Goal: Task Accomplishment & Management: Complete application form

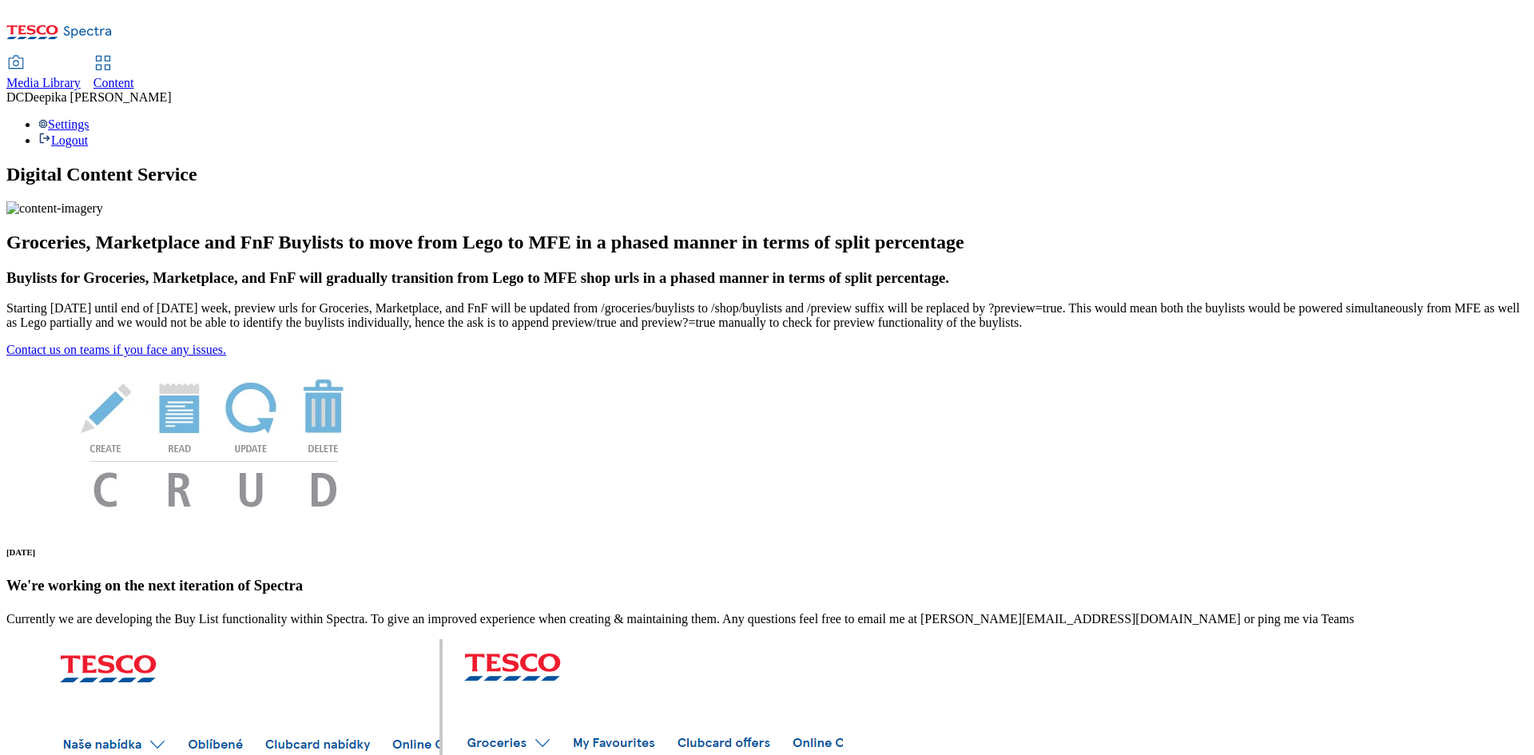
click at [134, 76] on div "Content" at bounding box center [114, 83] width 41 height 14
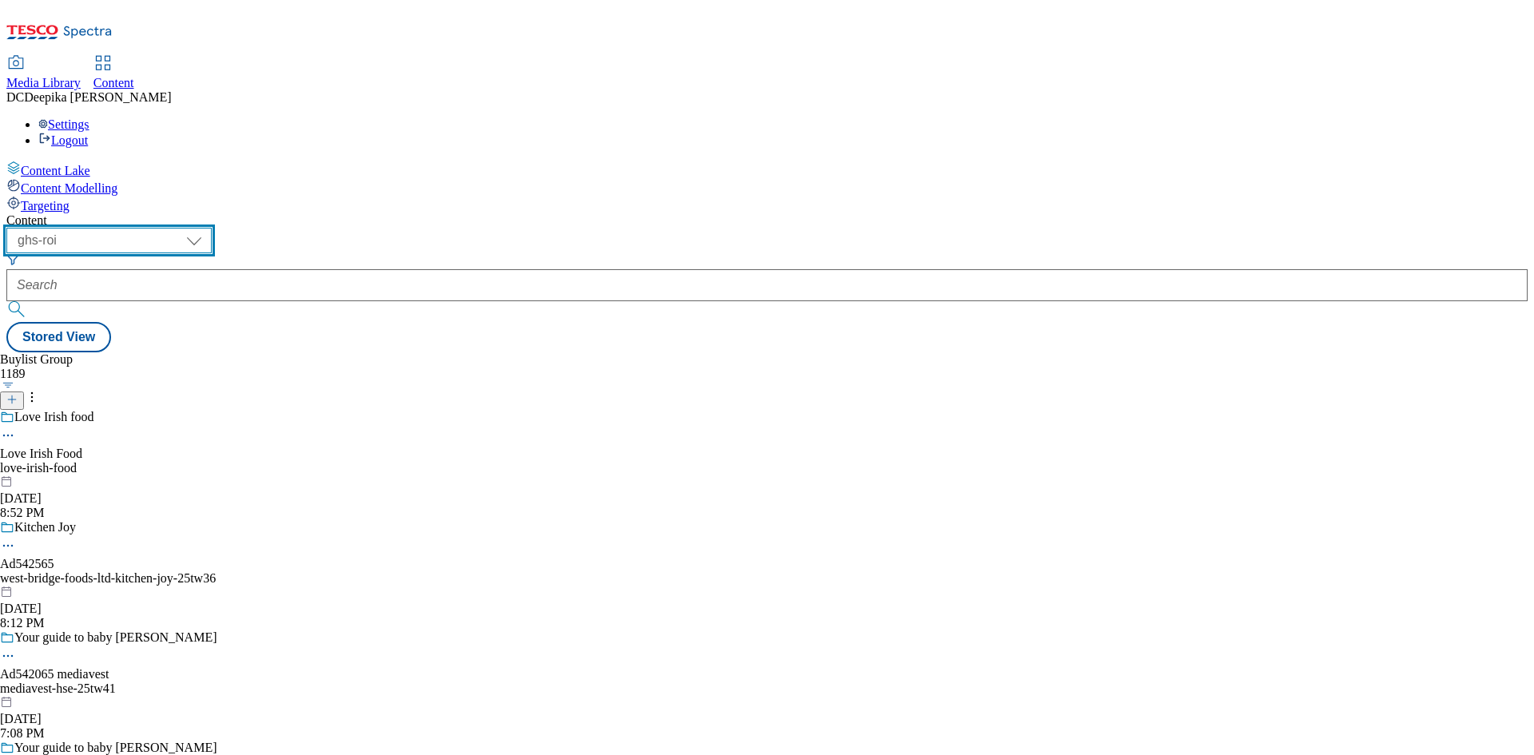
drag, startPoint x: 289, startPoint y: 129, endPoint x: 286, endPoint y: 140, distance: 10.7
click at [212, 228] on select "ghs-roi ghs-[GEOGRAPHIC_DATA]" at bounding box center [108, 241] width 205 height 26
select select "ghs-[GEOGRAPHIC_DATA]"
click at [208, 228] on select "ghs-roi ghs-[GEOGRAPHIC_DATA]" at bounding box center [108, 241] width 205 height 26
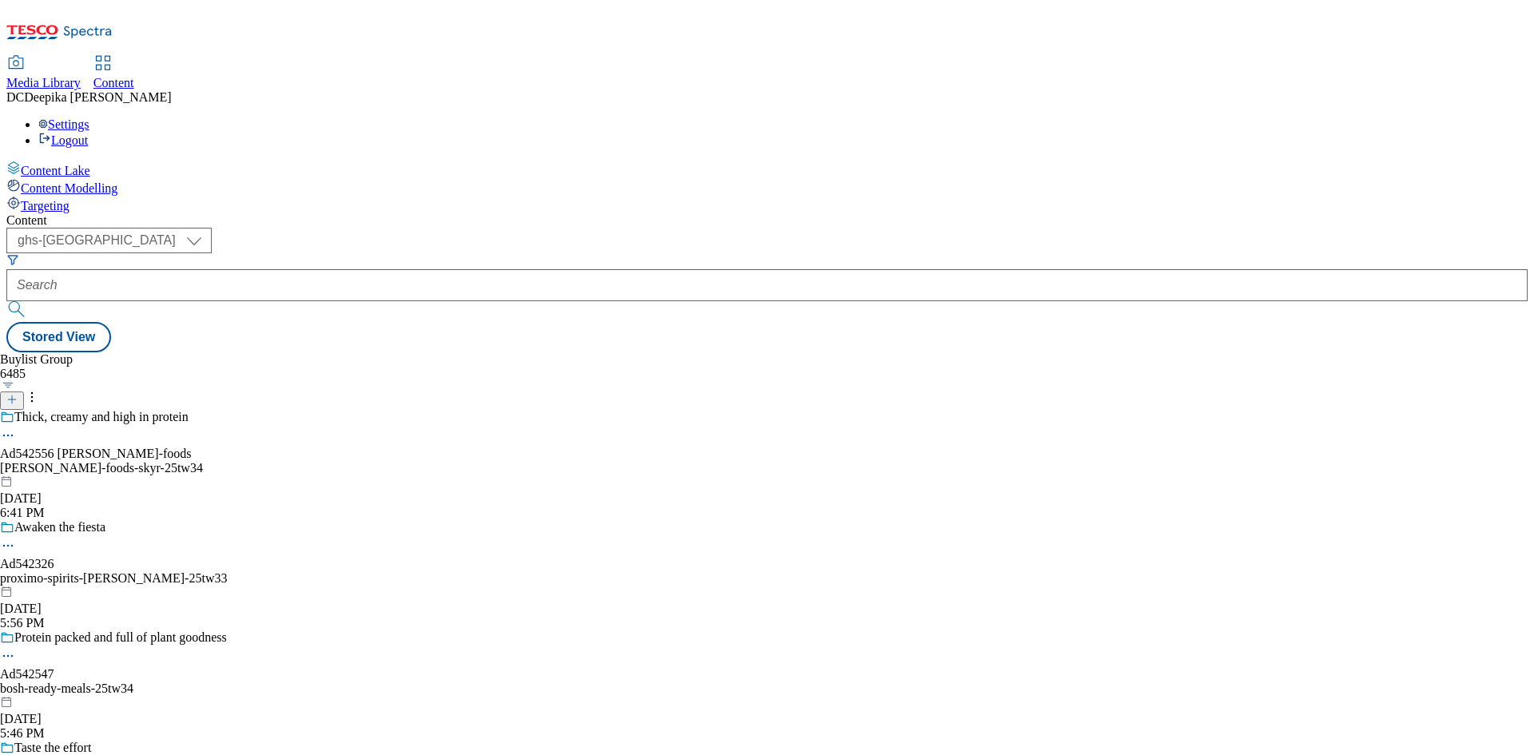
click at [18, 394] on icon at bounding box center [11, 399] width 11 height 11
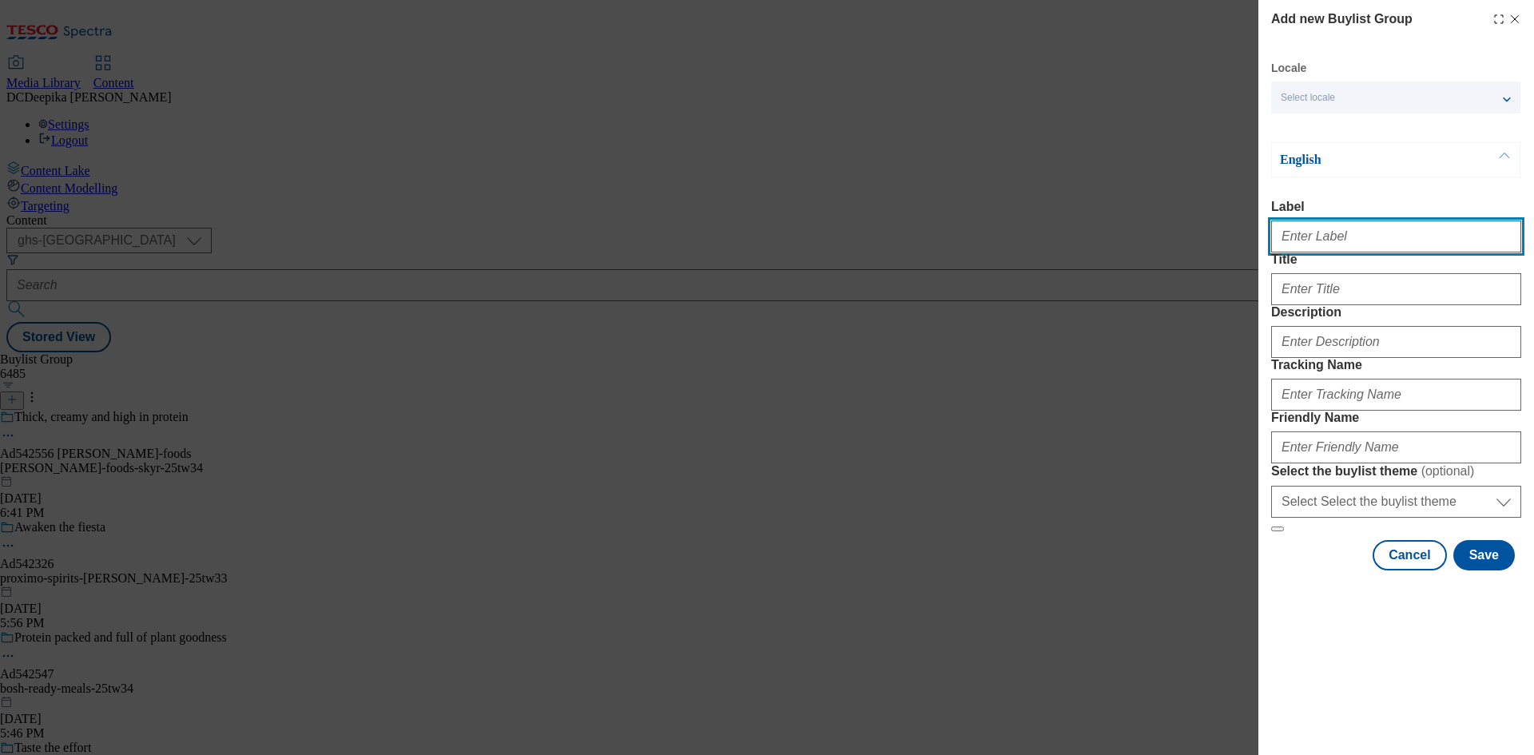
click at [1295, 247] on input "Label" at bounding box center [1396, 237] width 250 height 32
paste input "Ad542350"
type input "Ad542350"
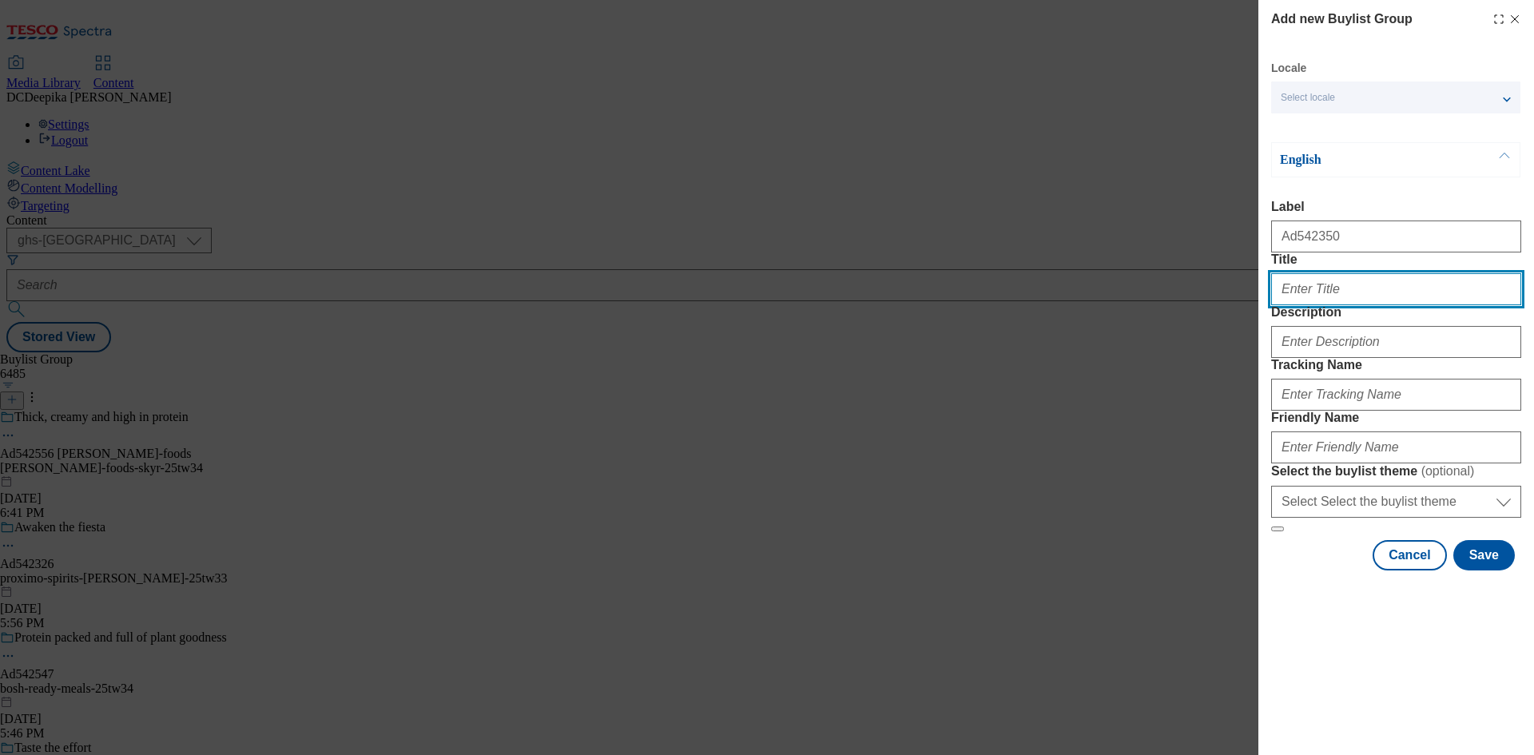
click at [1309, 305] on input "Title" at bounding box center [1396, 289] width 250 height 32
click at [1343, 305] on input "Title" at bounding box center [1396, 289] width 250 height 32
paste input "100% Fruit bite Sized Pieces"
type input "100% Fruit bite Sized Pieces"
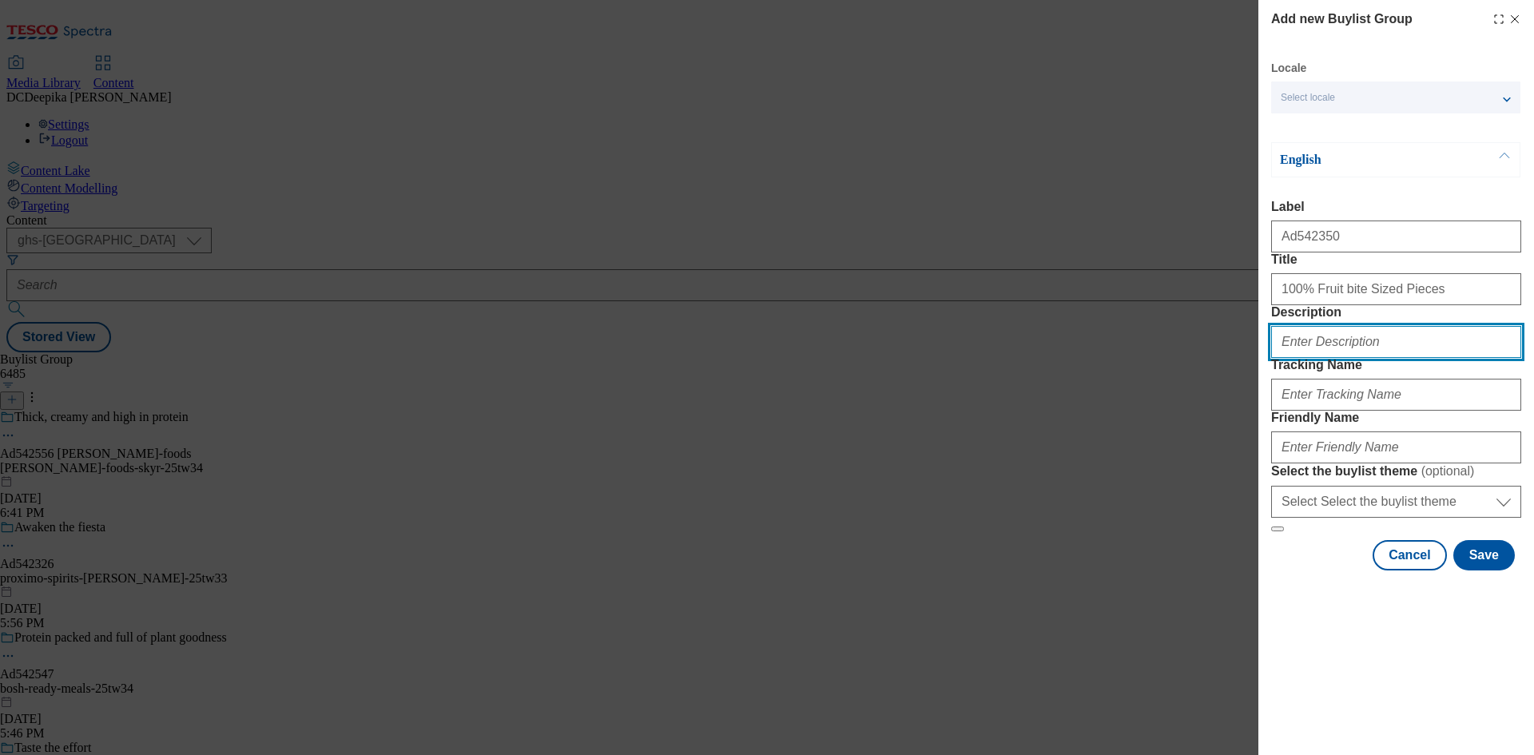
click at [1350, 358] on input "Description" at bounding box center [1396, 342] width 250 height 32
click at [1318, 358] on input "Description" at bounding box center [1396, 342] width 250 height 32
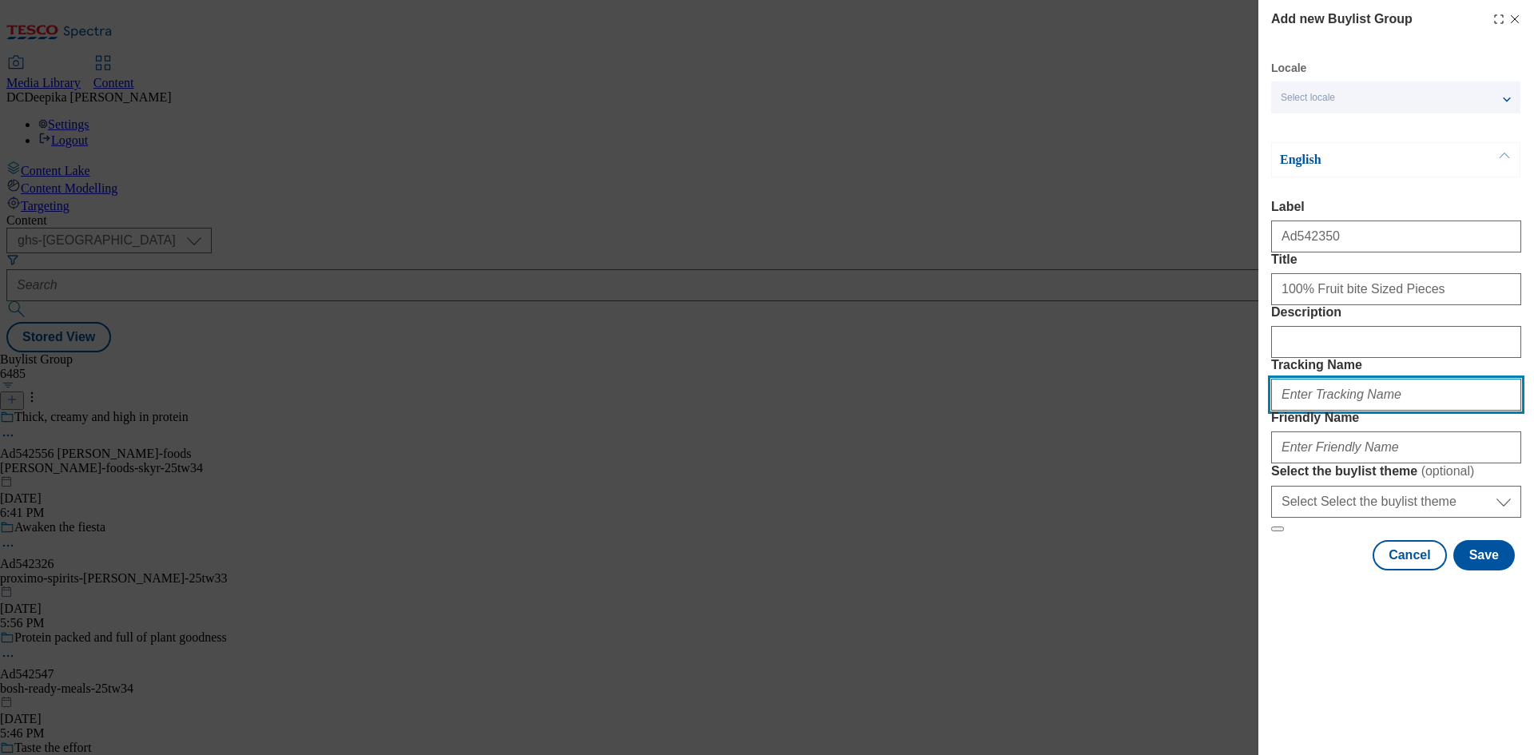
click at [1334, 411] on input "Tracking Name" at bounding box center [1396, 395] width 250 height 32
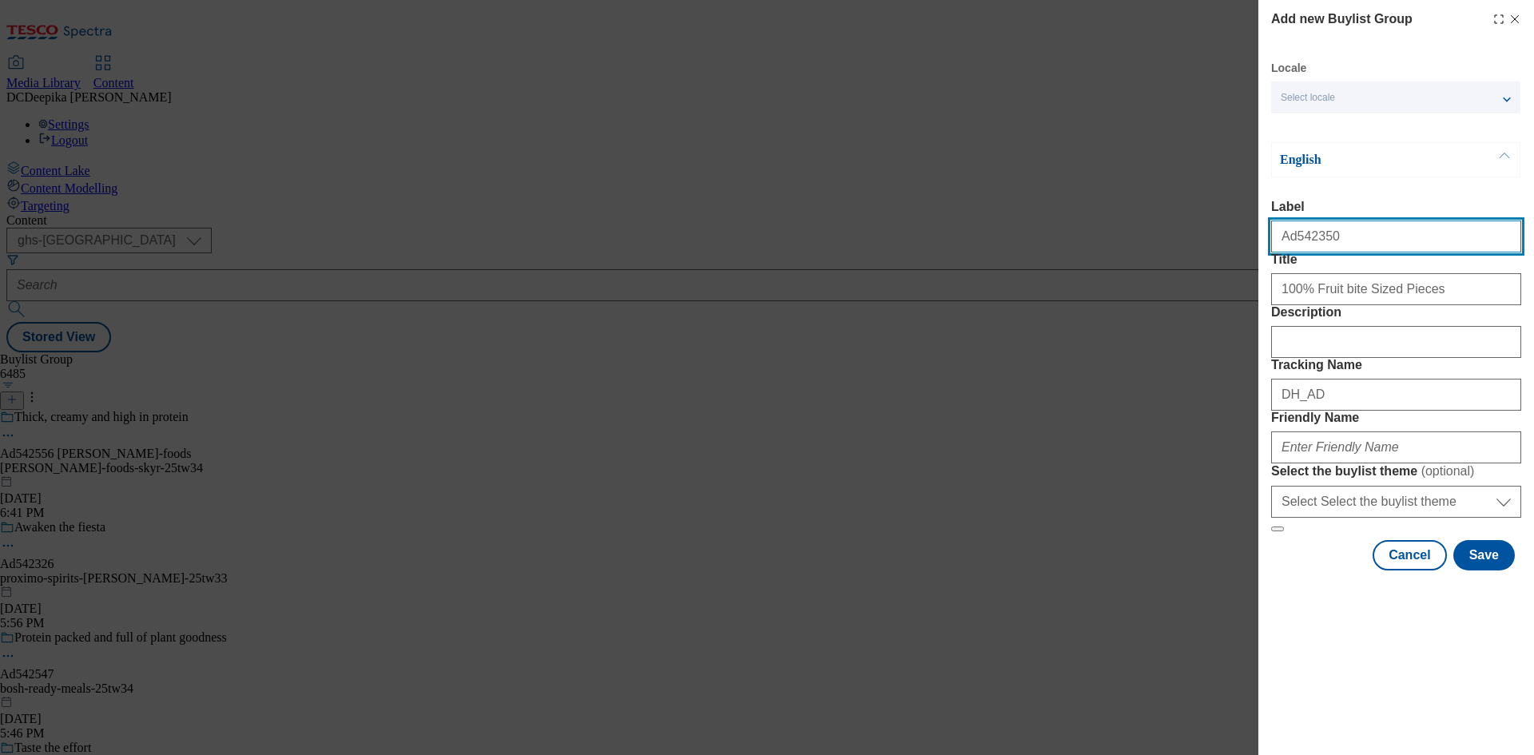
drag, startPoint x: 1317, startPoint y: 242, endPoint x: 1291, endPoint y: 255, distance: 29.3
click at [1291, 253] on input "Ad542350" at bounding box center [1396, 237] width 250 height 32
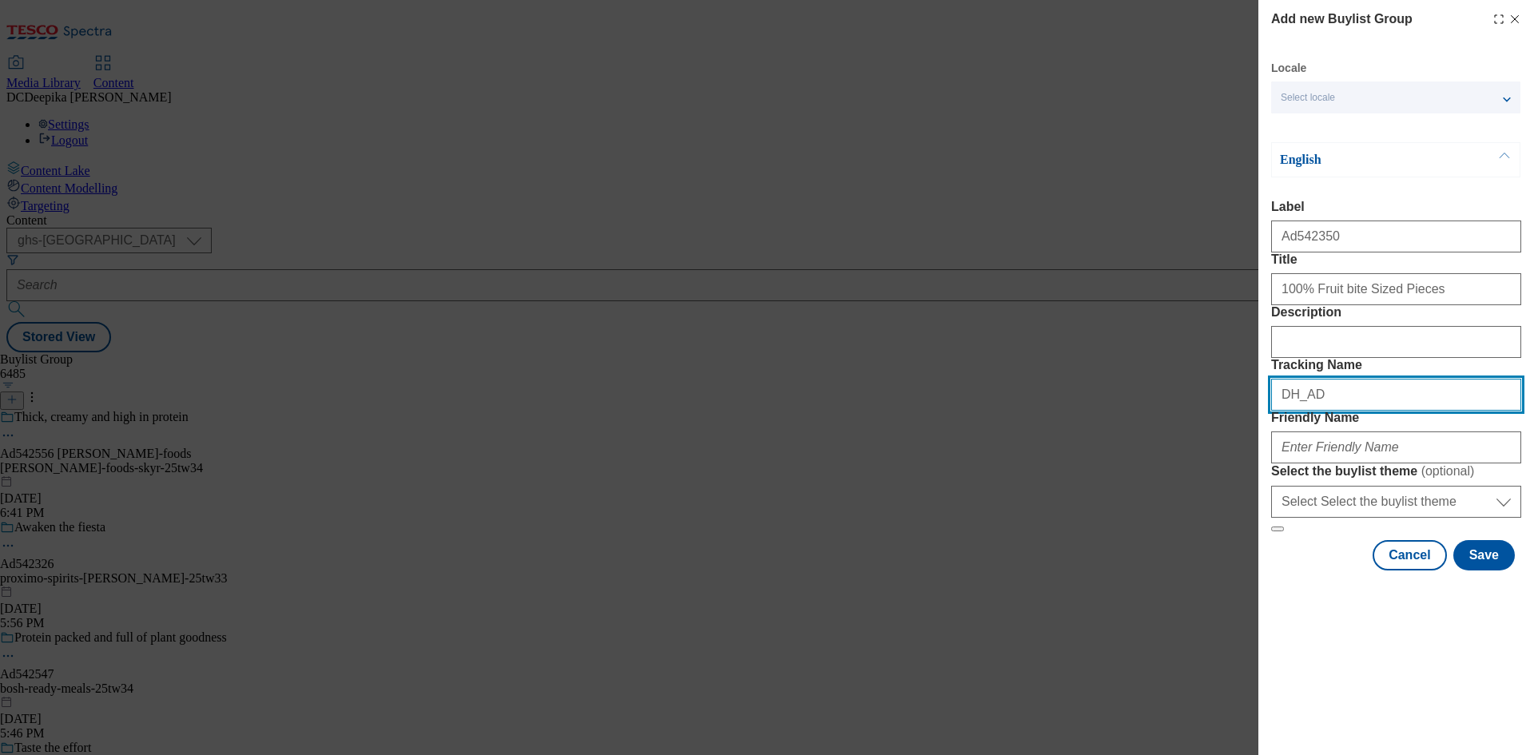
click at [1387, 411] on input "DH_AD" at bounding box center [1396, 395] width 250 height 32
paste input "542350"
type input "DH_AD542350"
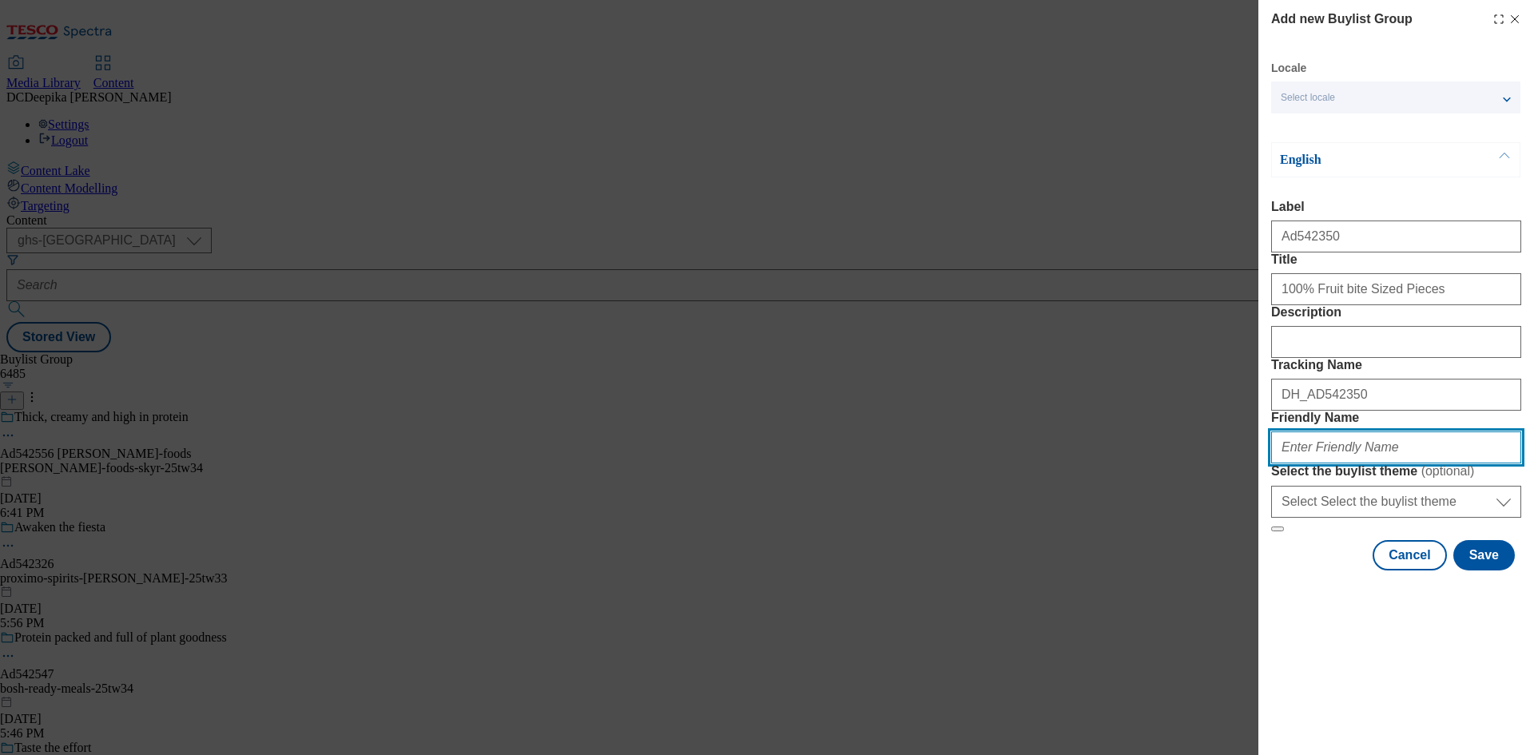
click at [1358, 464] on input "Friendly Name" at bounding box center [1396, 448] width 250 height 32
click at [1369, 464] on input "Friendly Name" at bounding box center [1396, 448] width 250 height 32
paste input "urban-foods-fruit-bites-25tw36"
type input "urban-foods-fruit-bites-25tw36"
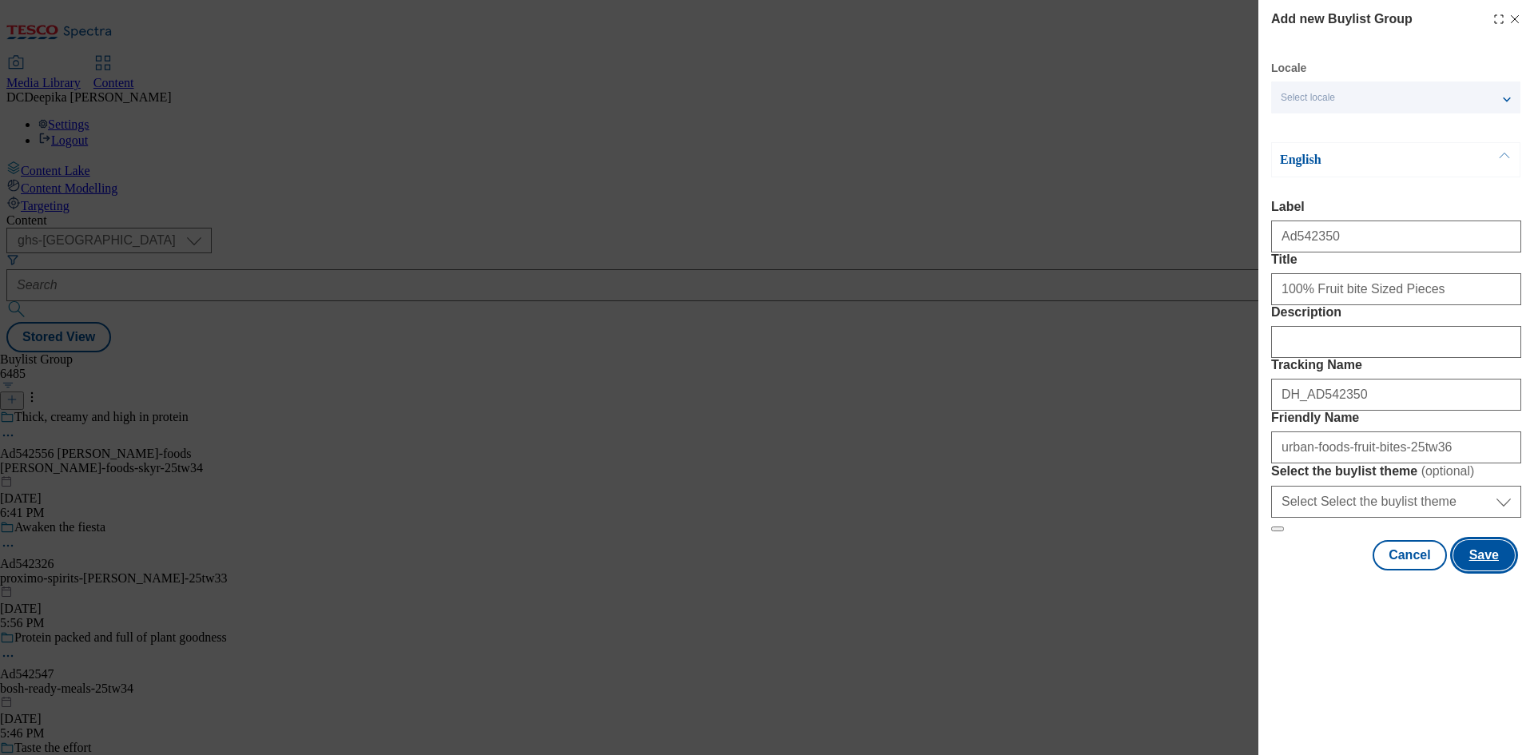
click at [1482, 571] on button "Save" at bounding box center [1485, 555] width 62 height 30
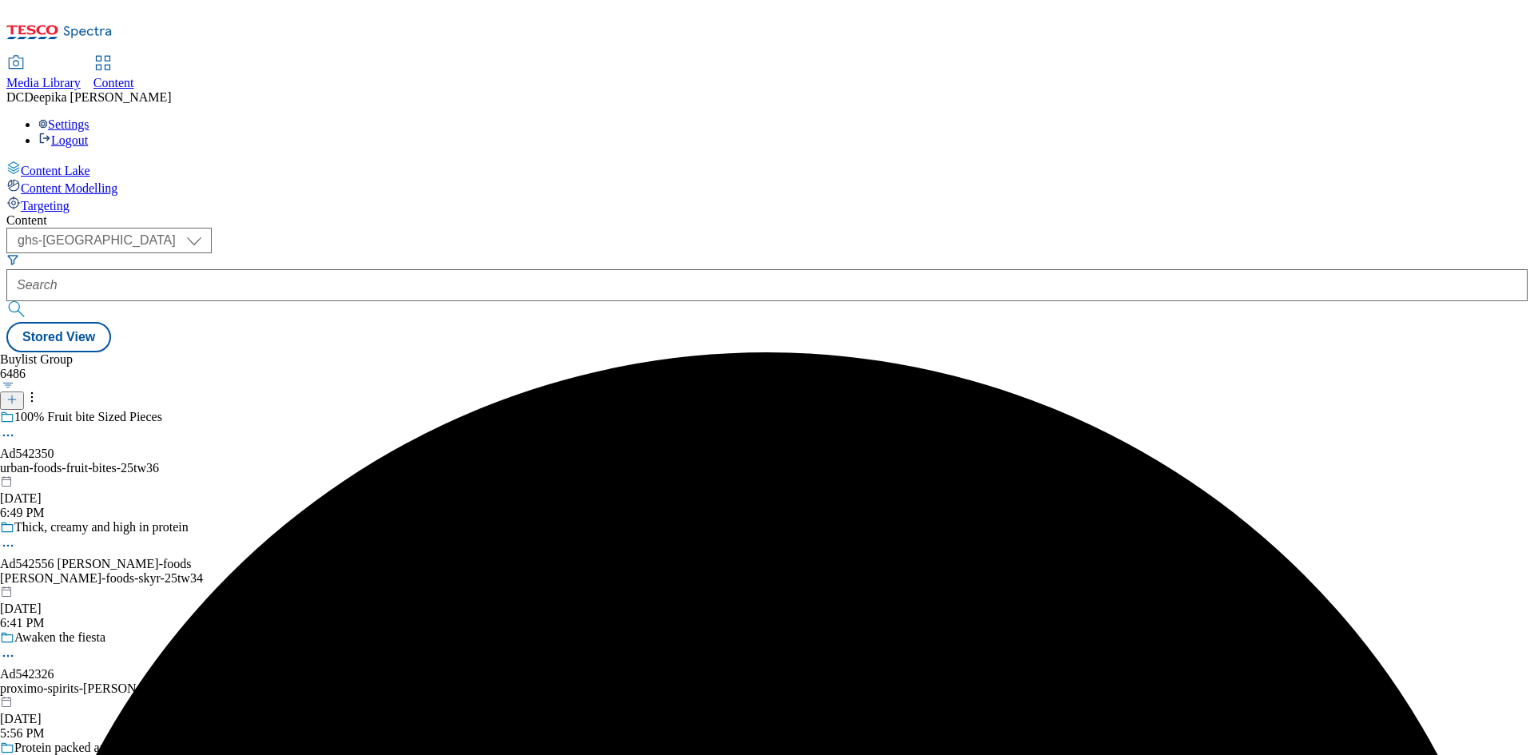
click at [394, 410] on div "100% Fruit bite Sized Pieces Ad542350 urban-foods-fruit-bites-25tw36 Oct 9, 202…" at bounding box center [197, 465] width 394 height 110
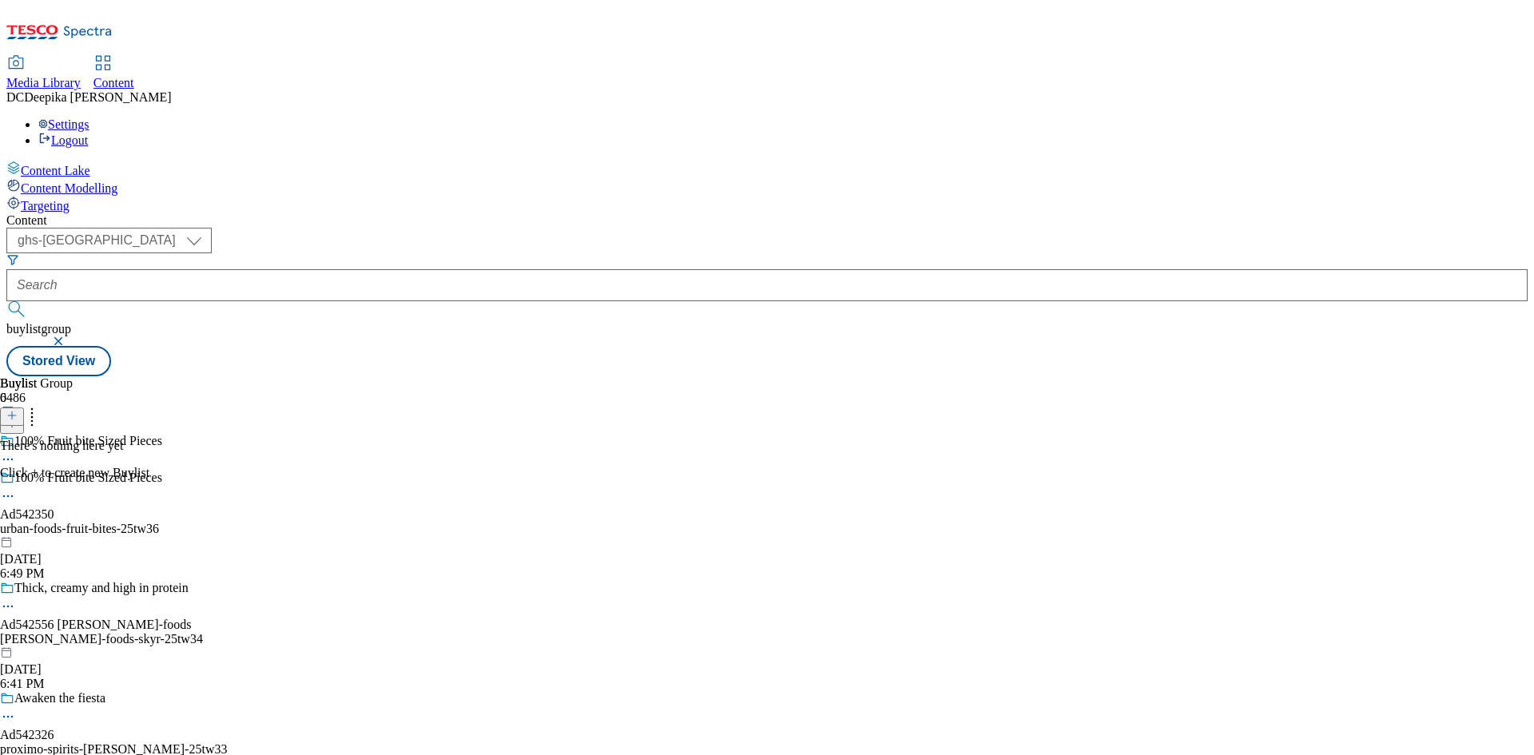
click at [18, 410] on icon at bounding box center [11, 415] width 11 height 11
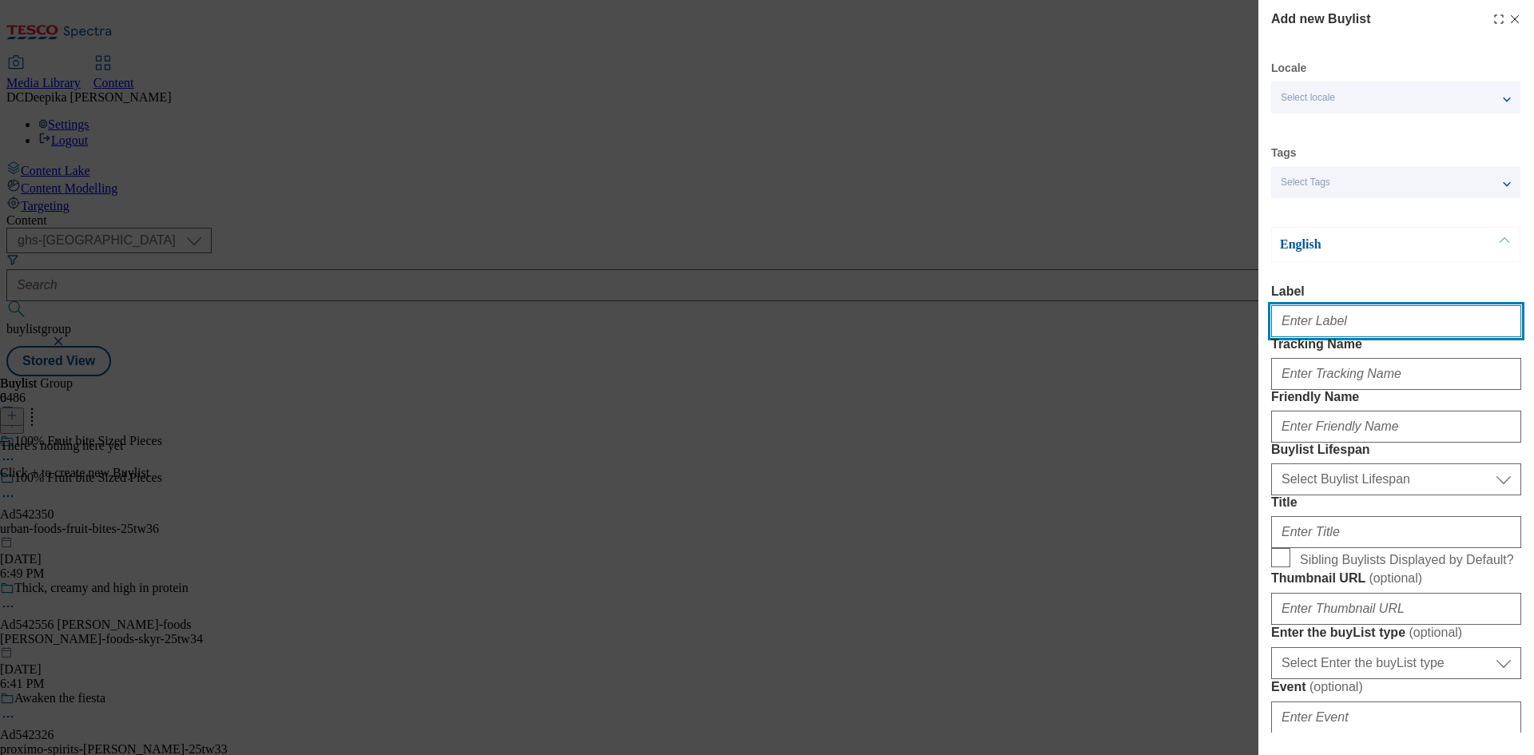
click at [1342, 324] on input "Label" at bounding box center [1396, 321] width 250 height 32
paste input "Ad542350"
type input "Ad542350"
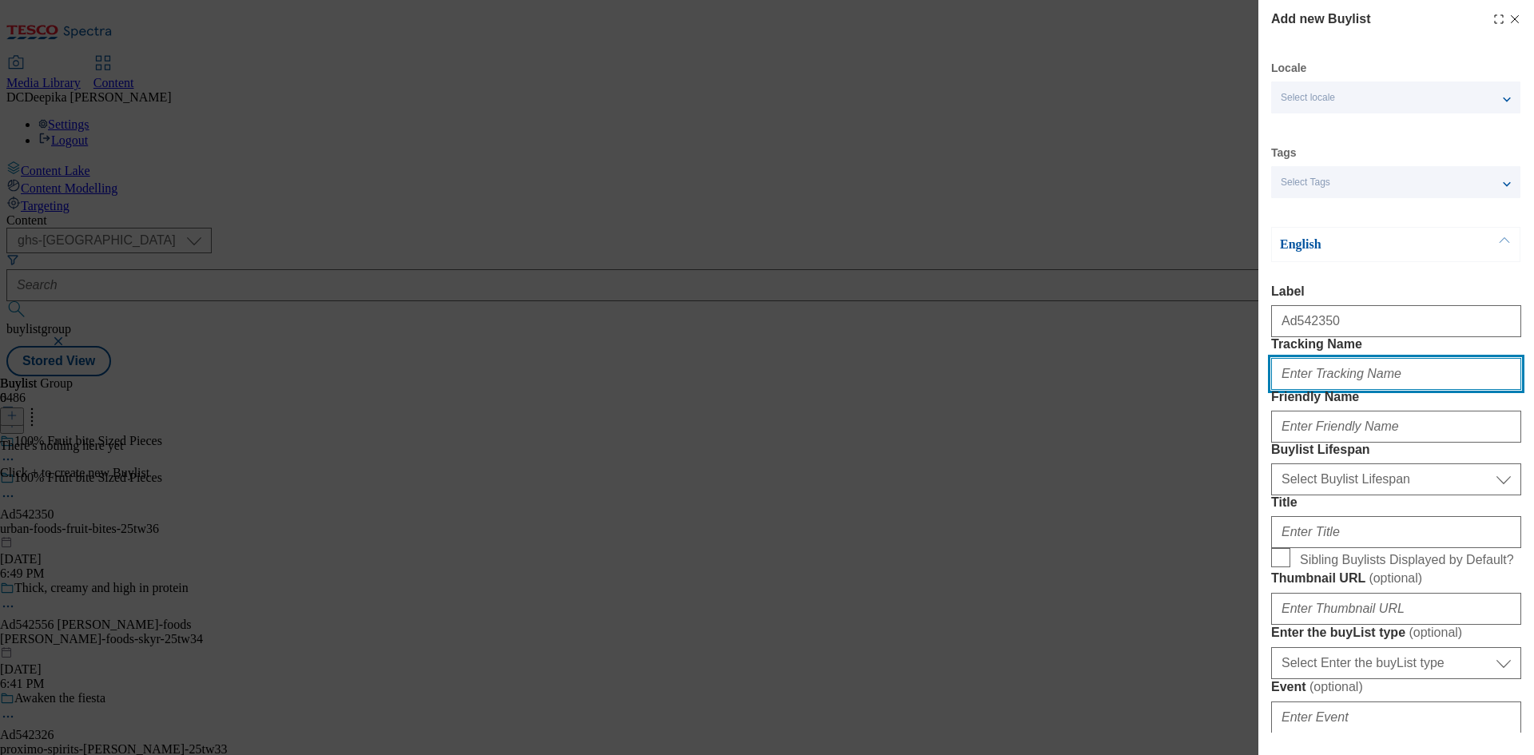
click at [1338, 390] on input "Tracking Name" at bounding box center [1396, 374] width 250 height 32
click at [1335, 390] on input "Tracking Name" at bounding box center [1396, 374] width 250 height 32
paste input "Ad542350"
click at [1323, 390] on input "DH_ADAd542350" at bounding box center [1396, 374] width 250 height 32
type input "DH_AD542350"
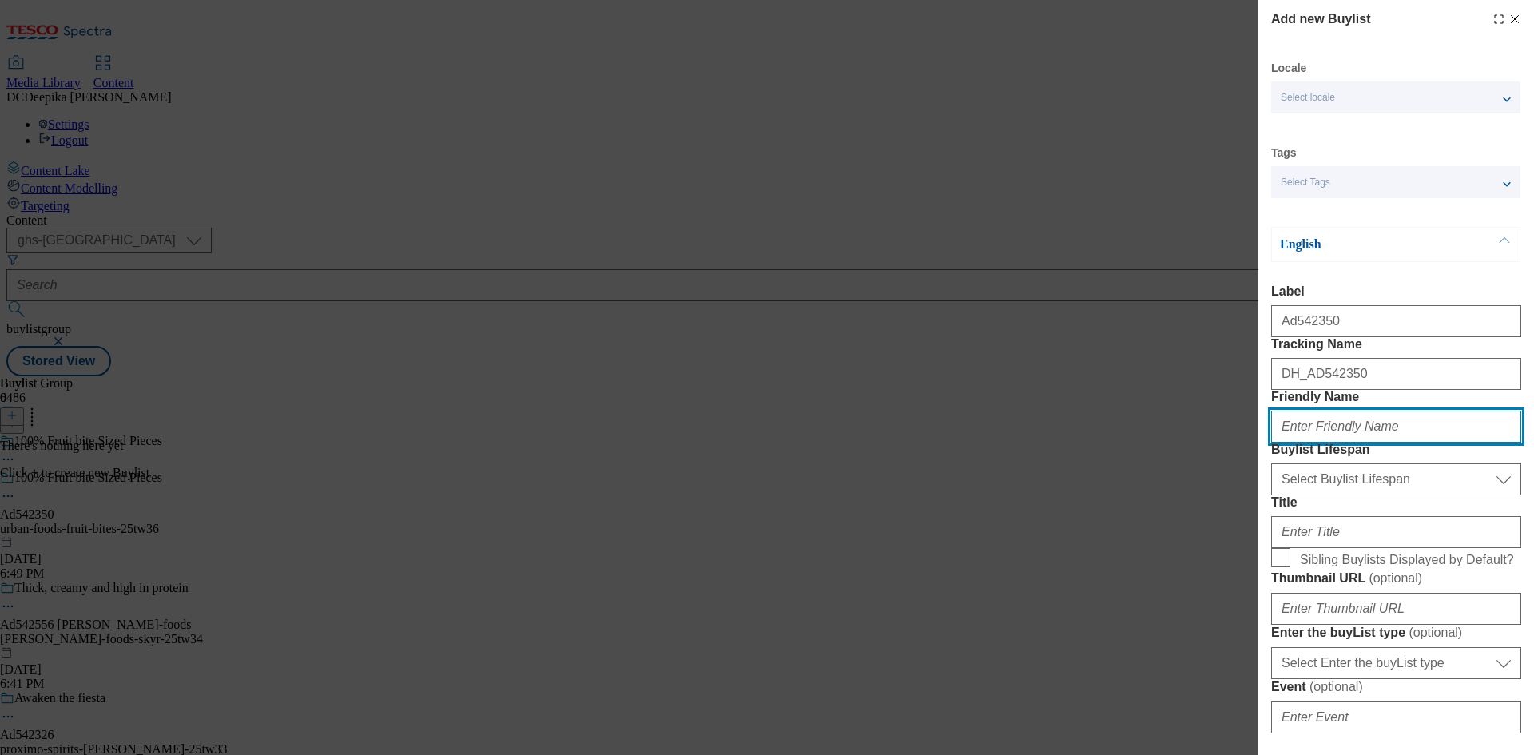
click at [1344, 443] on input "Friendly Name" at bounding box center [1396, 427] width 250 height 32
click at [1358, 443] on input "Friendly Name" at bounding box center [1396, 427] width 250 height 32
paste input "urban-foods"
type input "urban-foods"
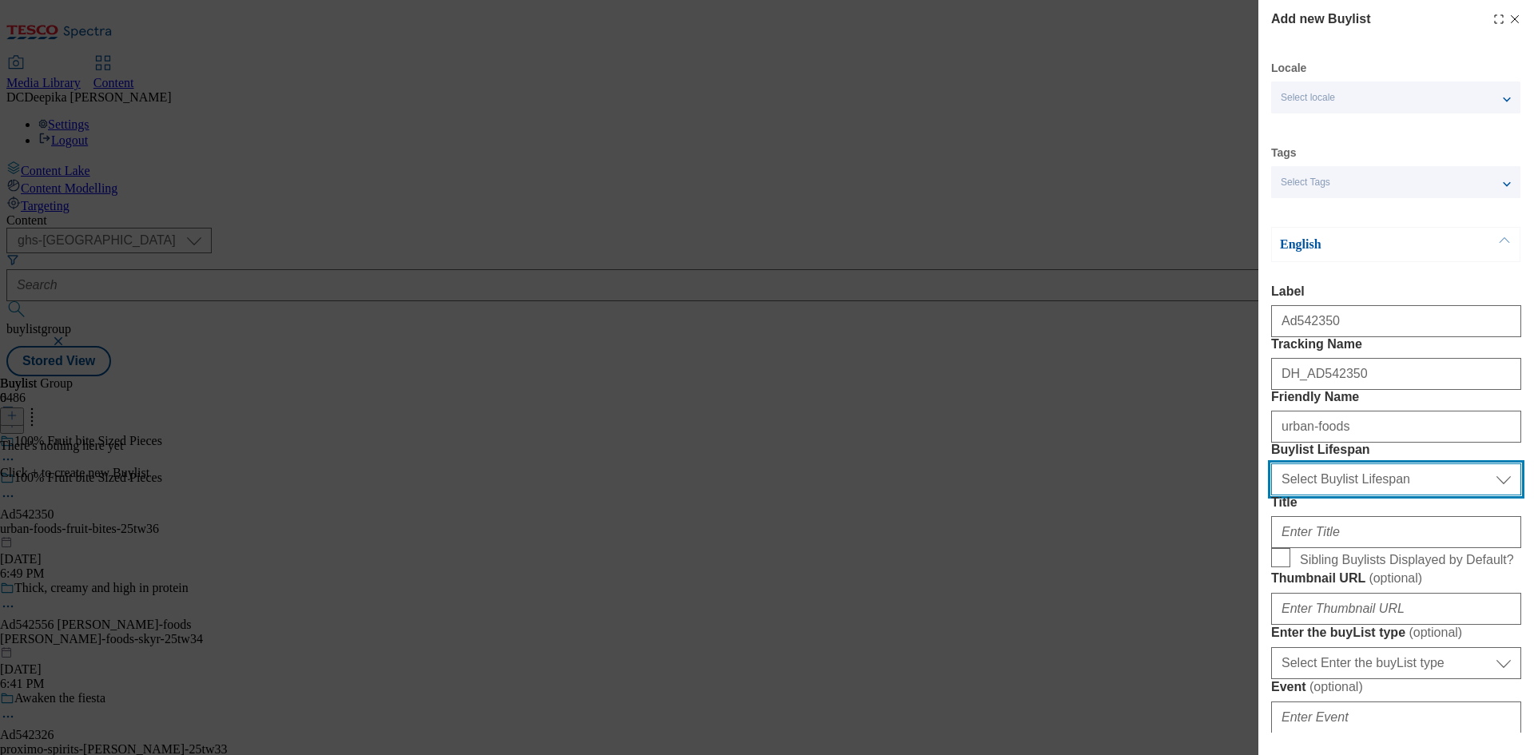
click at [1390, 495] on select "Select Buylist Lifespan evergreen seasonal tactical" at bounding box center [1396, 480] width 250 height 32
select select "tactical"
click at [1271, 495] on select "Select Buylist Lifespan evergreen seasonal tactical" at bounding box center [1396, 480] width 250 height 32
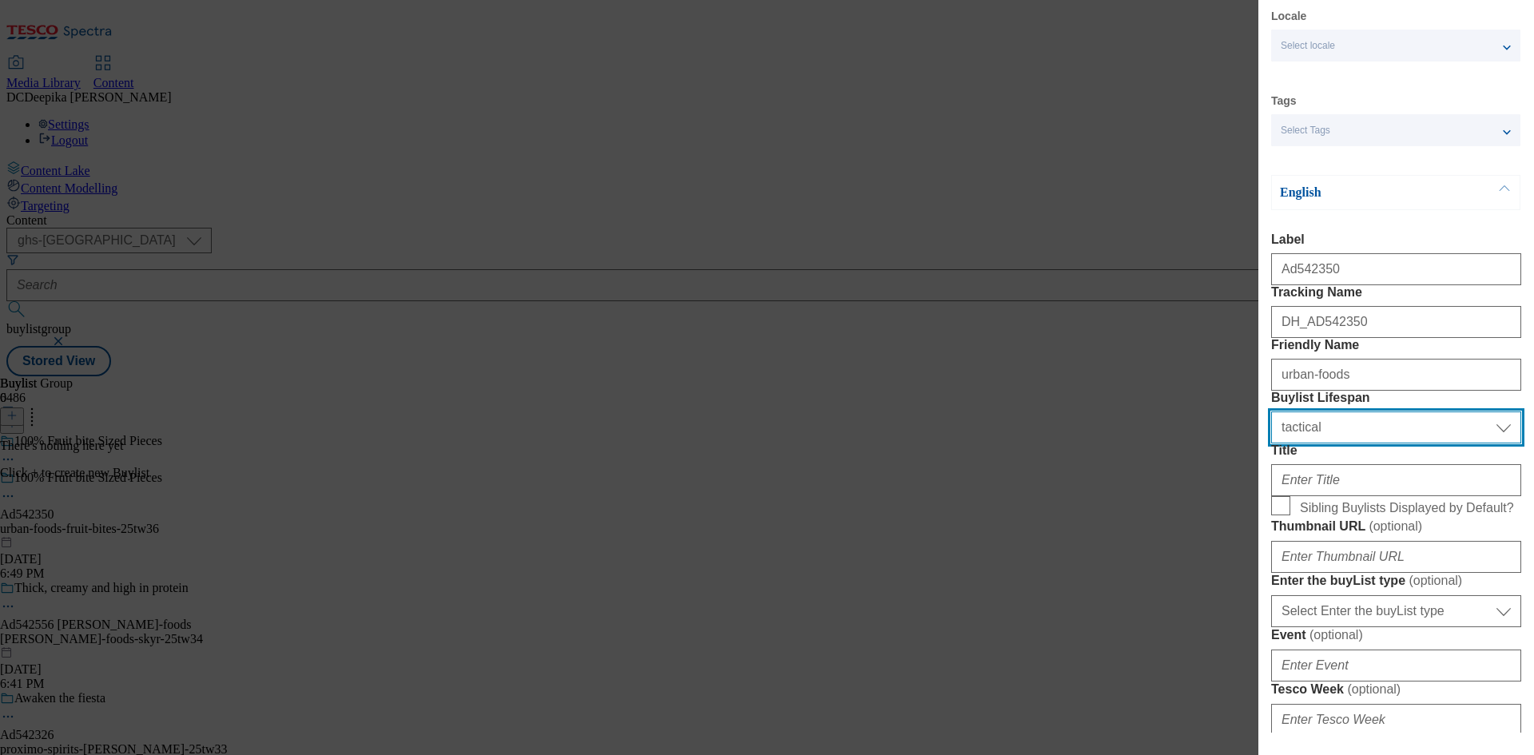
scroll to position [160, 0]
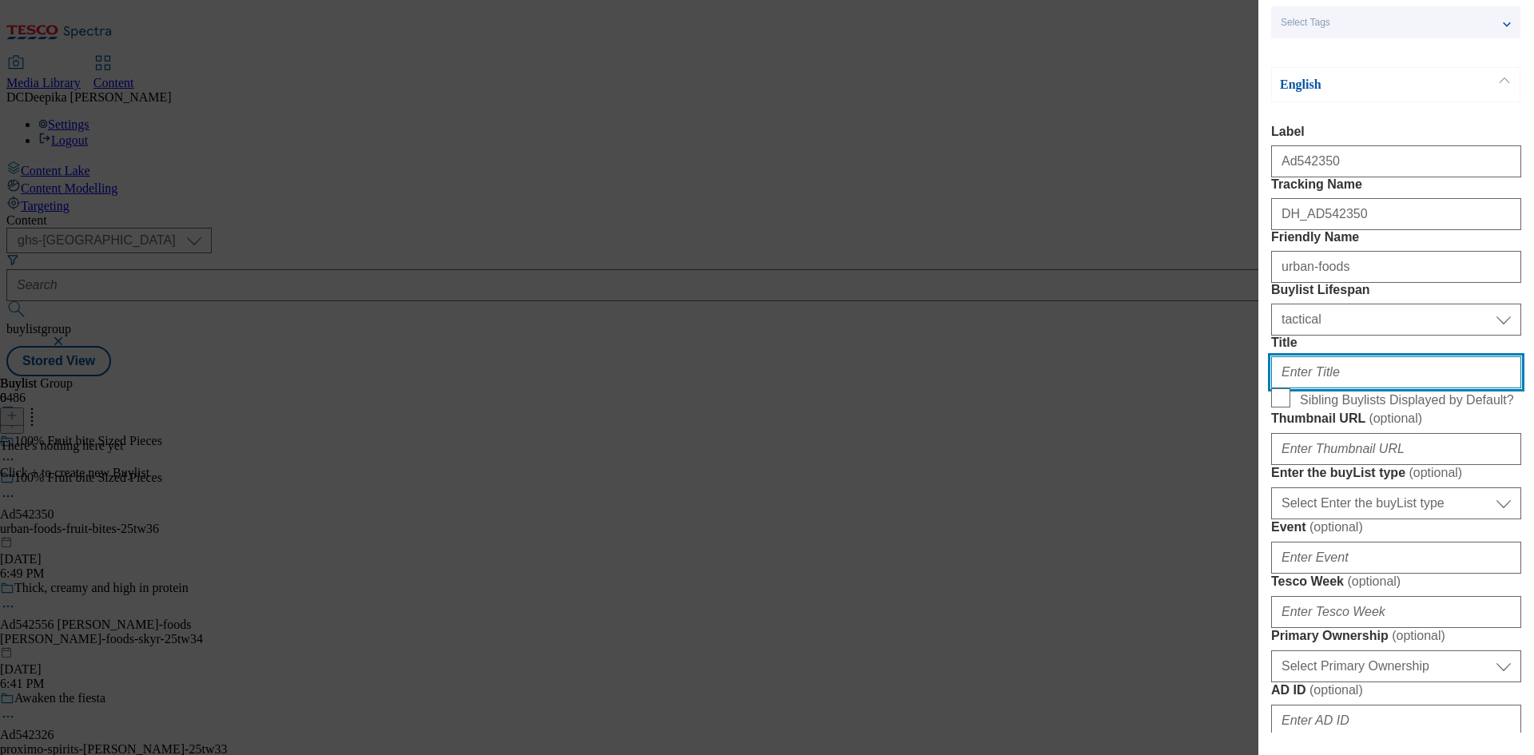
click at [1351, 388] on input "Title" at bounding box center [1396, 372] width 250 height 32
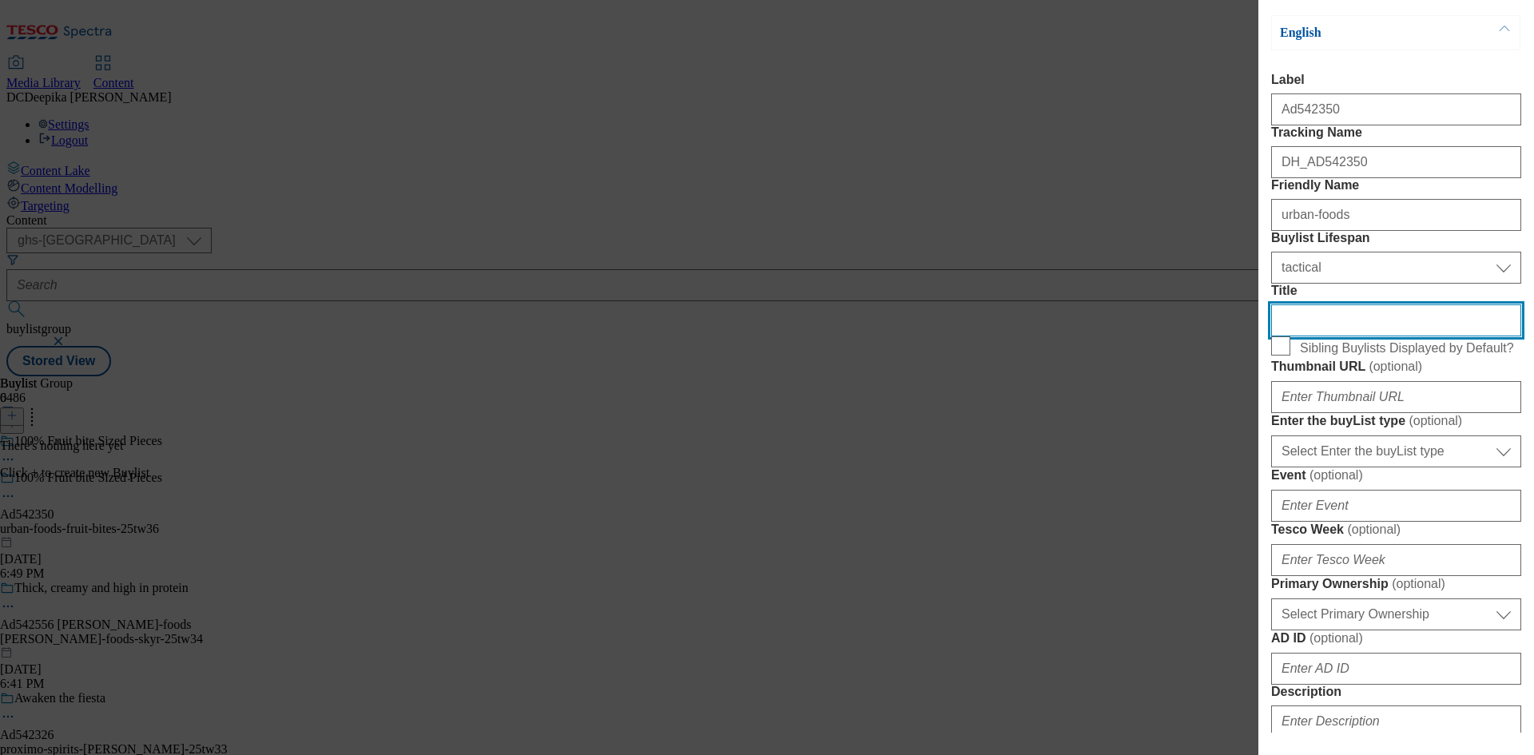
scroll to position [240, 0]
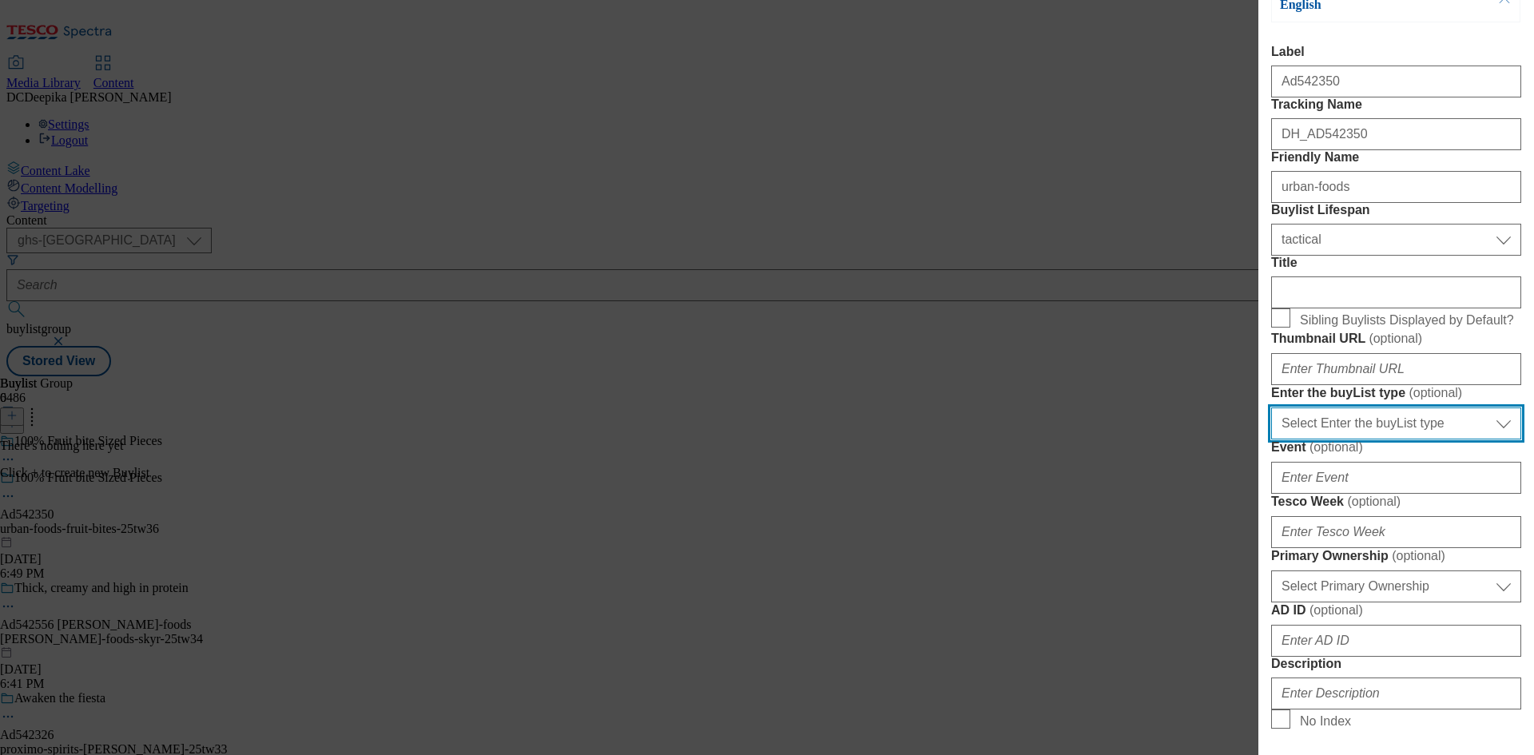
click at [1431, 440] on select "Select Enter the buyList type event supplier funded long term >4 weeks supplier…" at bounding box center [1396, 424] width 250 height 32
select select "supplier funded short term 1-3 weeks"
click at [1271, 440] on select "Select Enter the buyList type event supplier funded long term >4 weeks supplier…" at bounding box center [1396, 424] width 250 height 32
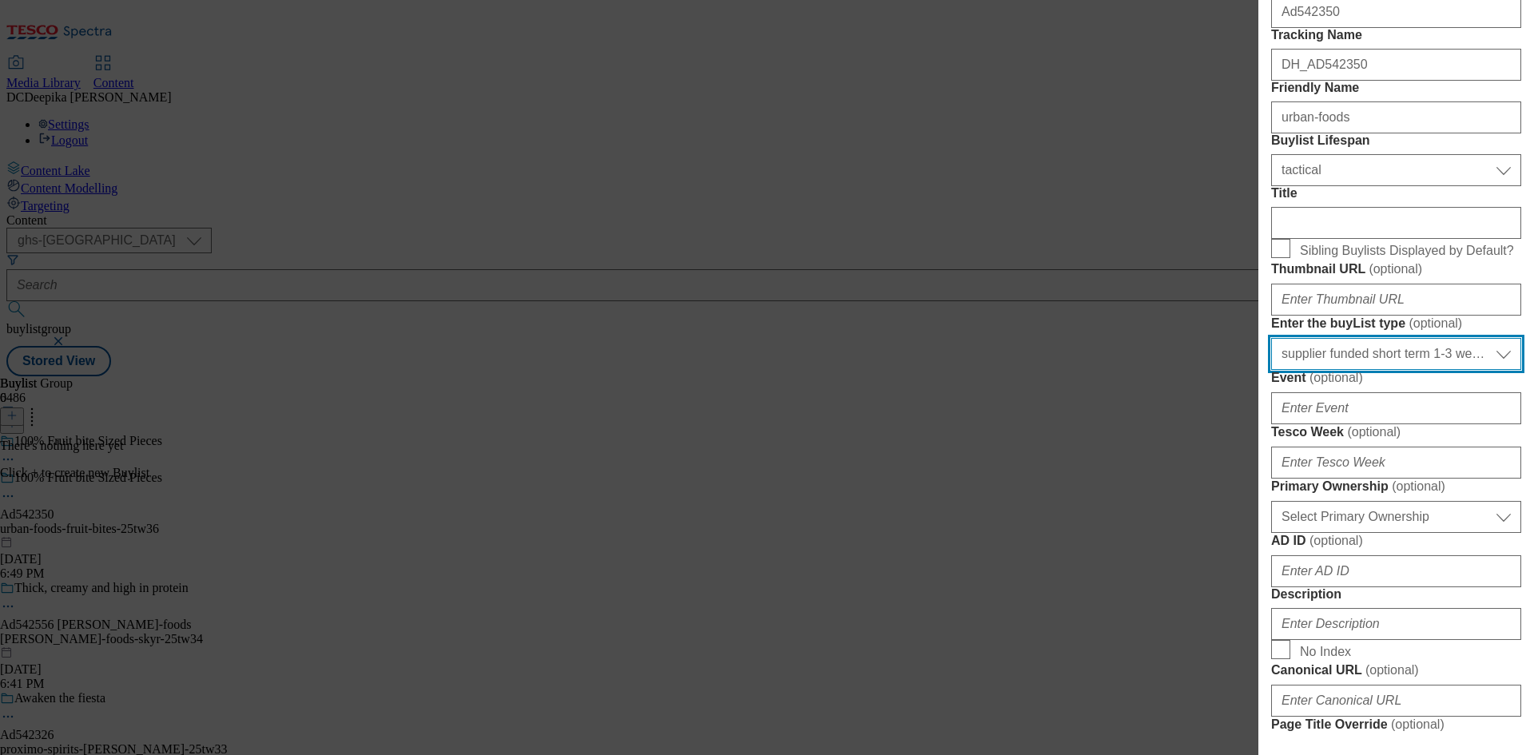
scroll to position [400, 0]
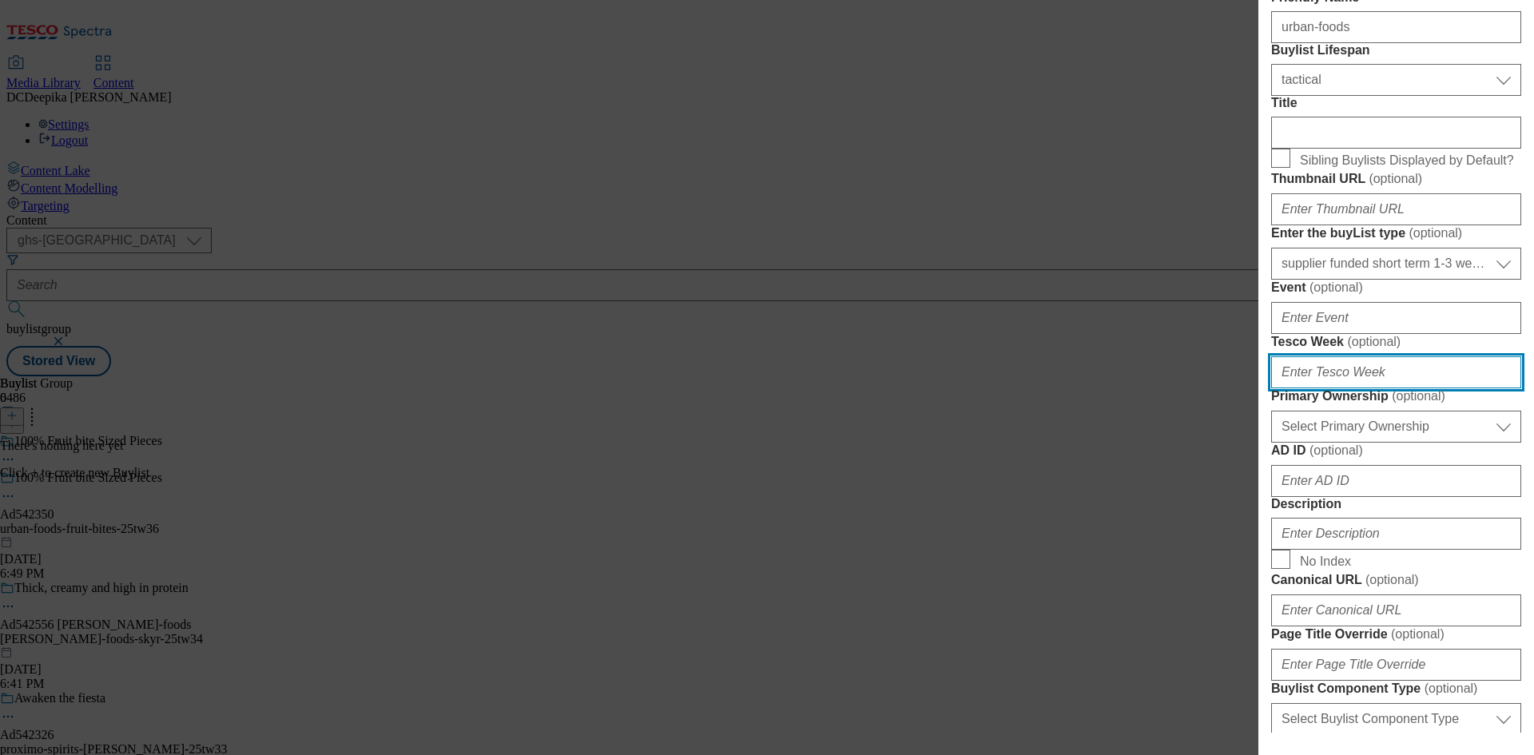
click at [1382, 388] on input "Tesco Week ( optional )" at bounding box center [1396, 372] width 250 height 32
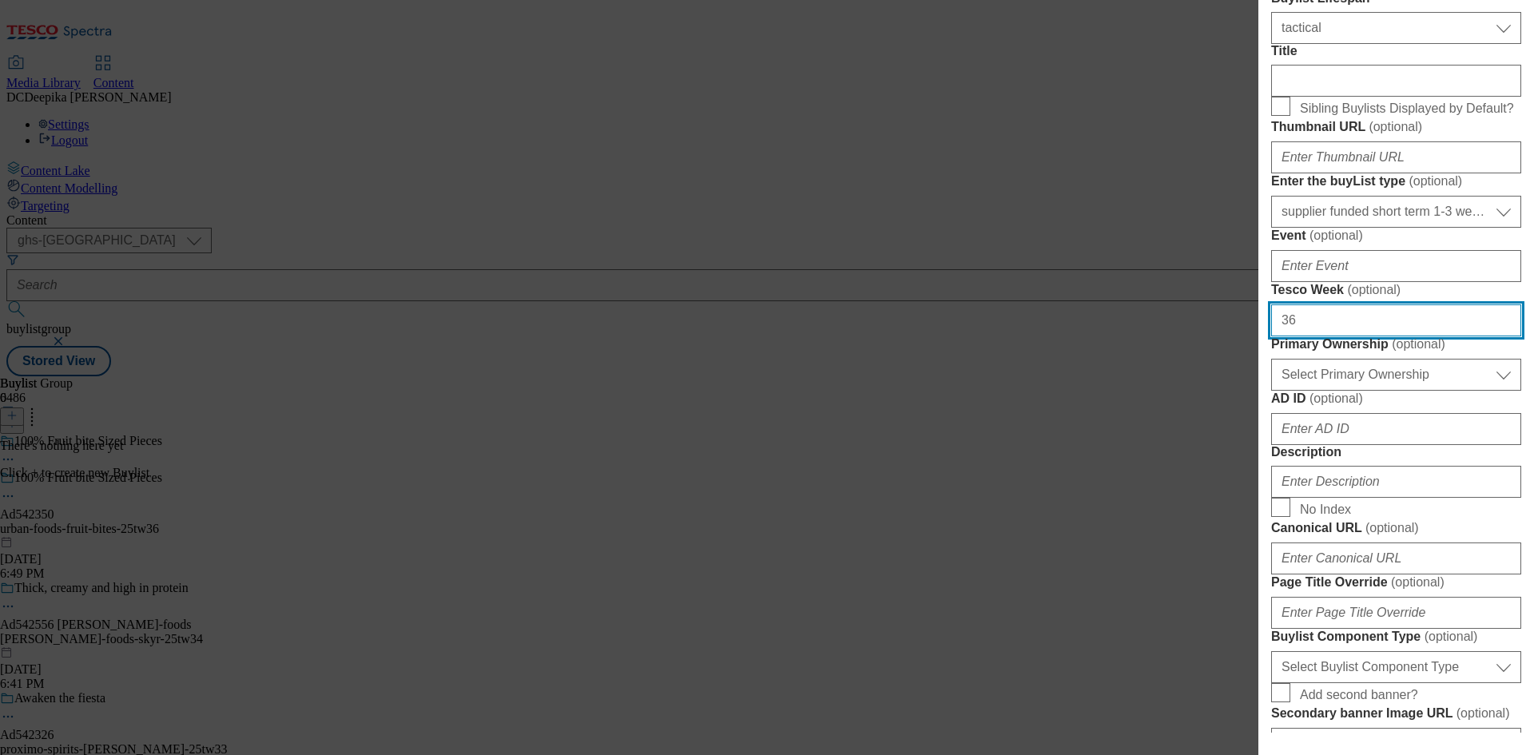
scroll to position [480, 0]
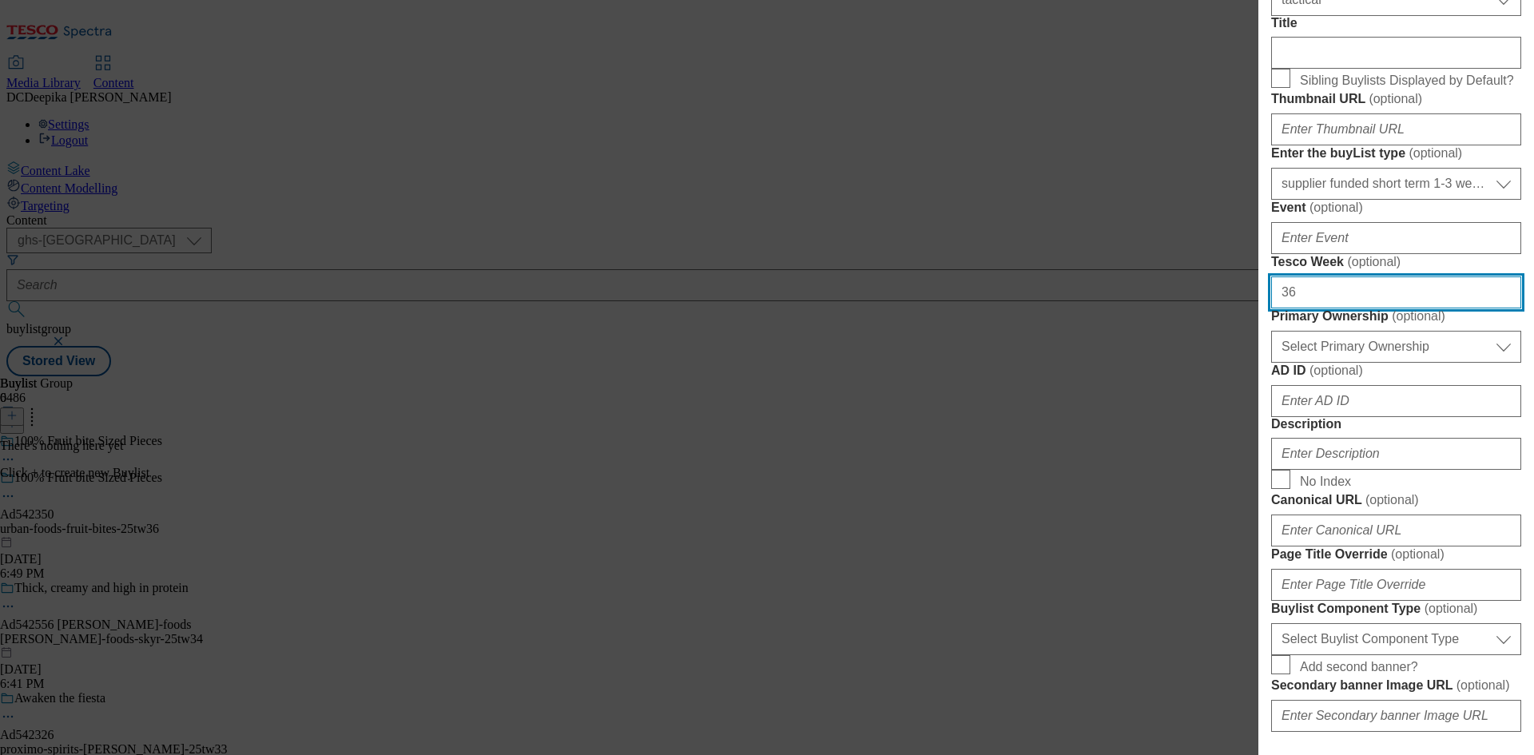
type input "36"
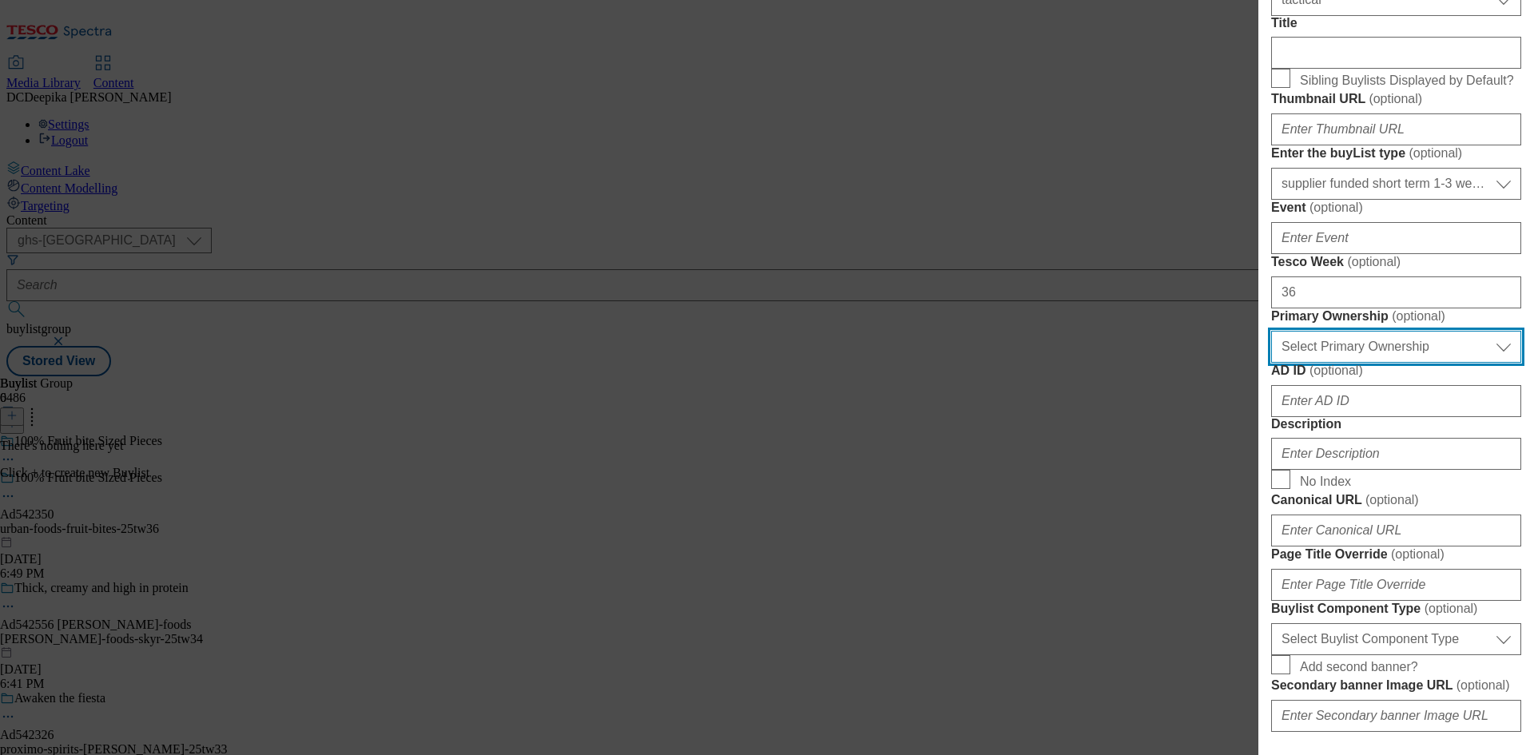
click at [1436, 363] on select "Select Primary Ownership tesco dunnhumby" at bounding box center [1396, 347] width 250 height 32
select select "dunnhumby"
click at [1271, 363] on select "Select Primary Ownership tesco dunnhumby" at bounding box center [1396, 347] width 250 height 32
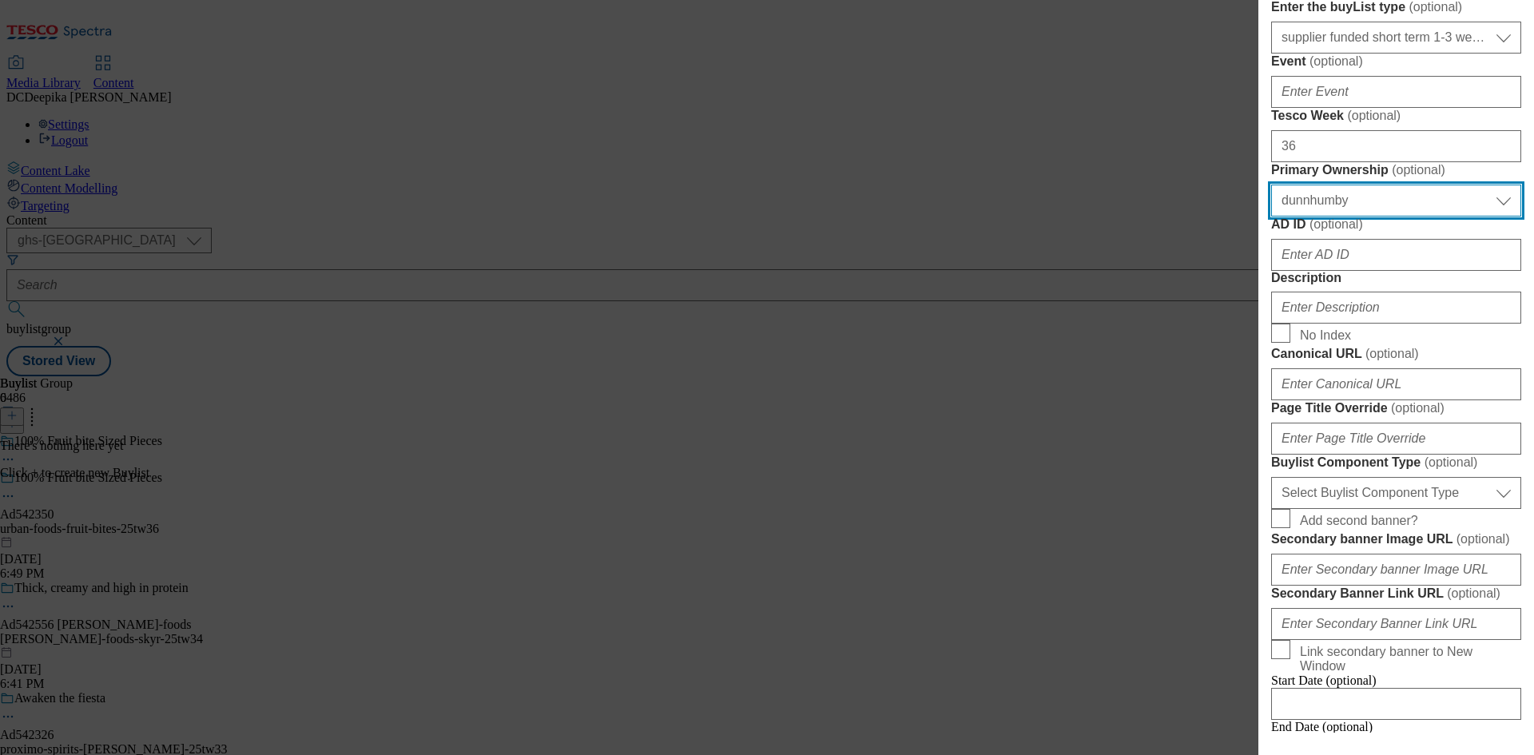
scroll to position [639, 0]
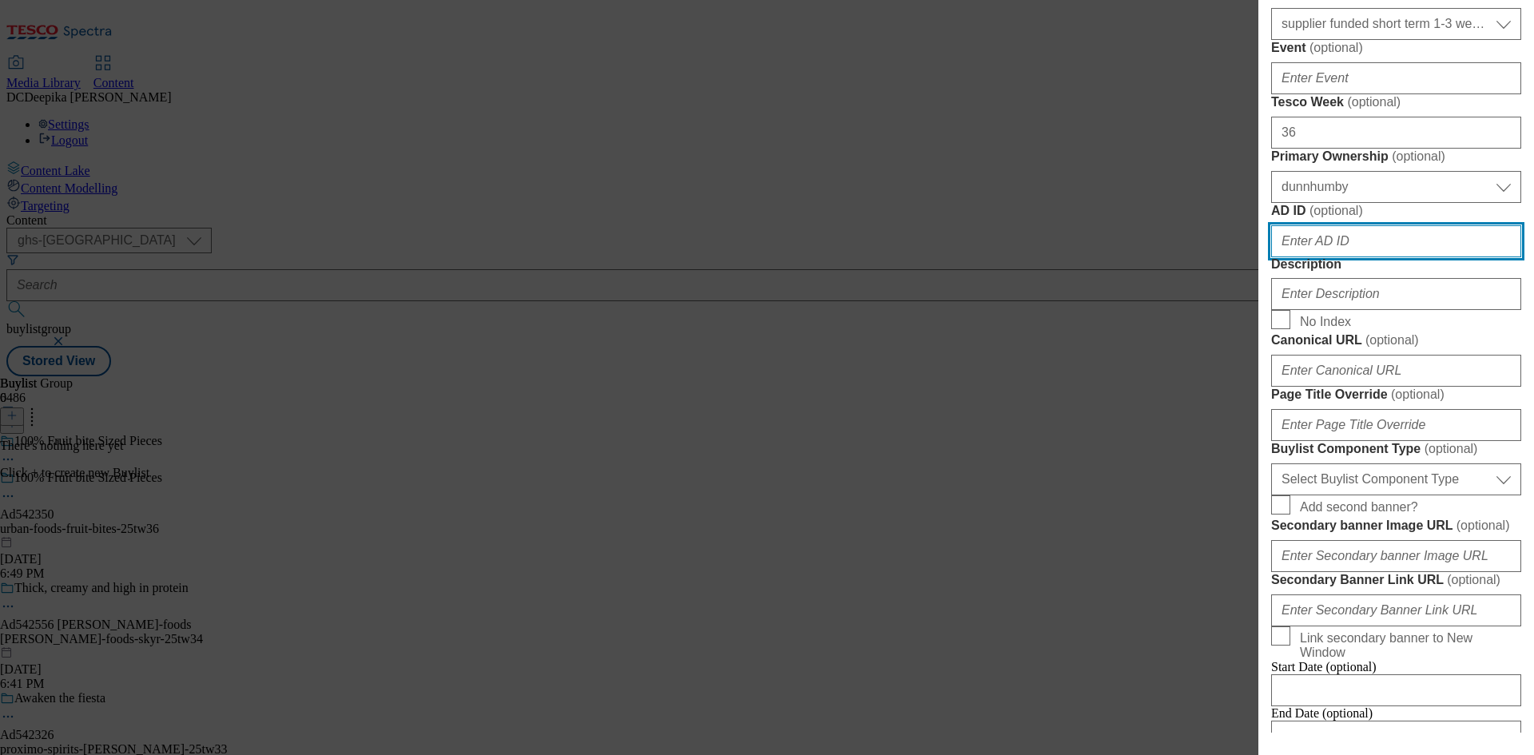
click at [1303, 257] on input "AD ID ( optional )" at bounding box center [1396, 241] width 250 height 32
click at [1389, 257] on input "AD ID ( optional )" at bounding box center [1396, 241] width 250 height 32
paste input "Ad542350"
type input "Ad542350"
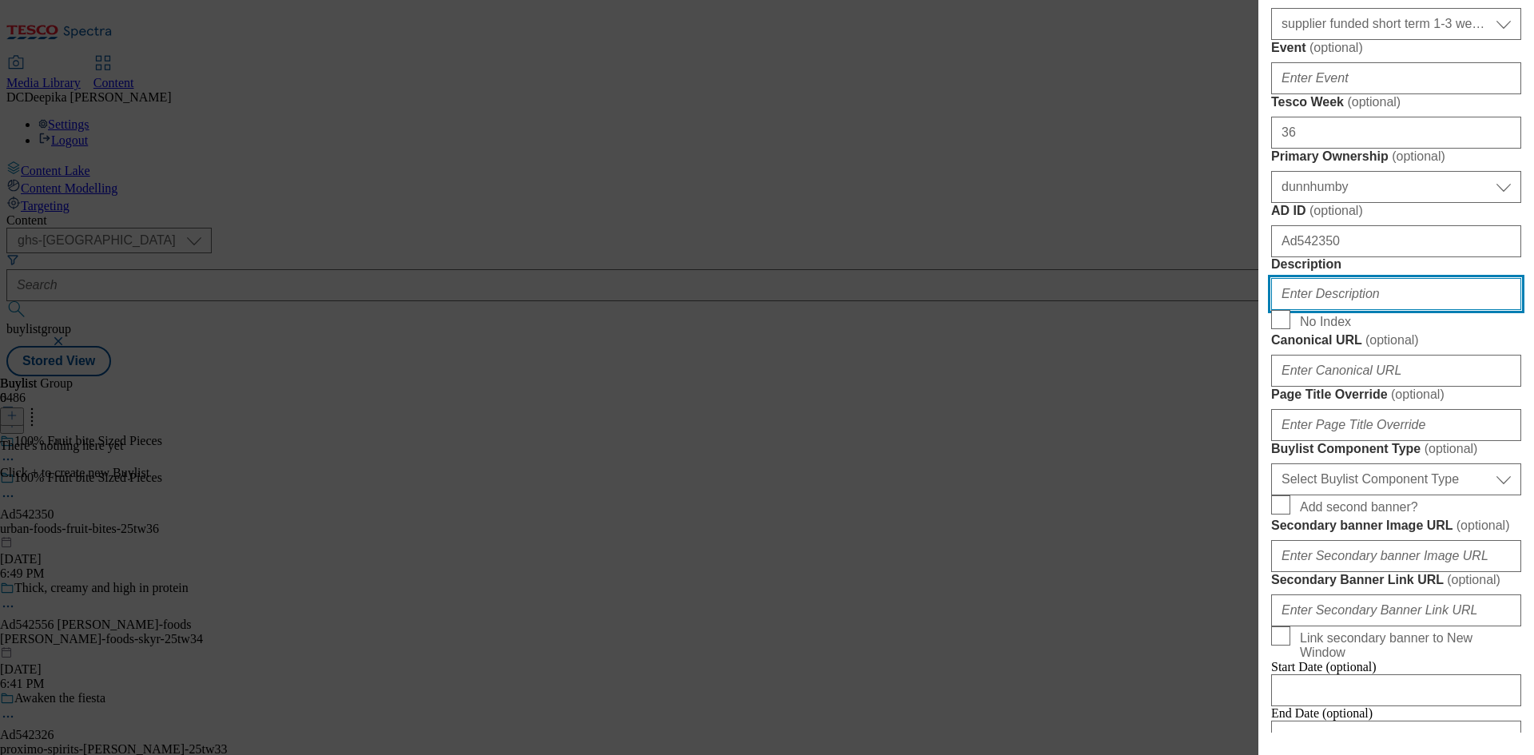
click at [1372, 310] on input "Description" at bounding box center [1396, 294] width 250 height 32
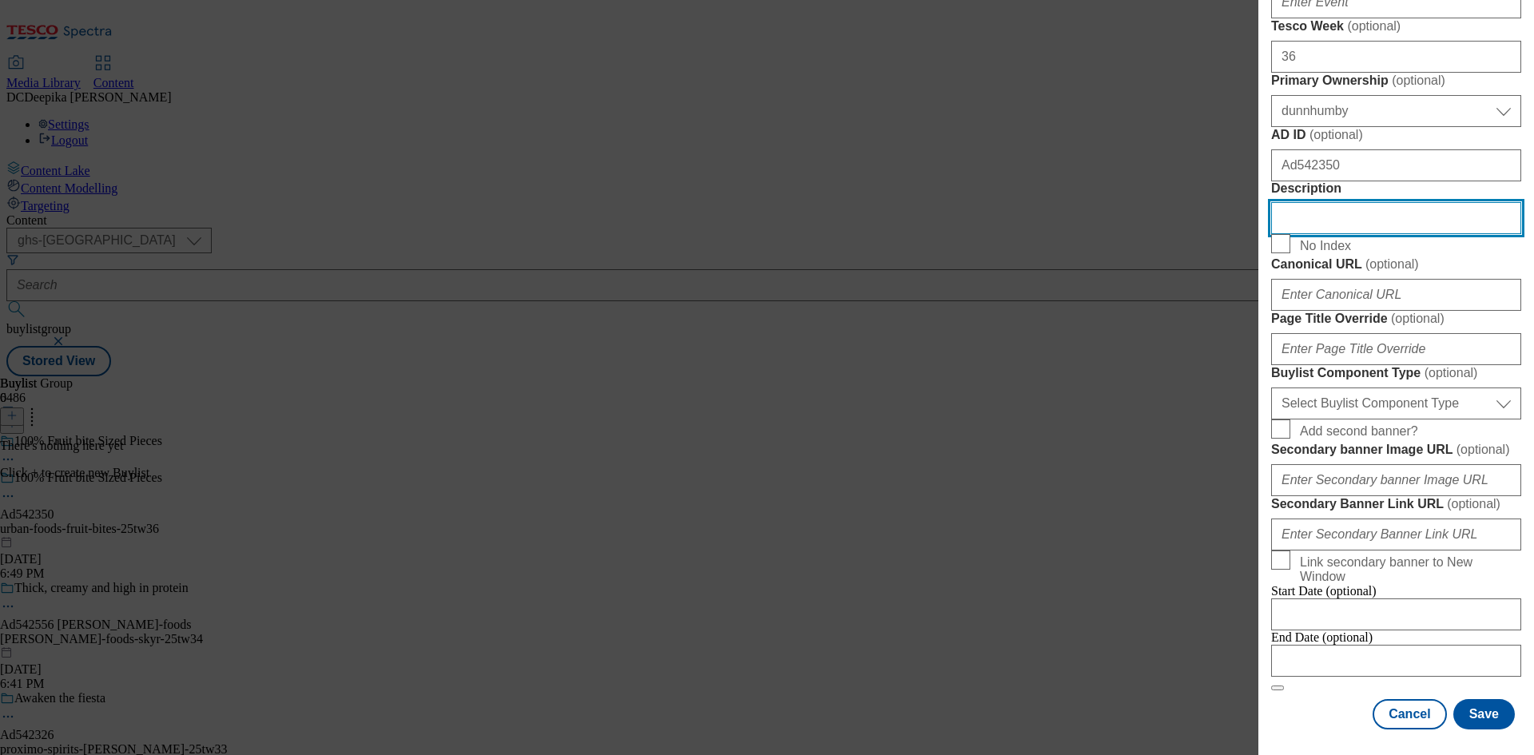
scroll to position [959, 0]
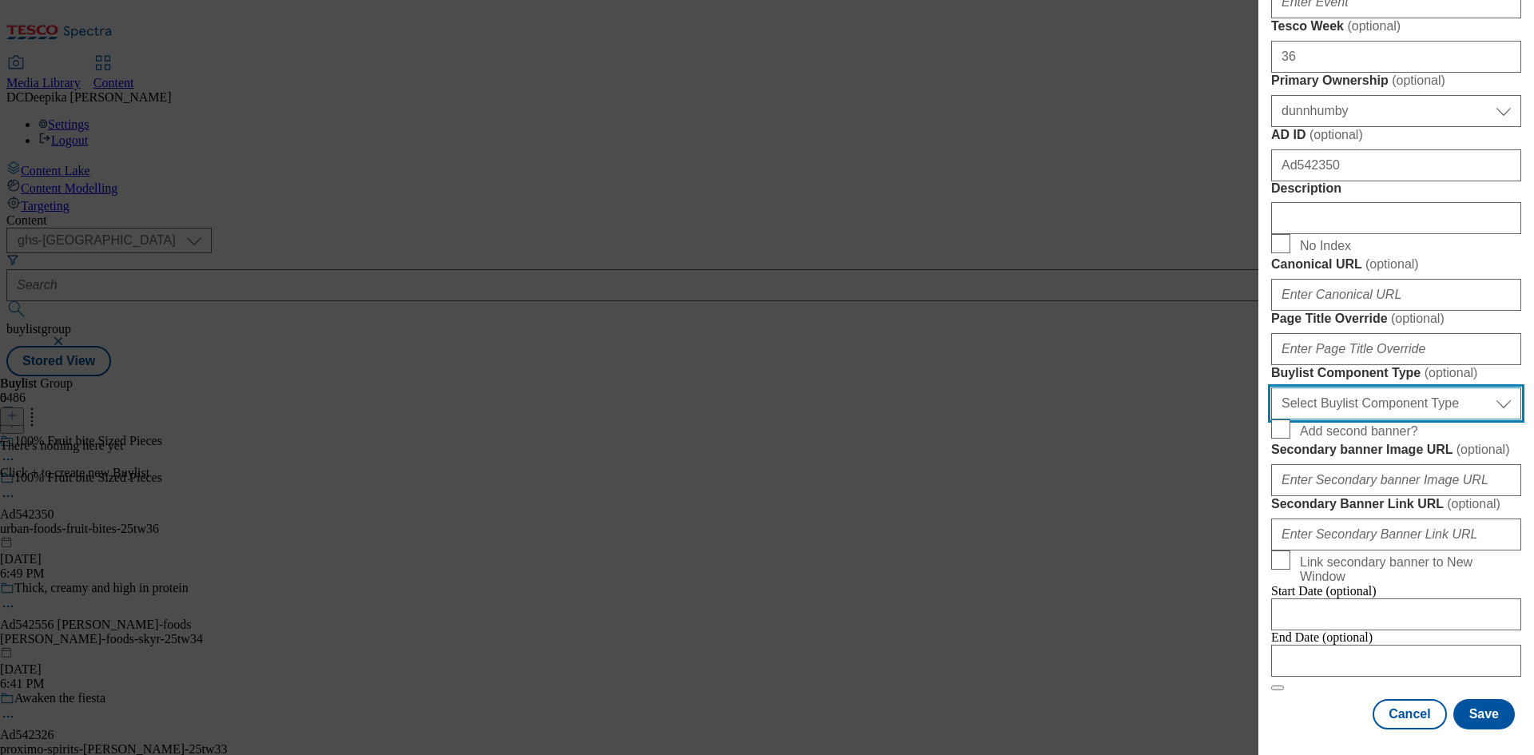
drag, startPoint x: 1426, startPoint y: 588, endPoint x: 1418, endPoint y: 593, distance: 9.3
click at [1426, 420] on select "Select Buylist Component Type Banner Competition Header Meal" at bounding box center [1396, 404] width 250 height 32
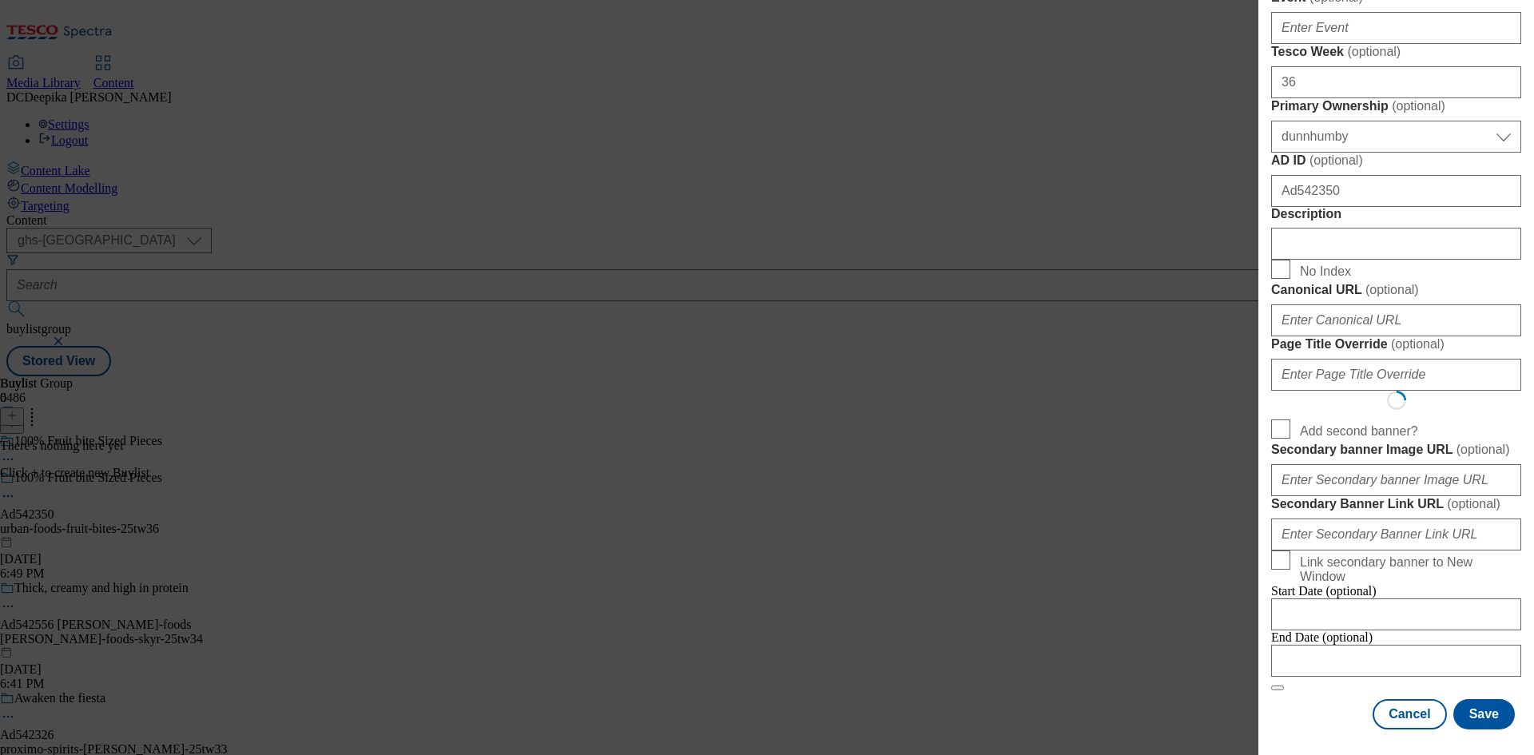
scroll to position [0, 0]
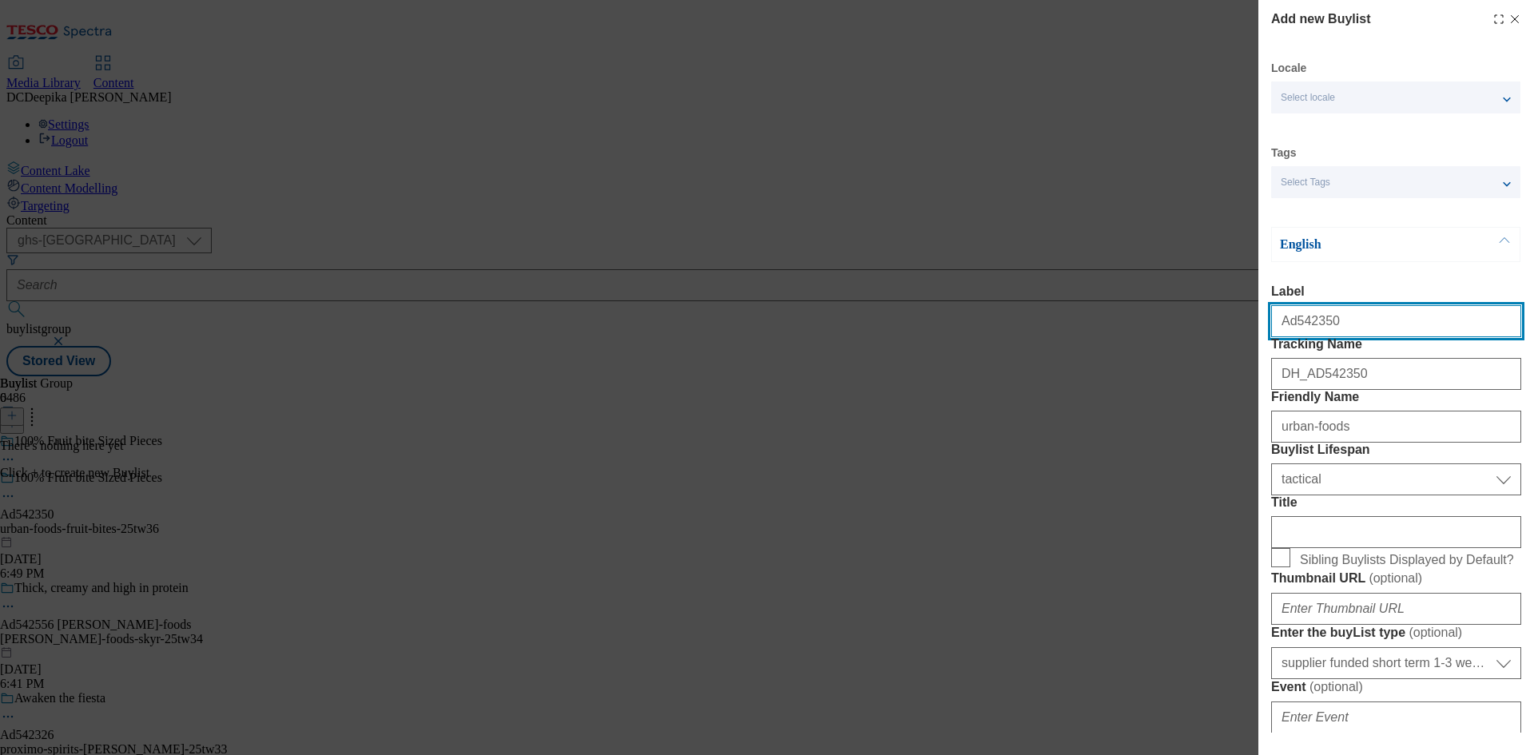
select select "Banner"
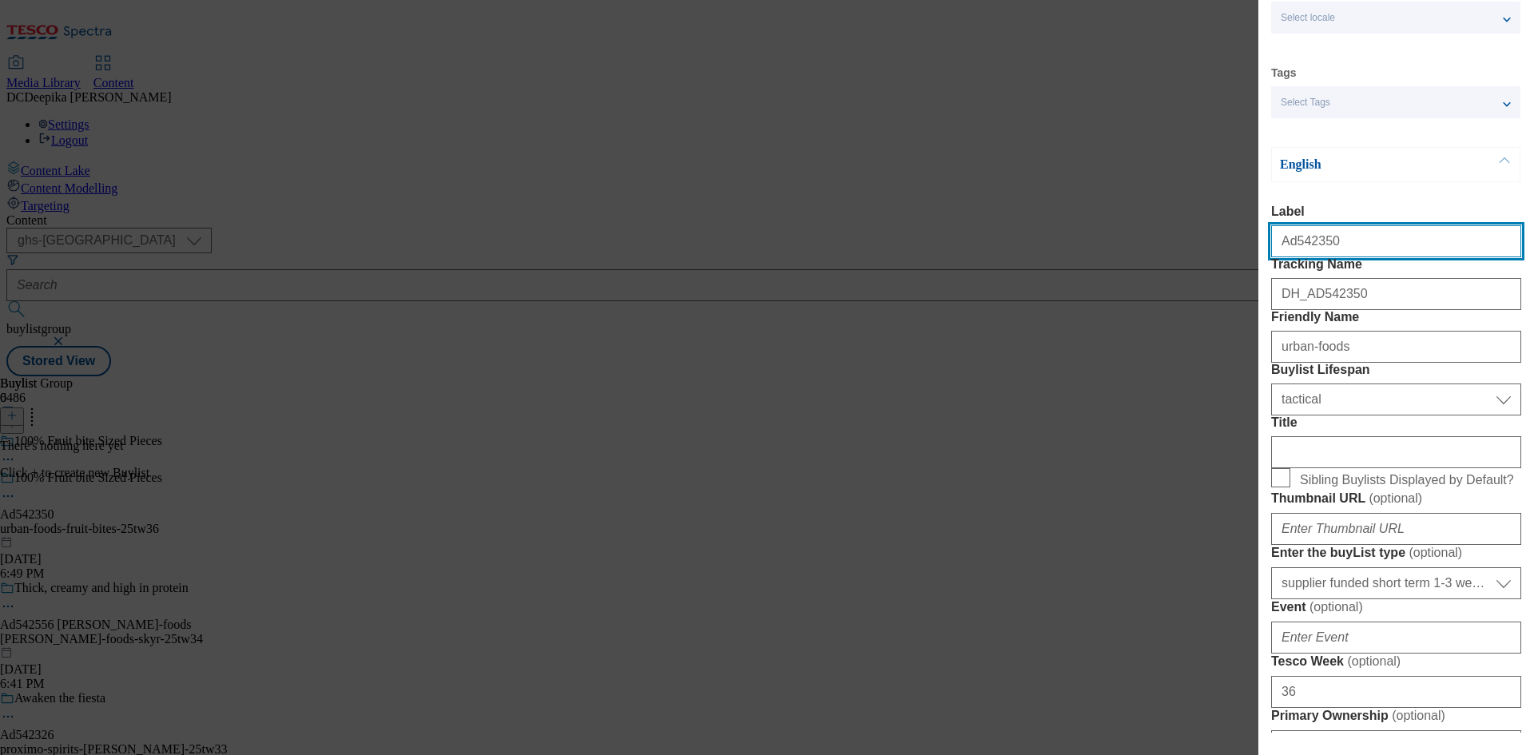
drag, startPoint x: 1282, startPoint y: 253, endPoint x: 1260, endPoint y: 249, distance: 21.9
click at [1260, 249] on div "Add new Buylist Locale Select locale English Welsh Tags Select Tags fnf marketp…" at bounding box center [1397, 366] width 276 height 733
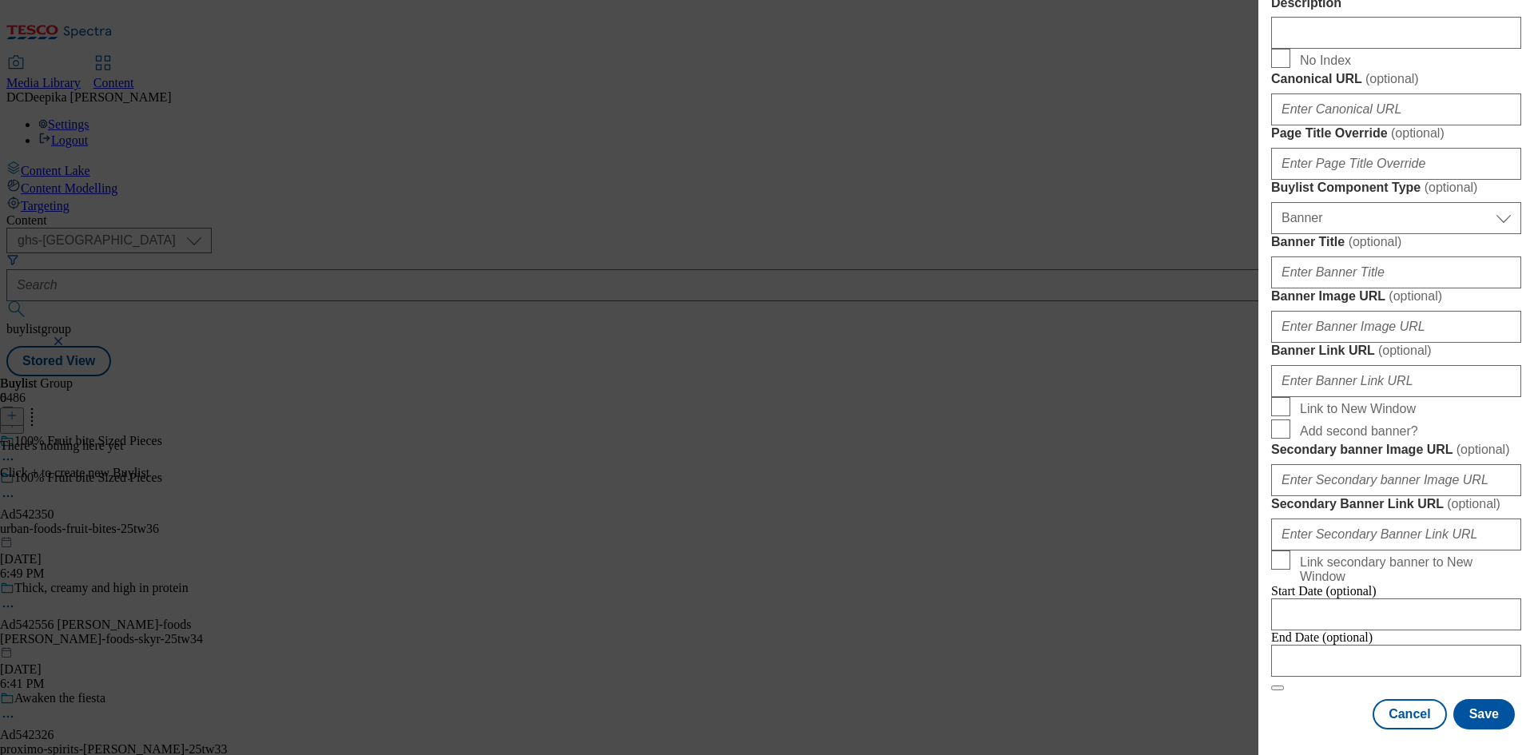
scroll to position [1584, 0]
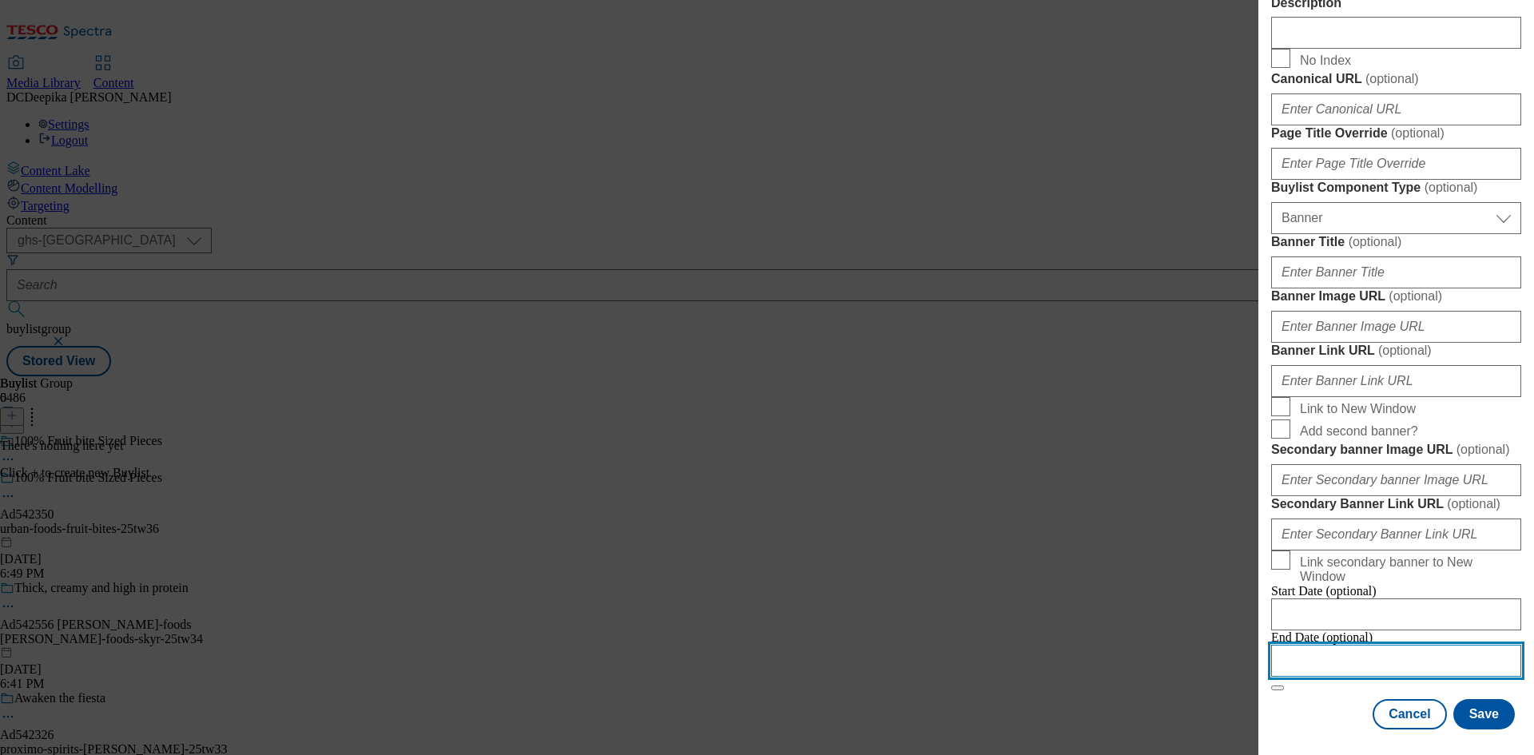
click at [1380, 657] on input "Modal" at bounding box center [1396, 661] width 250 height 32
select select "2025"
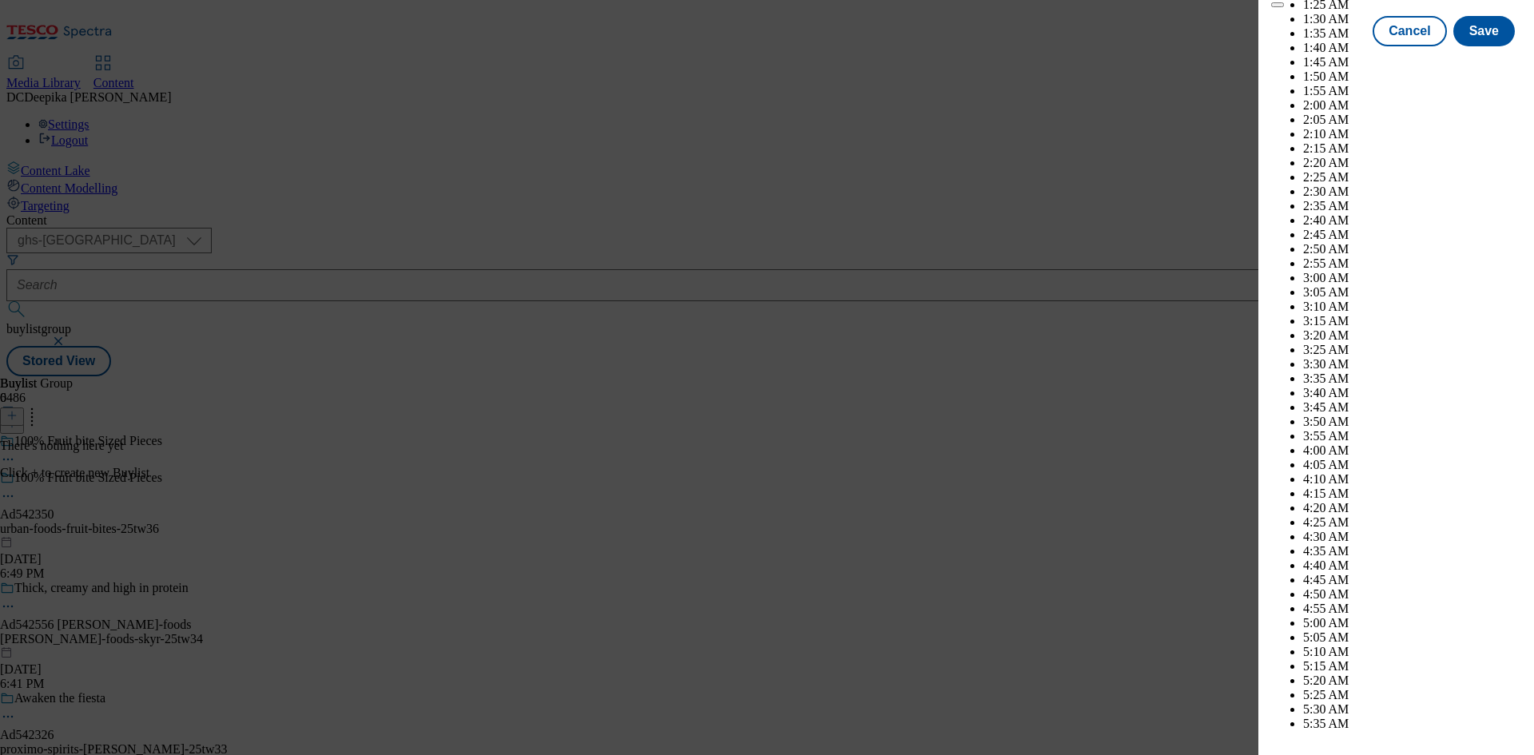
scroll to position [6674, 0]
select select "January"
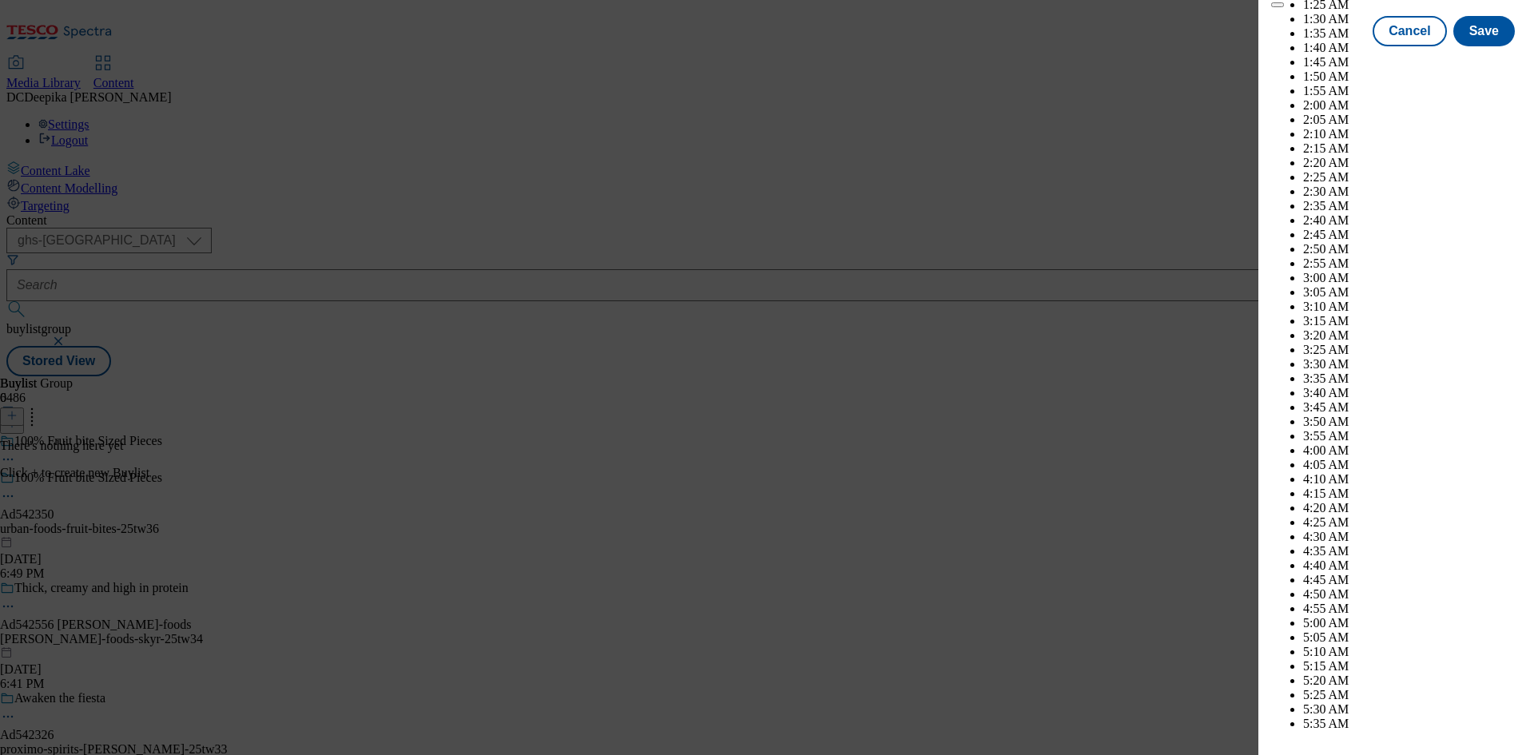
select select "2026"
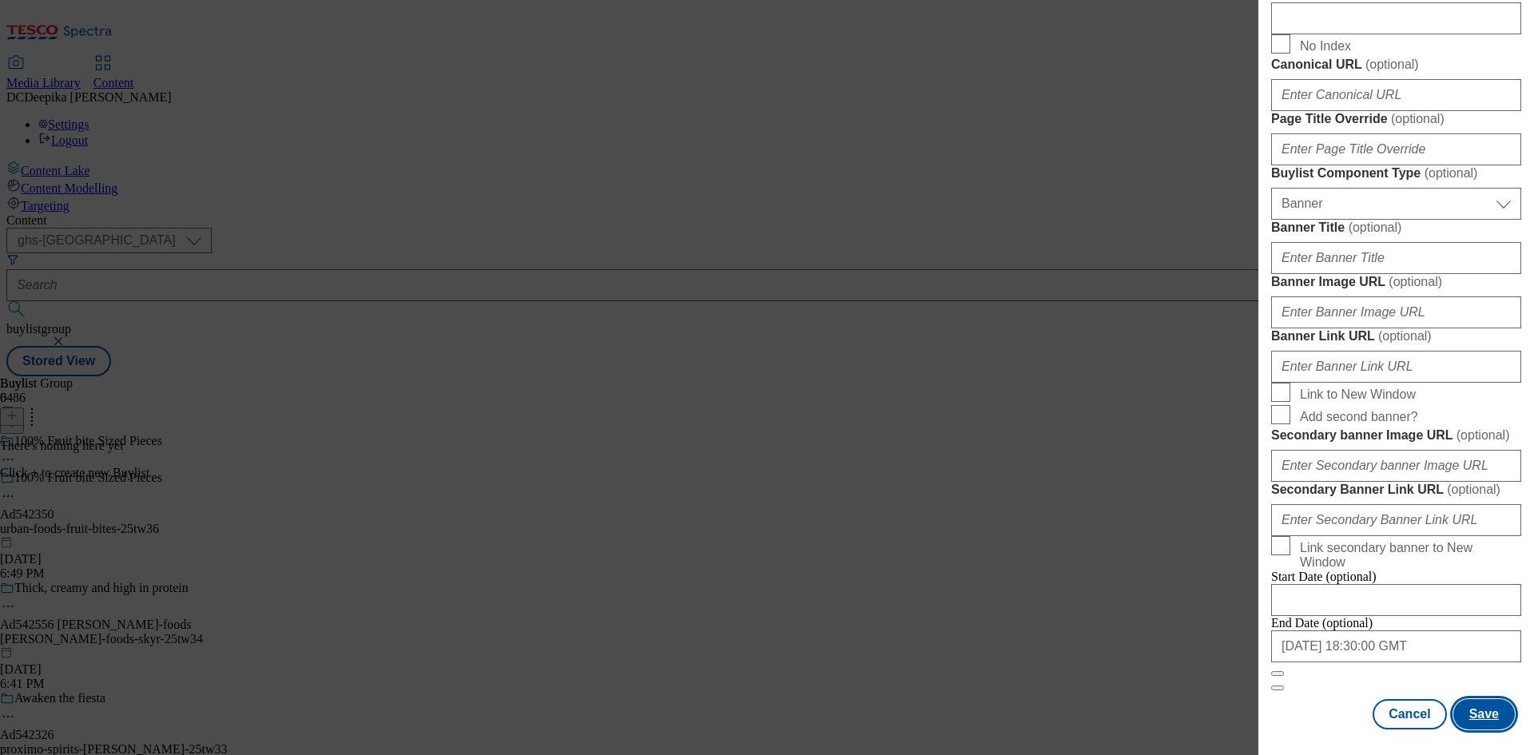
click at [1482, 712] on button "Save" at bounding box center [1485, 714] width 62 height 30
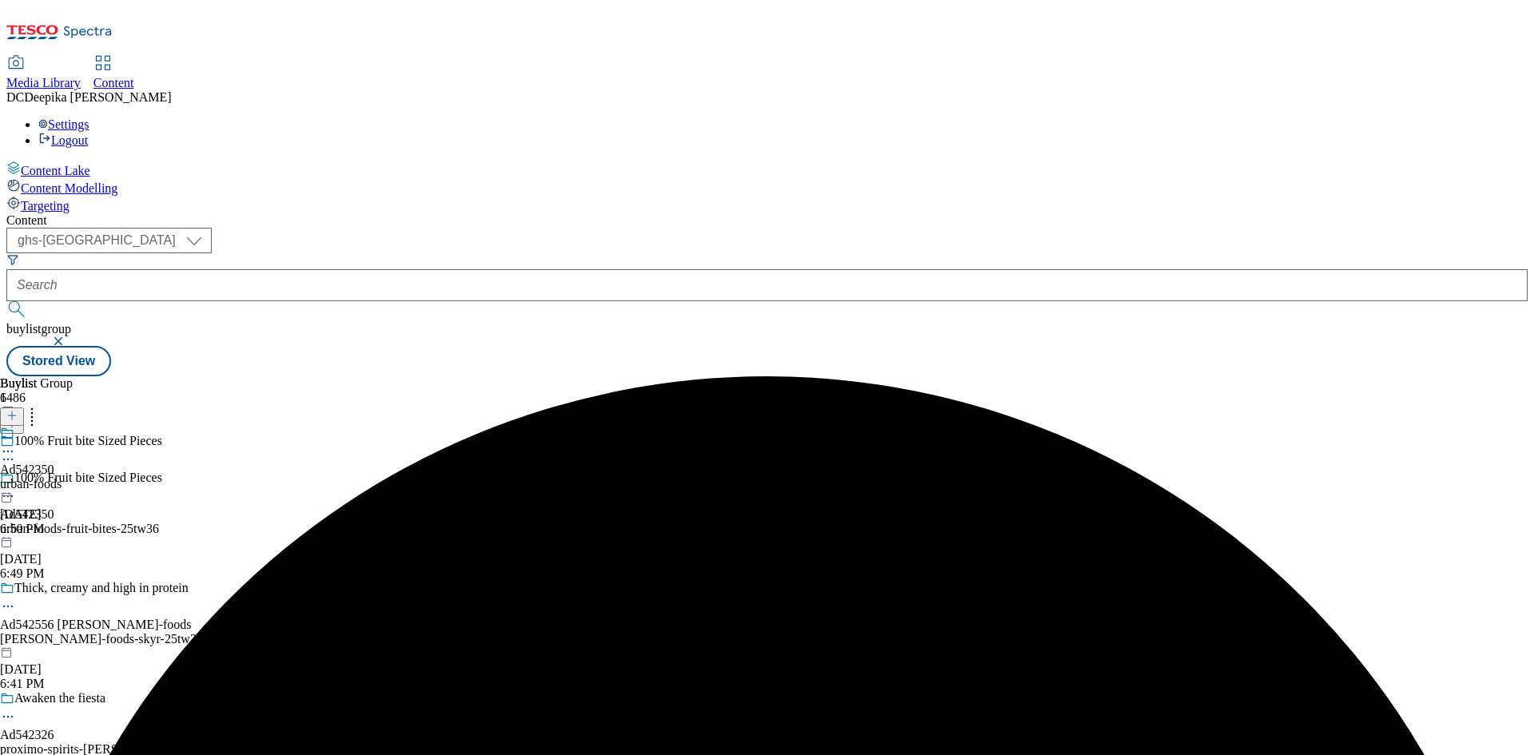
click at [62, 477] on div "urban-foods" at bounding box center [31, 484] width 62 height 14
click at [6, 488] on circle at bounding box center [4, 489] width 2 height 2
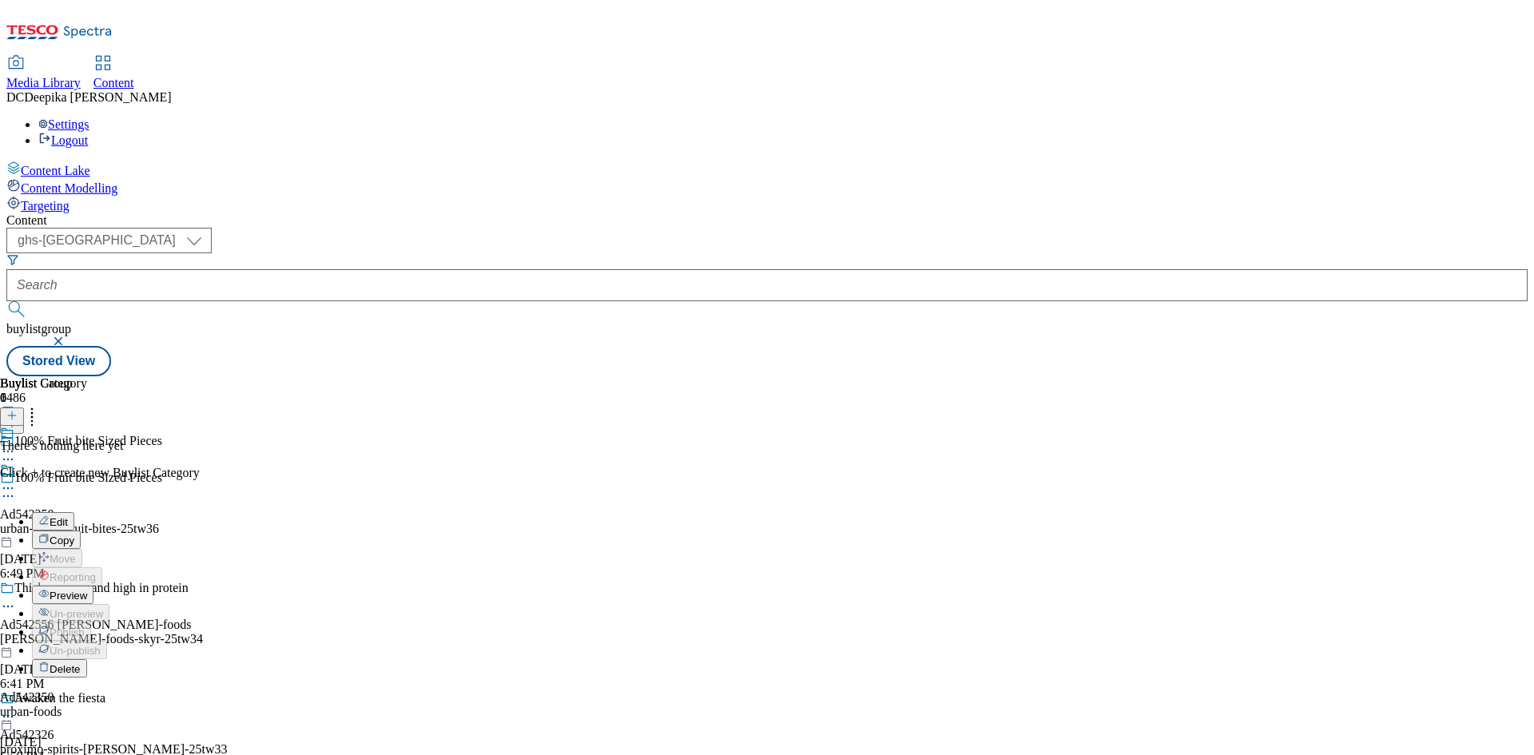
click at [68, 516] on span "Edit" at bounding box center [59, 522] width 18 height 12
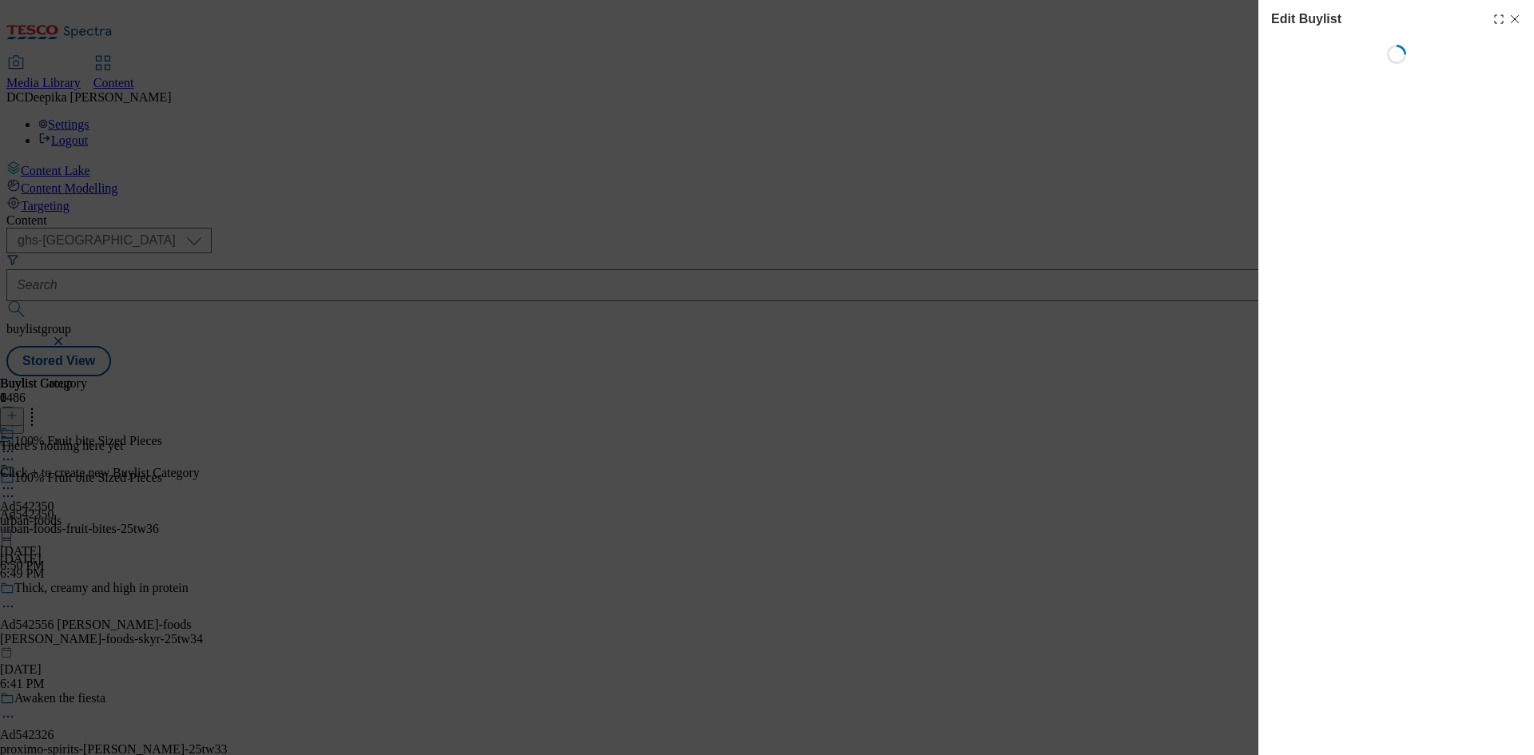
select select "tactical"
select select "supplier funded short term 1-3 weeks"
select select "dunnhumby"
select select "Banner"
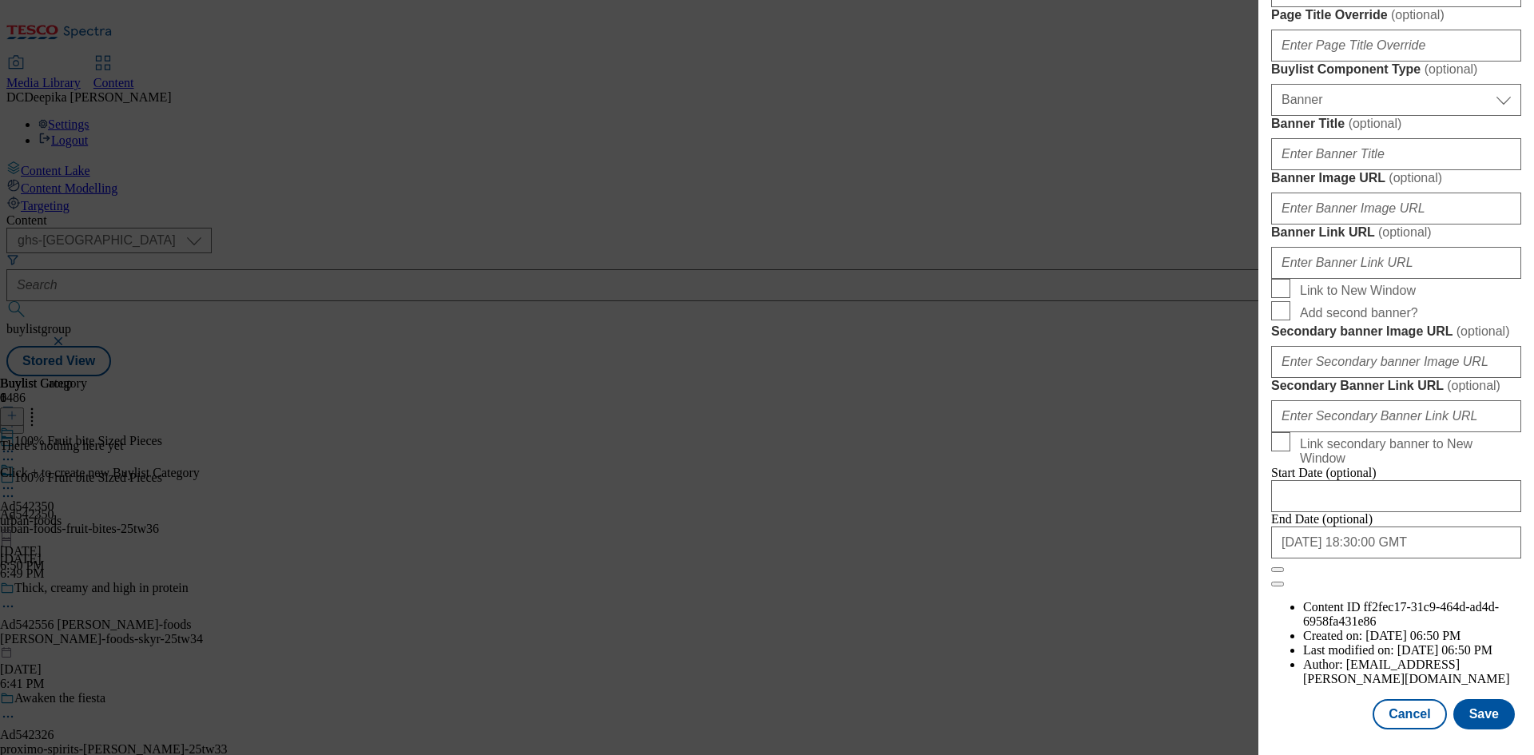
scroll to position [1654, 0]
click at [1478, 714] on button "Save" at bounding box center [1485, 714] width 62 height 30
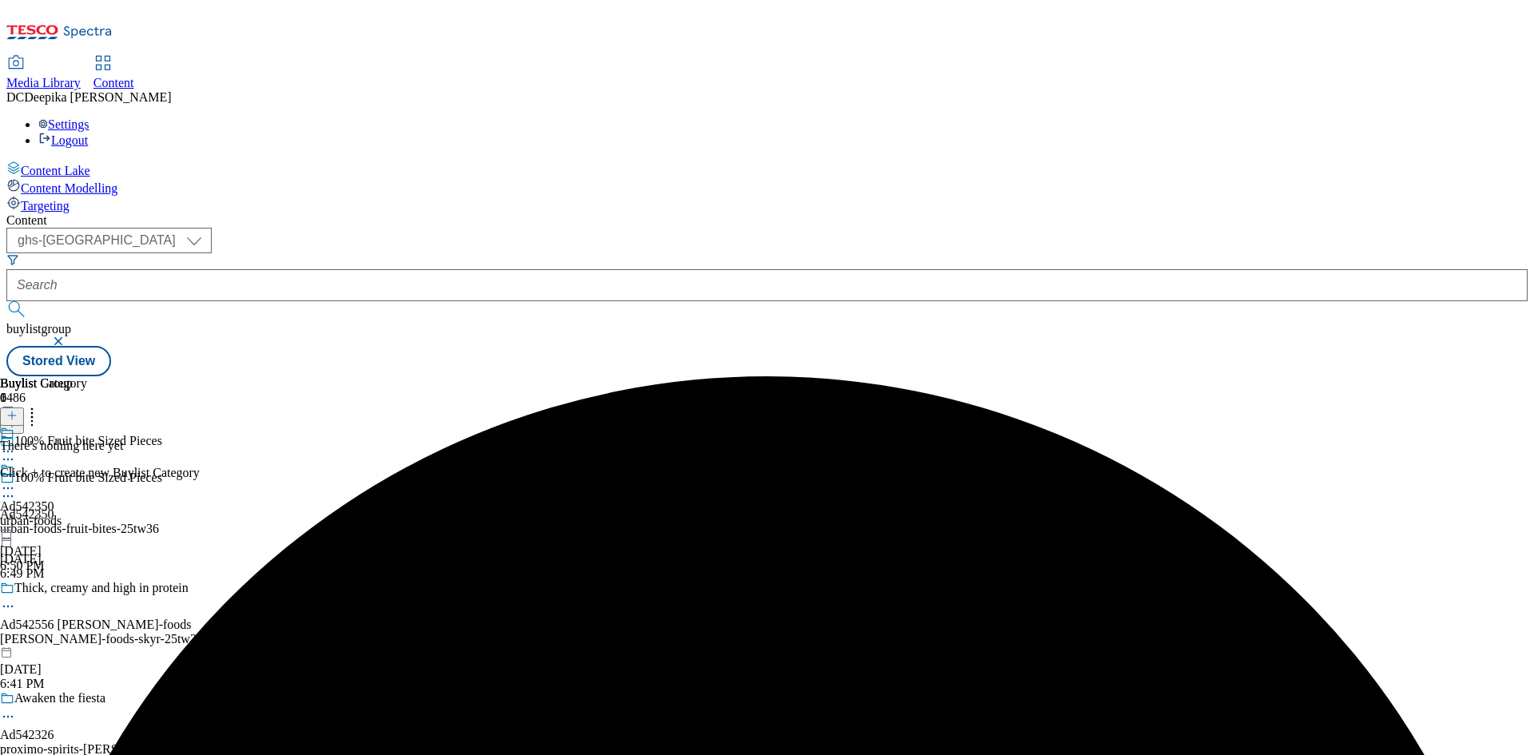
click at [18, 410] on icon at bounding box center [11, 415] width 11 height 11
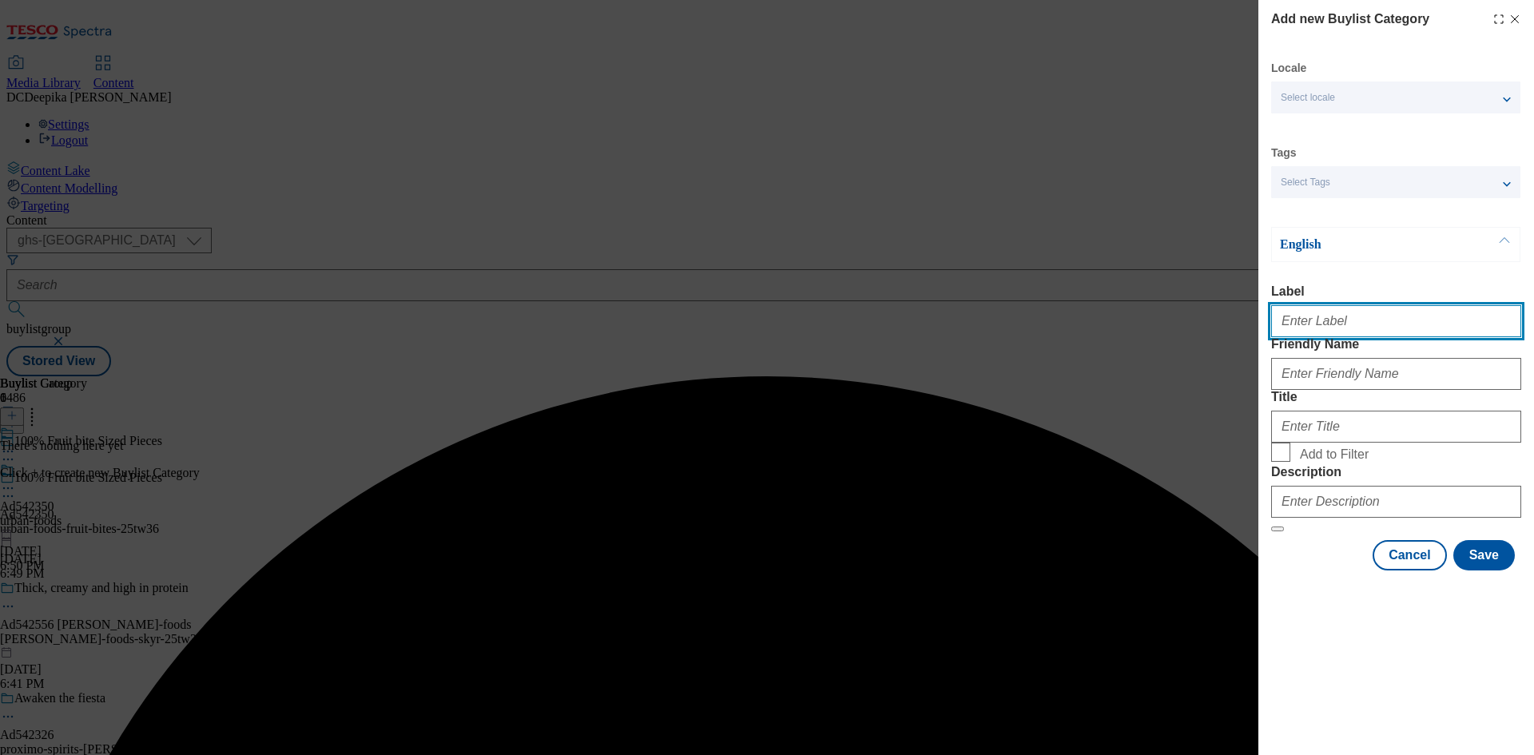
click at [1340, 311] on input "Label" at bounding box center [1396, 321] width 250 height 32
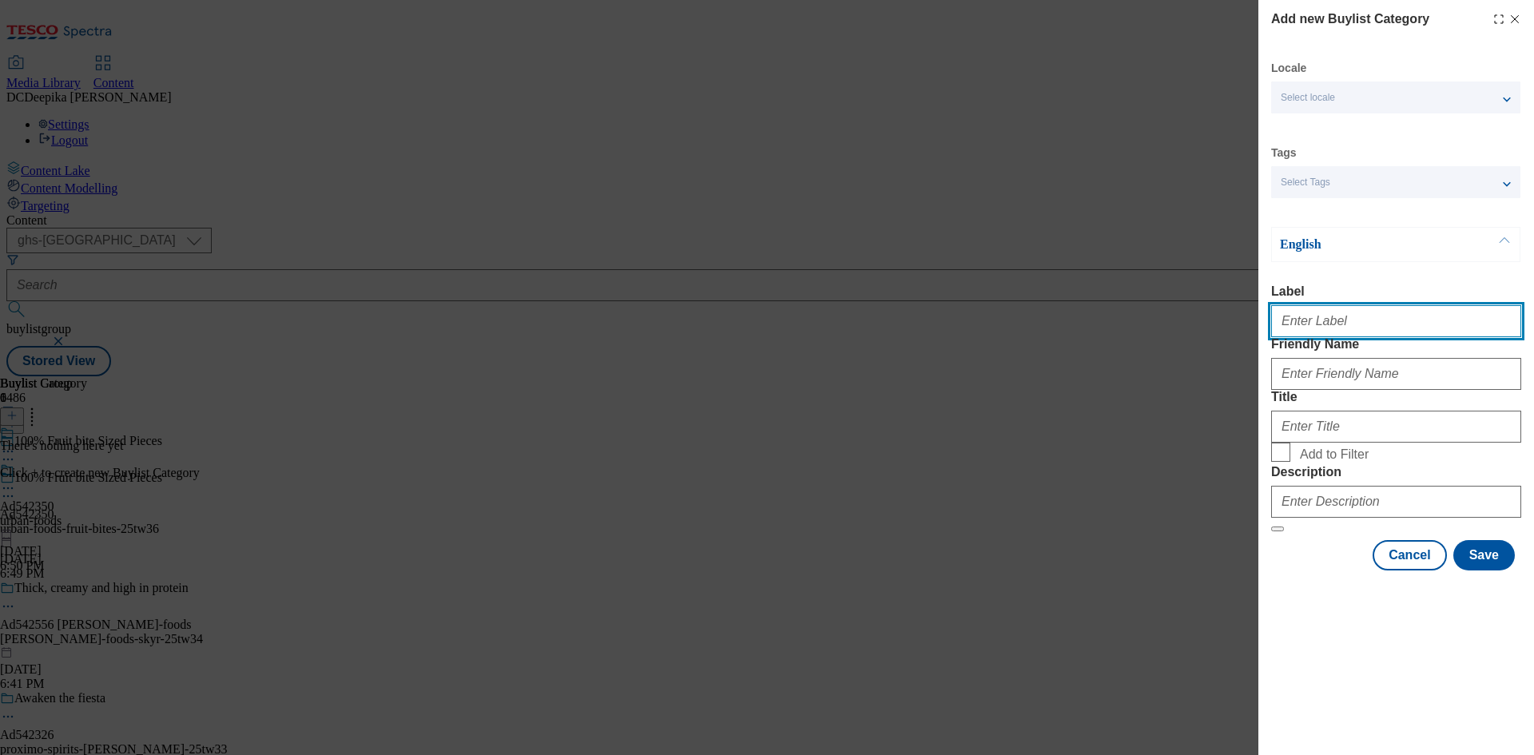
paste input "Ad542350"
type input "Ad542350"
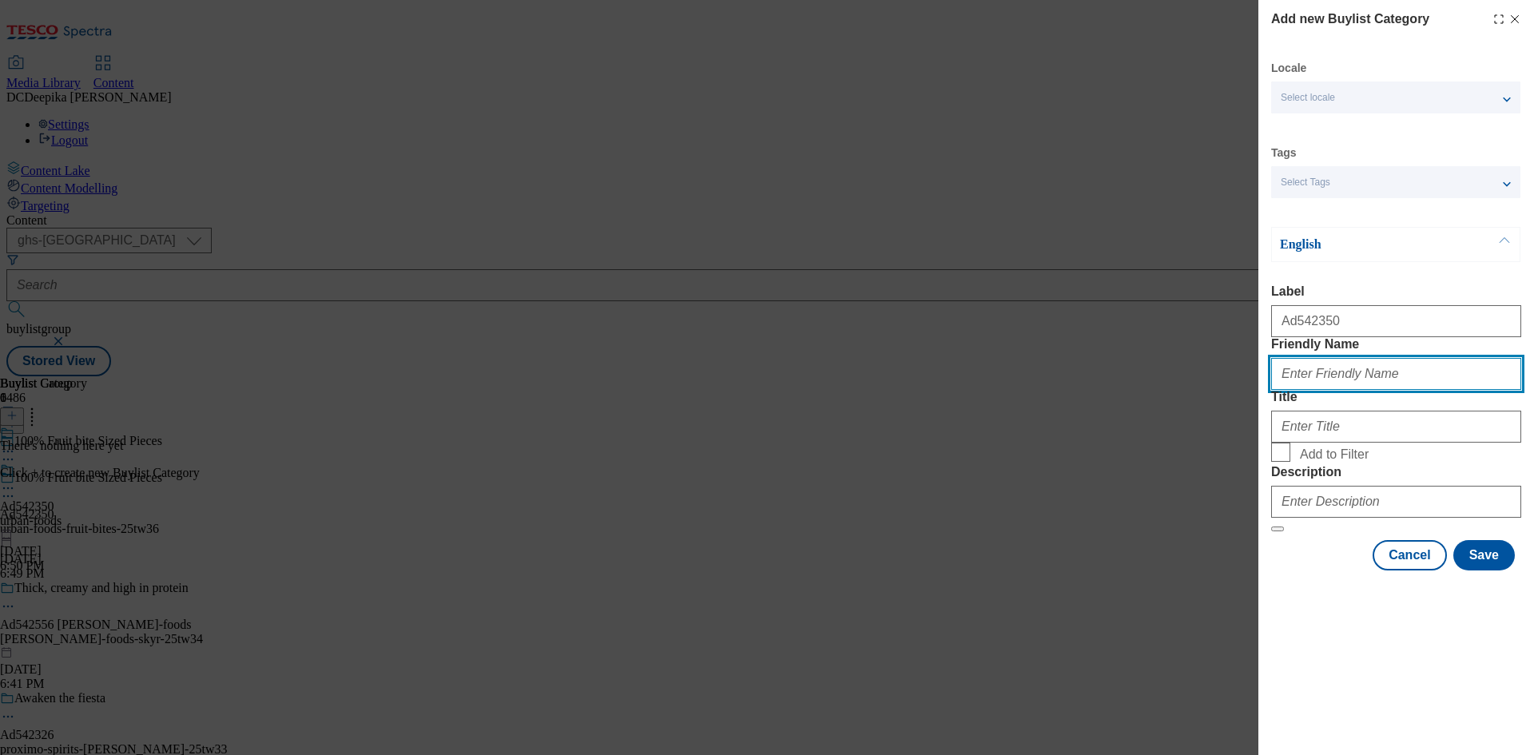
click at [1355, 390] on input "Friendly Name" at bounding box center [1396, 374] width 250 height 32
click at [1309, 390] on input "Friendly Name" at bounding box center [1396, 374] width 250 height 32
paste input "urban-foods-fruit-bites"
type input "urban-foods-fruit-bites"
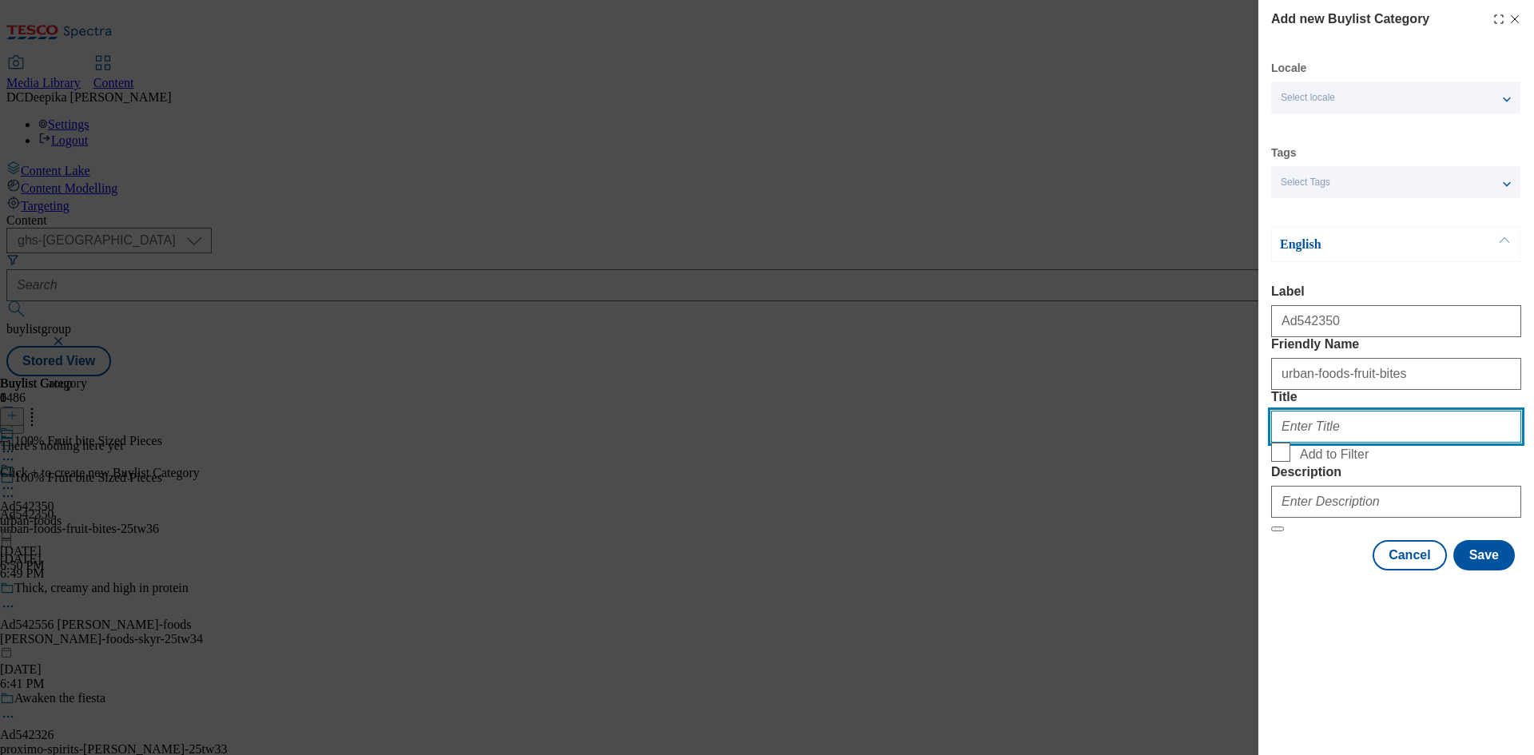
click at [1344, 443] on input "Title" at bounding box center [1396, 427] width 250 height 32
click at [1406, 443] on input "Title" at bounding box center [1396, 427] width 250 height 32
paste input "Urban Fresh Foods Ltd"
drag, startPoint x: 1340, startPoint y: 491, endPoint x: 1395, endPoint y: 491, distance: 54.4
click at [1395, 443] on input "Urban Fresh Foods Ltd" at bounding box center [1396, 427] width 250 height 32
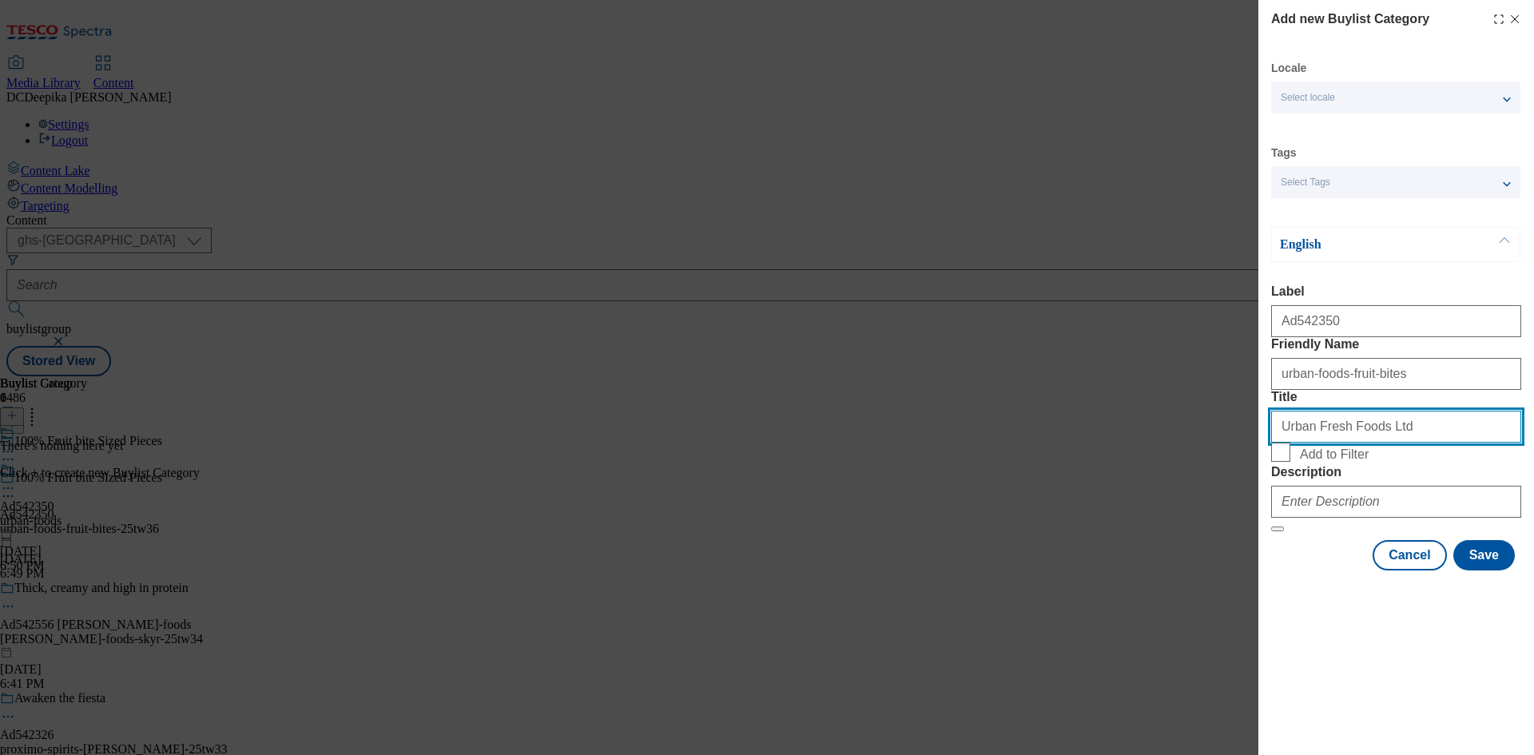
click at [1351, 443] on input "Urban Fresh Foods Ltd" at bounding box center [1396, 427] width 250 height 32
drag, startPoint x: 1334, startPoint y: 490, endPoint x: 1308, endPoint y: 494, distance: 25.9
click at [1308, 443] on input "Urban Fresh Foods Ltd" at bounding box center [1396, 427] width 250 height 32
click at [1423, 443] on input "Urban Fresh Foods Ltd" at bounding box center [1396, 427] width 250 height 32
type input "Urban Fresh Foods Ltd"
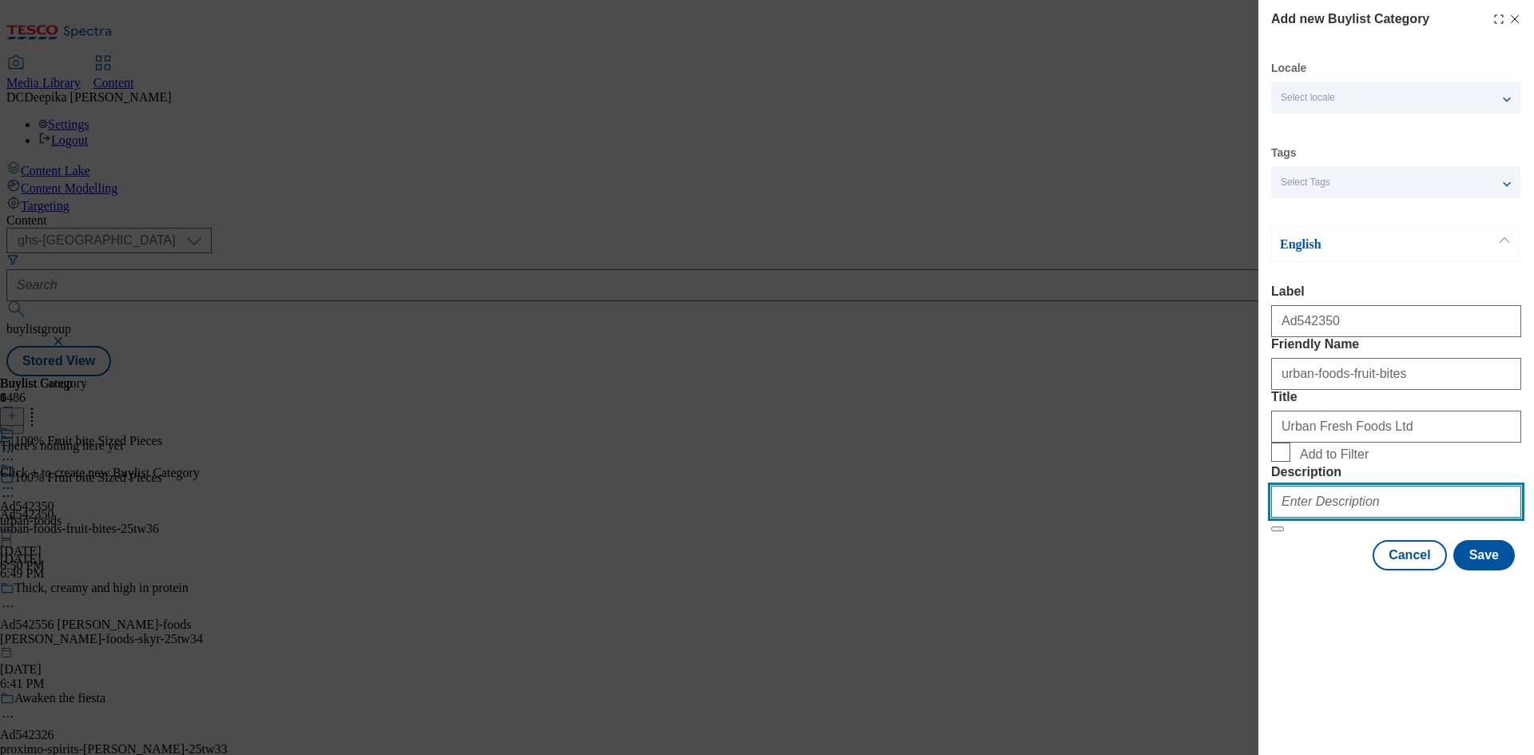
click at [1387, 518] on input "Description" at bounding box center [1396, 502] width 250 height 32
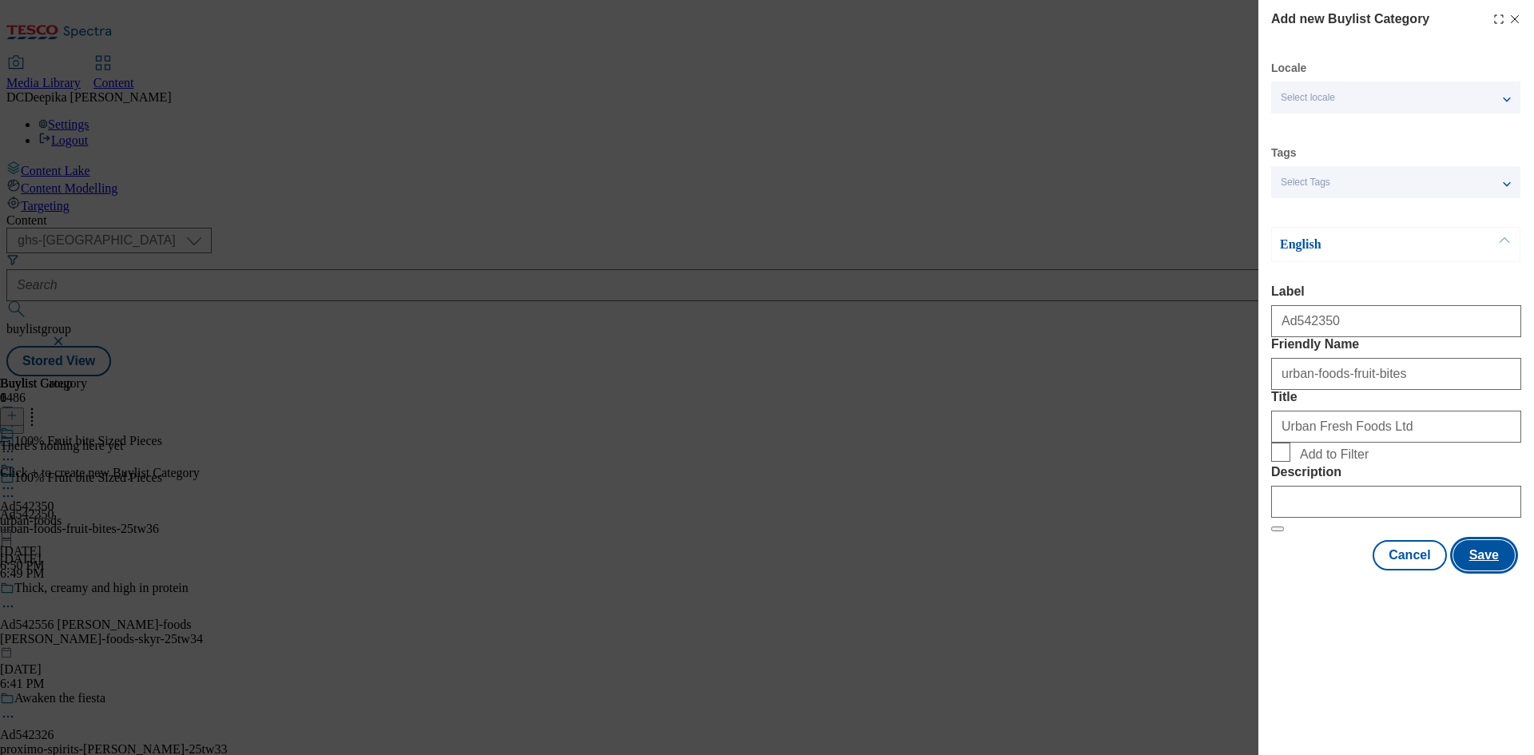
click at [1475, 571] on button "Save" at bounding box center [1485, 555] width 62 height 30
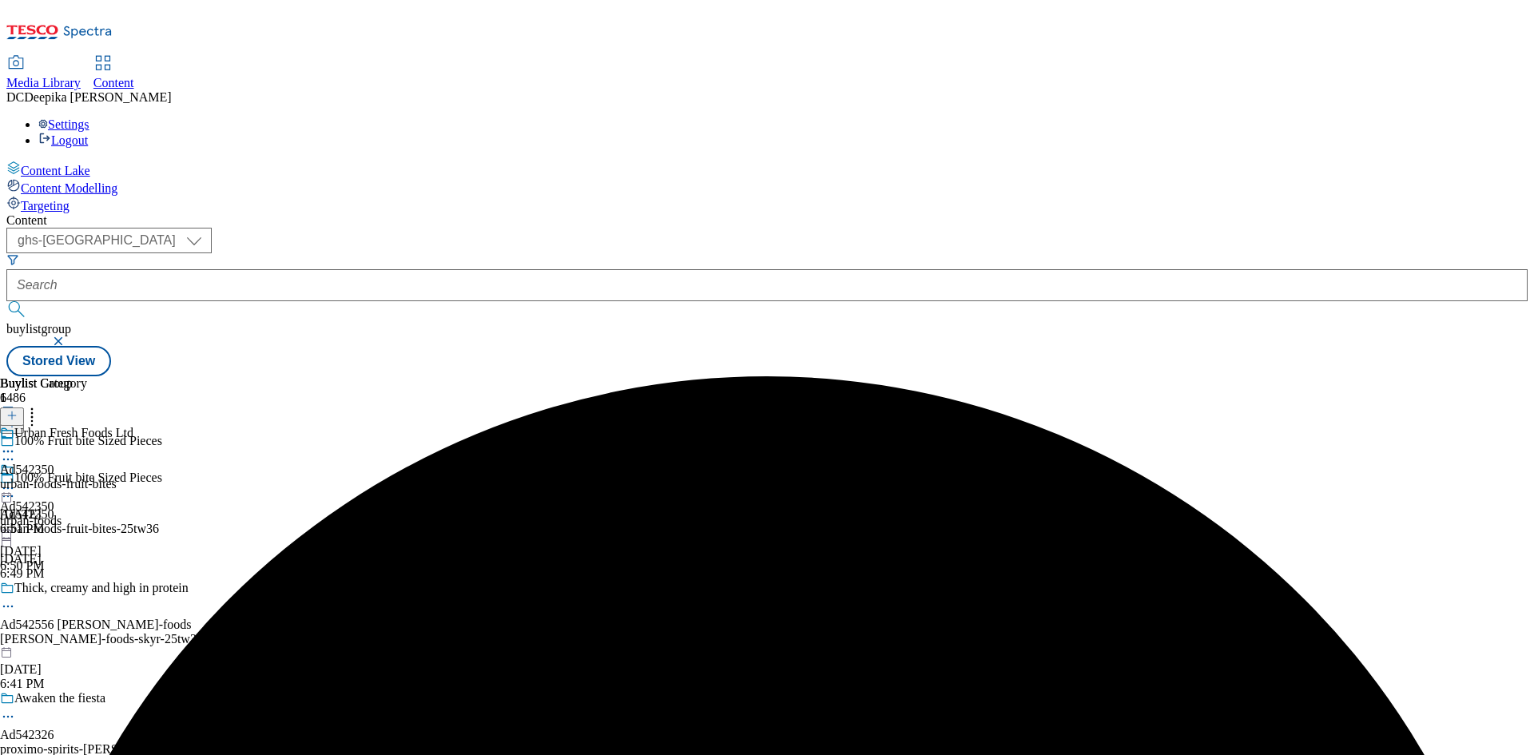
click at [133, 426] on div "Urban Fresh Foods Ltd Ad542350 urban-foods-fruit-bites Oct 9, 2025 6:51 PM" at bounding box center [66, 481] width 133 height 110
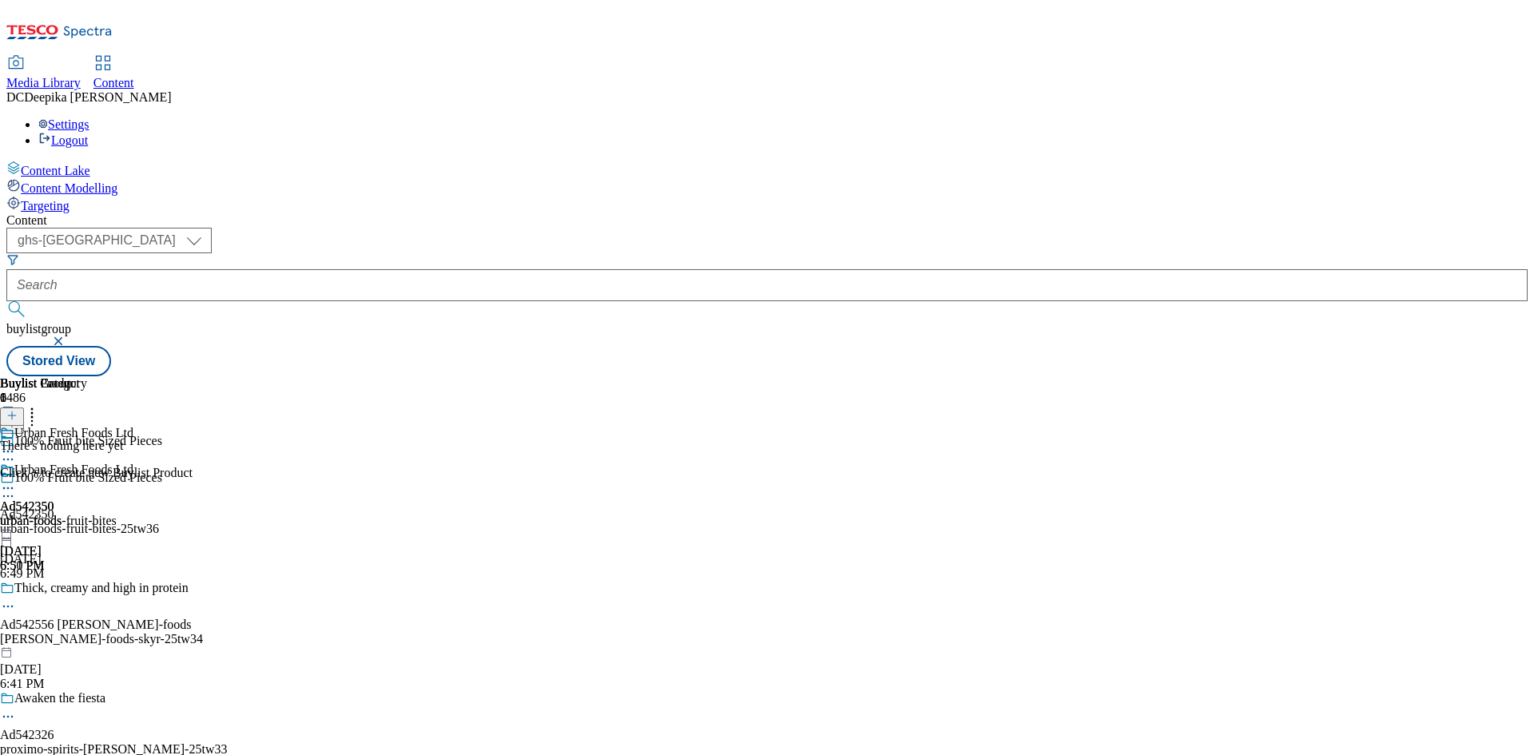
click at [193, 405] on div at bounding box center [96, 415] width 193 height 21
click at [18, 410] on icon at bounding box center [11, 415] width 11 height 11
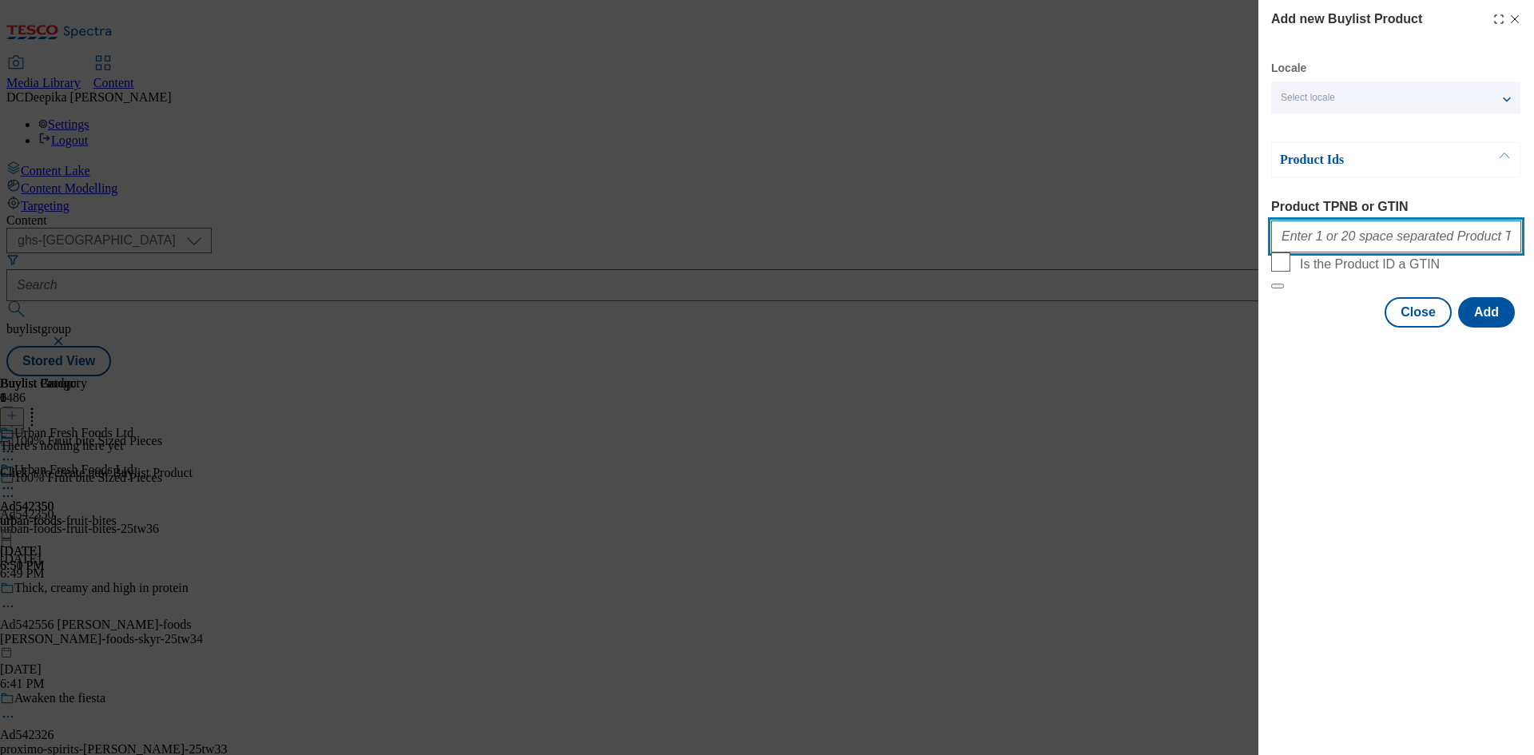
drag, startPoint x: 1339, startPoint y: 228, endPoint x: 1384, endPoint y: 281, distance: 69.7
click at [1339, 227] on input "Product TPNB or GTIN" at bounding box center [1396, 237] width 250 height 32
paste input "96977667 96775969 70592948 77336574 70592931 77336464 92371612 92377289 9640485…"
type input "96977667 96775969 70592948 77336574 70592931 77336464 92371612 92377289 9640485…"
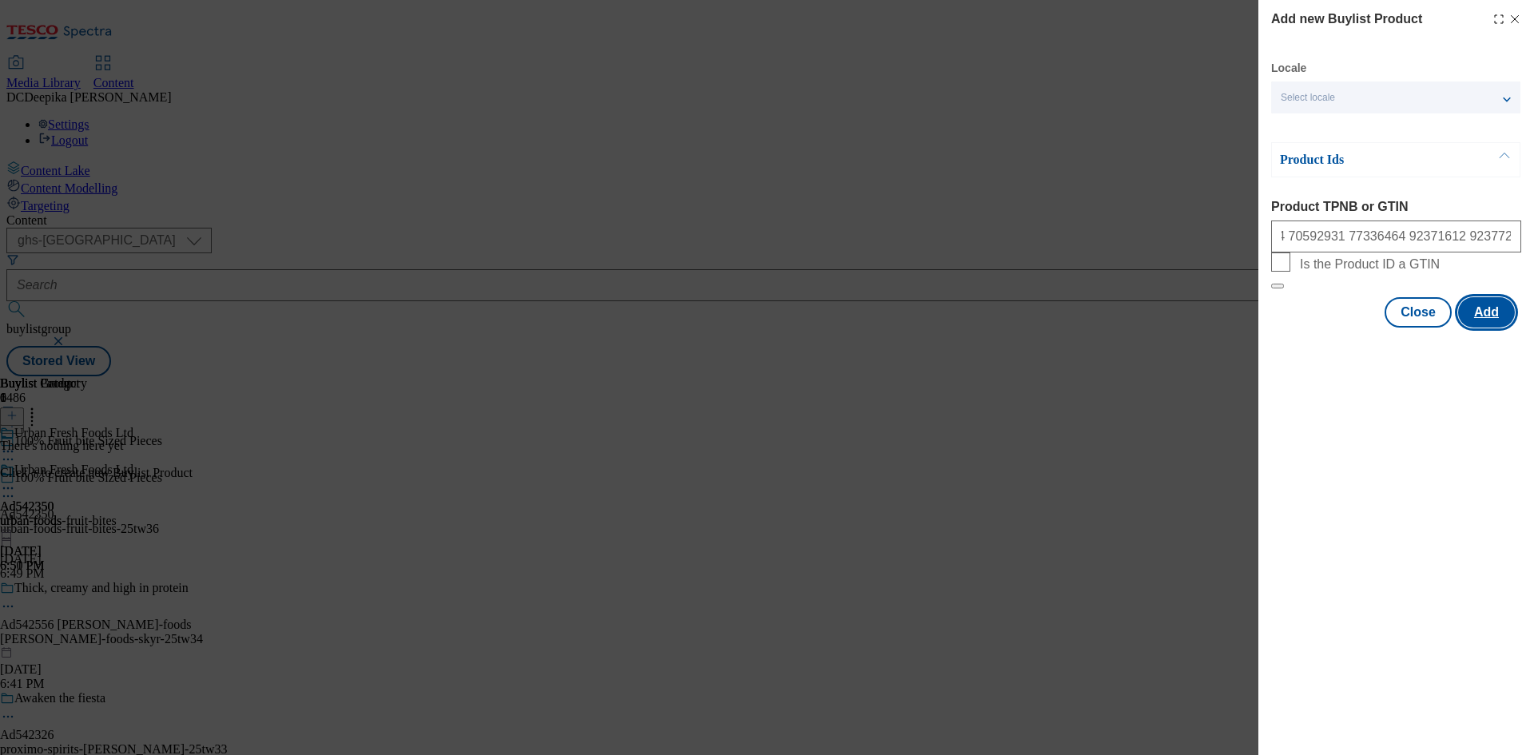
click at [1493, 328] on button "Add" at bounding box center [1487, 312] width 57 height 30
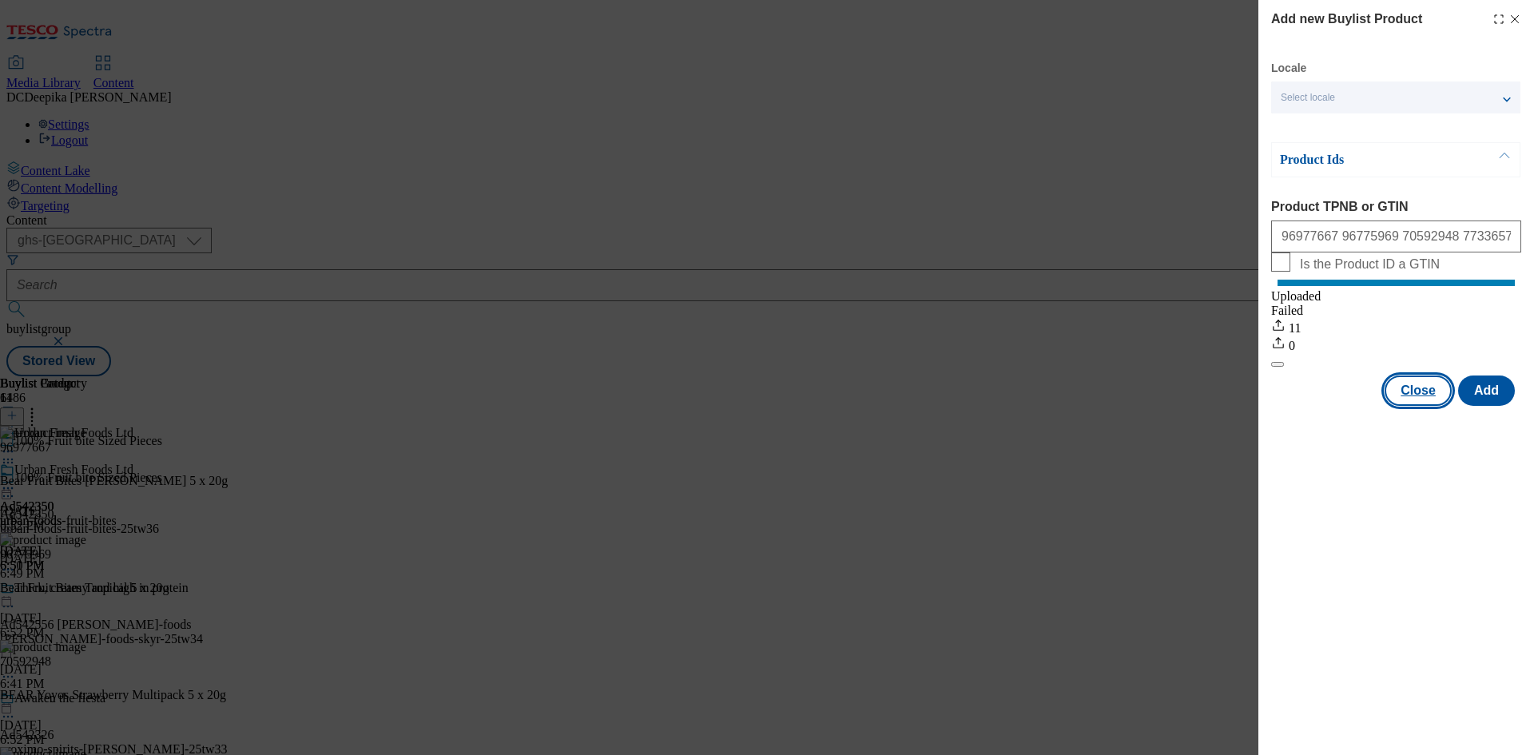
click at [1432, 406] on button "Close" at bounding box center [1418, 391] width 67 height 30
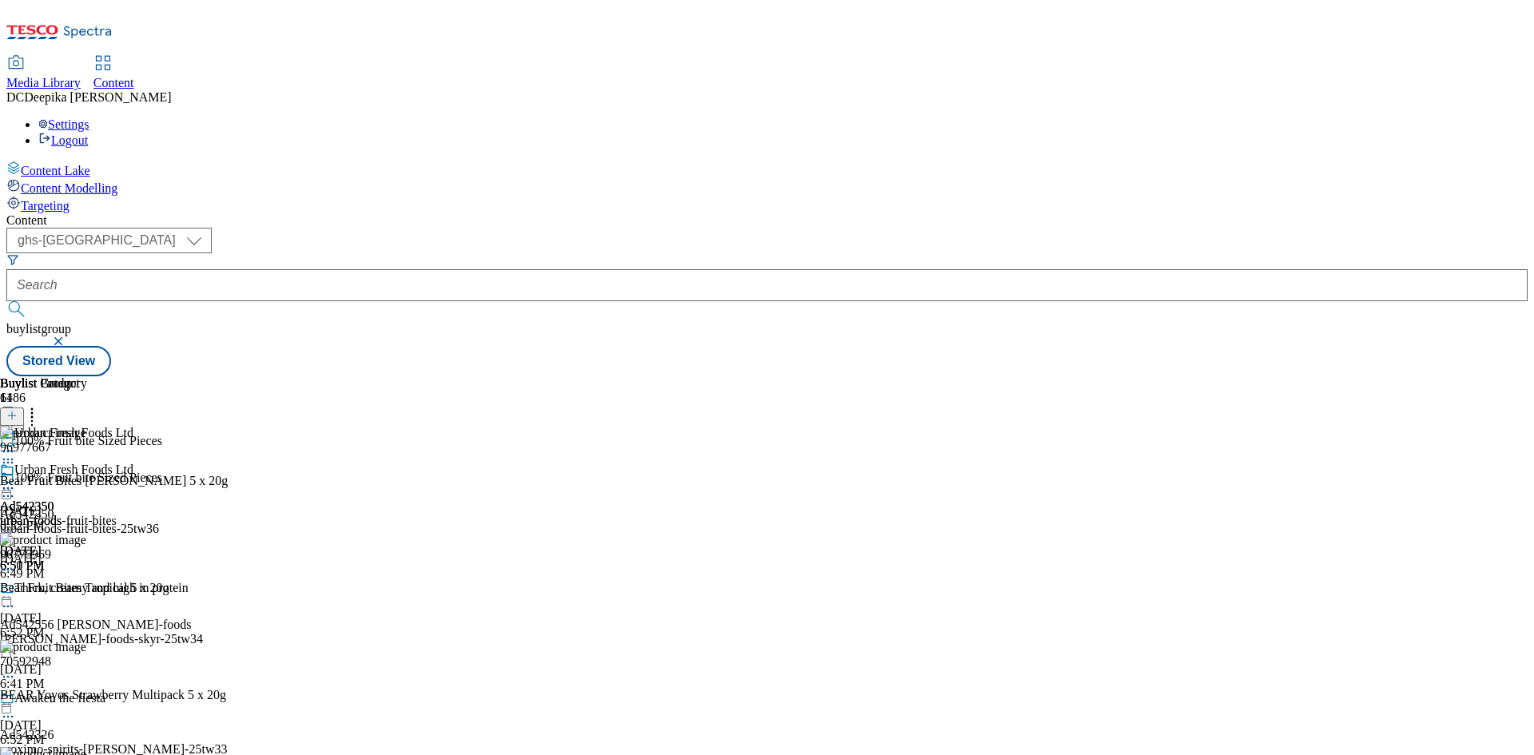
click at [1431, 376] on div "Buylist Group 6486 100% Fruit bite Sized Pieces 100% Fruit bite Sized Pieces Ad…" at bounding box center [767, 376] width 1522 height 0
click at [10, 488] on circle at bounding box center [8, 489] width 2 height 2
click at [87, 590] on span "Preview" at bounding box center [69, 596] width 38 height 12
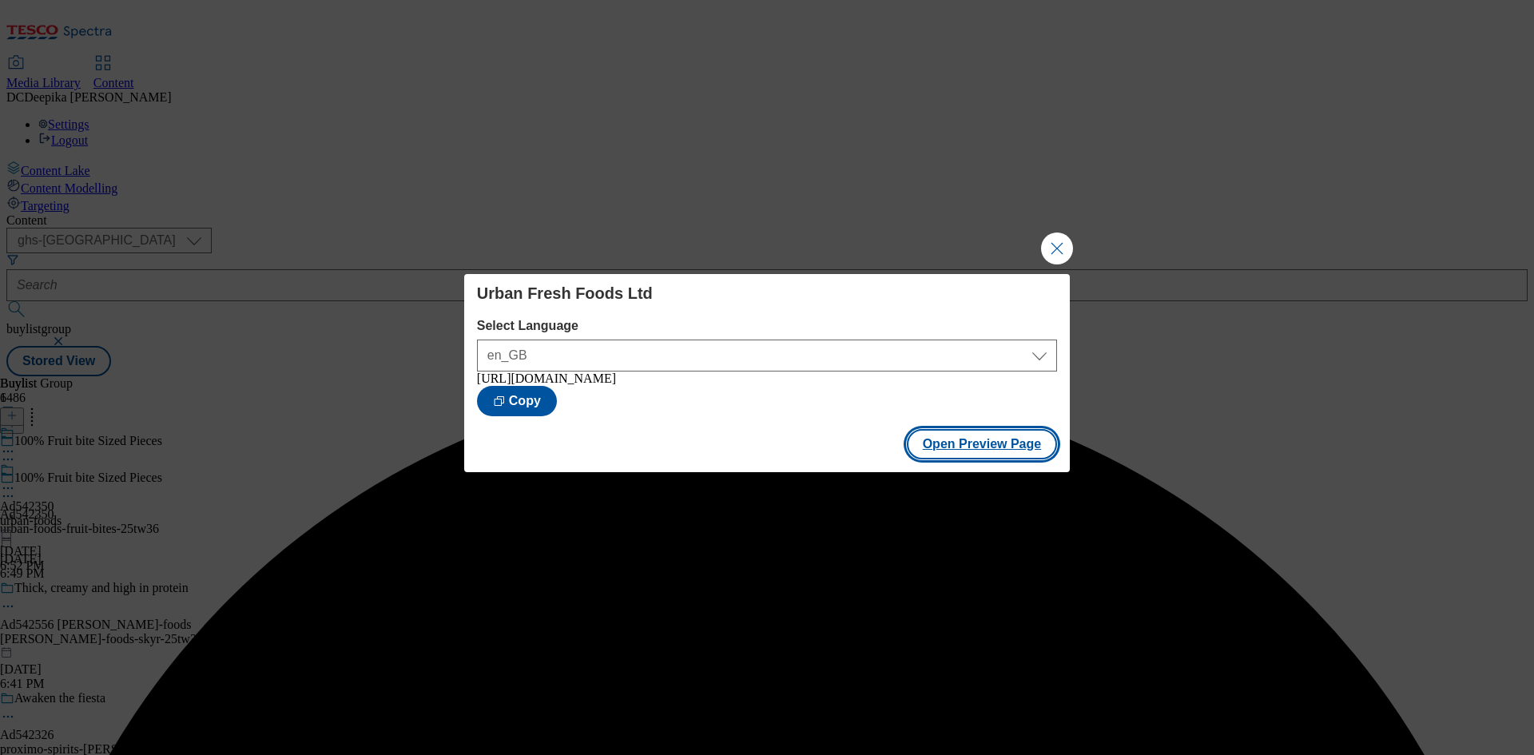
click at [1026, 456] on button "Open Preview Page" at bounding box center [982, 444] width 151 height 30
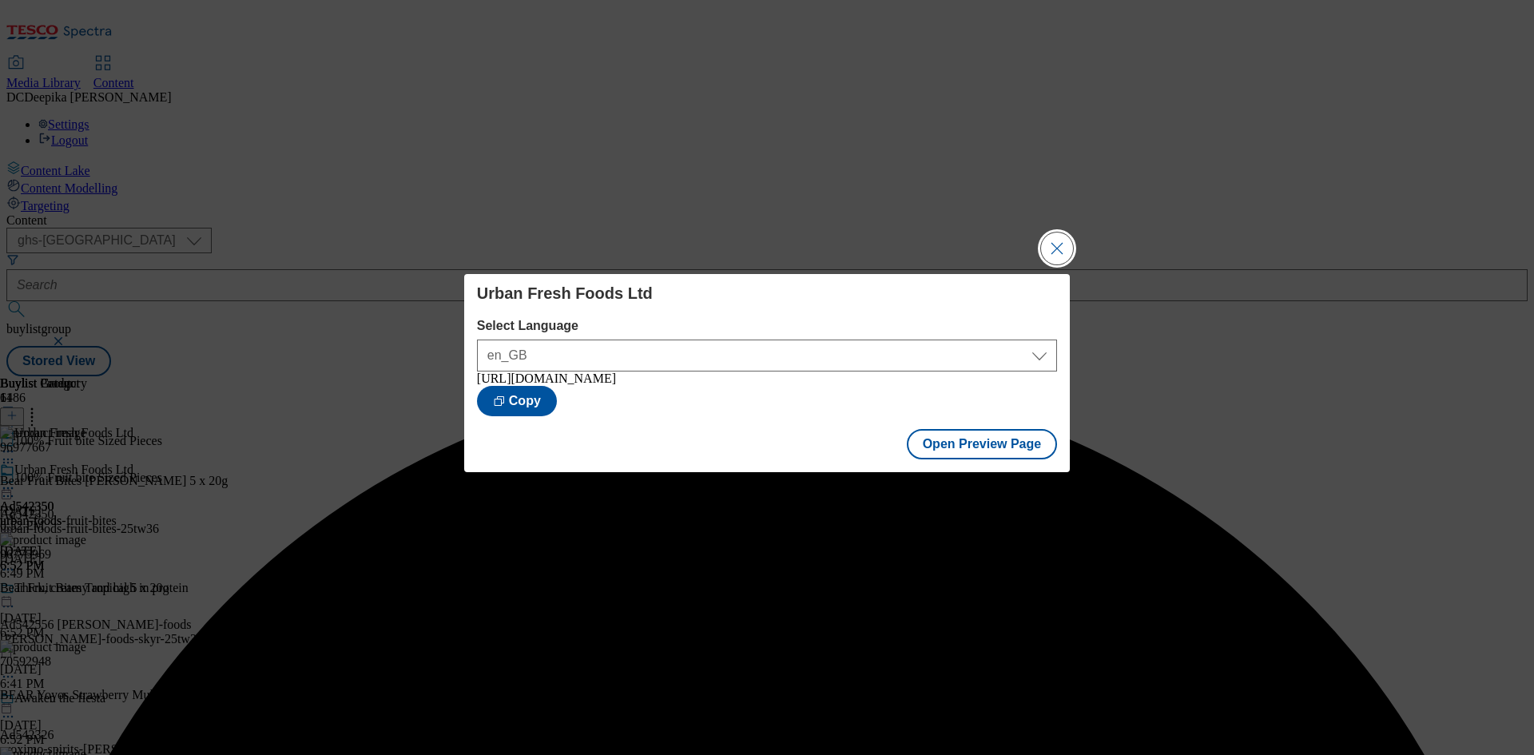
click at [1061, 245] on button "Close Modal" at bounding box center [1057, 249] width 32 height 32
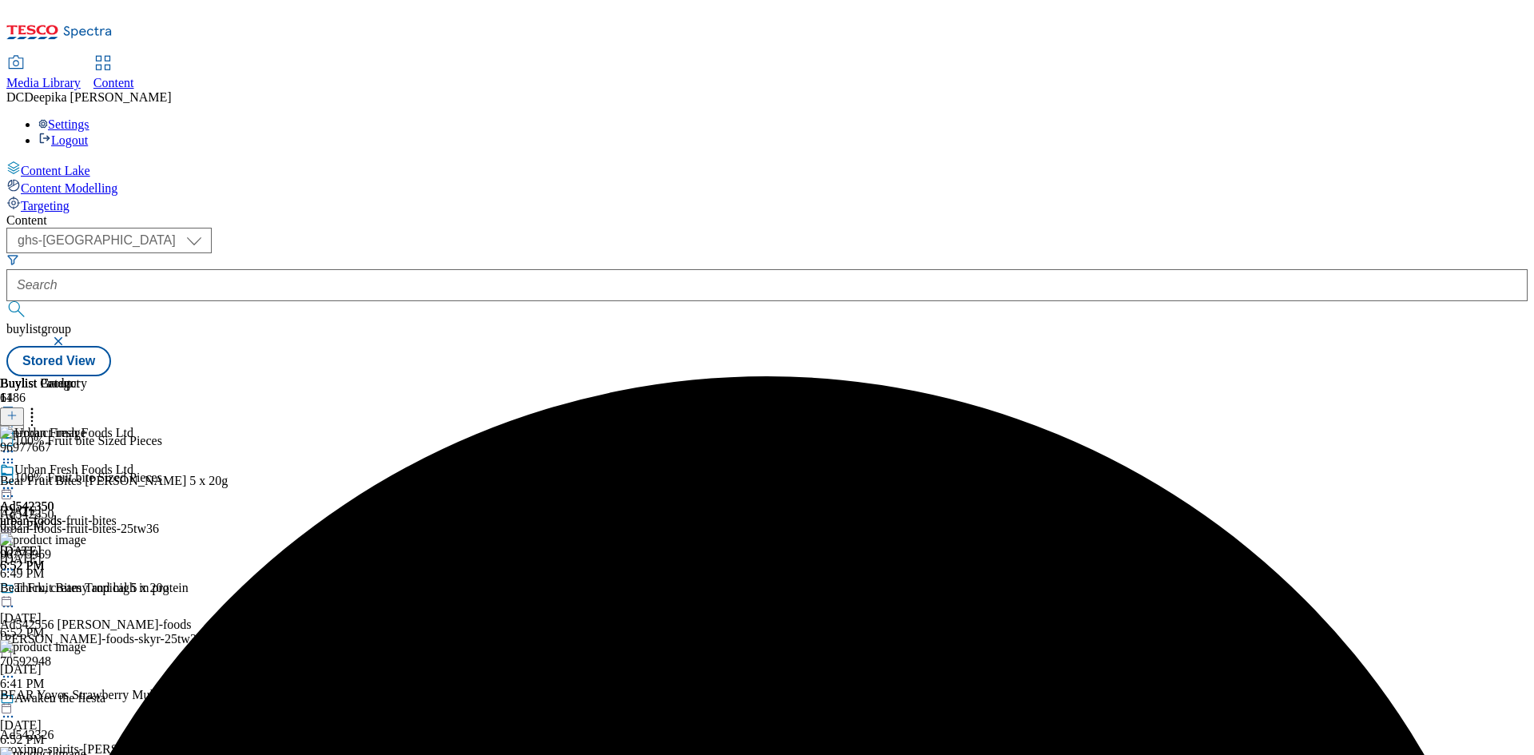
click at [16, 488] on icon at bounding box center [8, 496] width 16 height 16
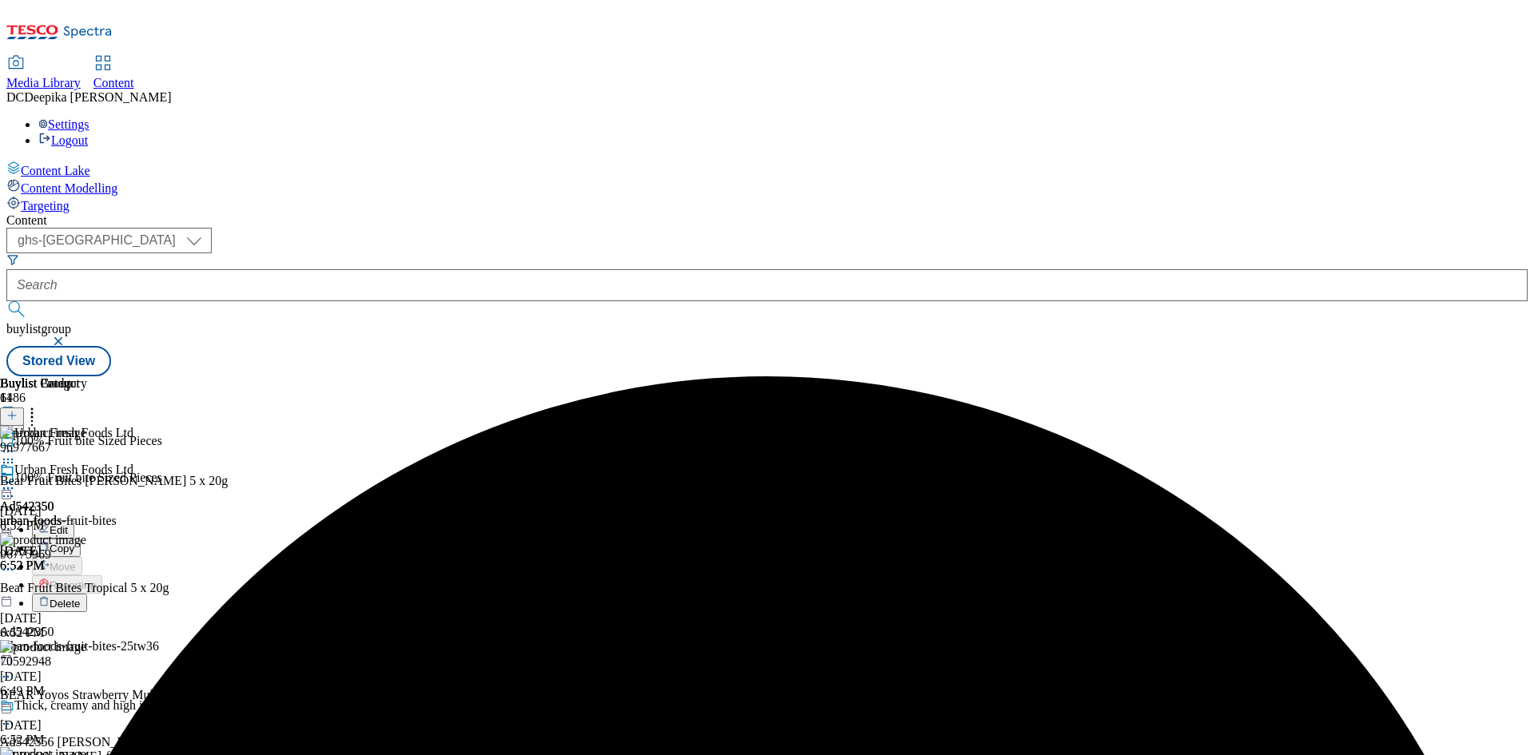
click at [74, 520] on button "Edit" at bounding box center [53, 529] width 42 height 18
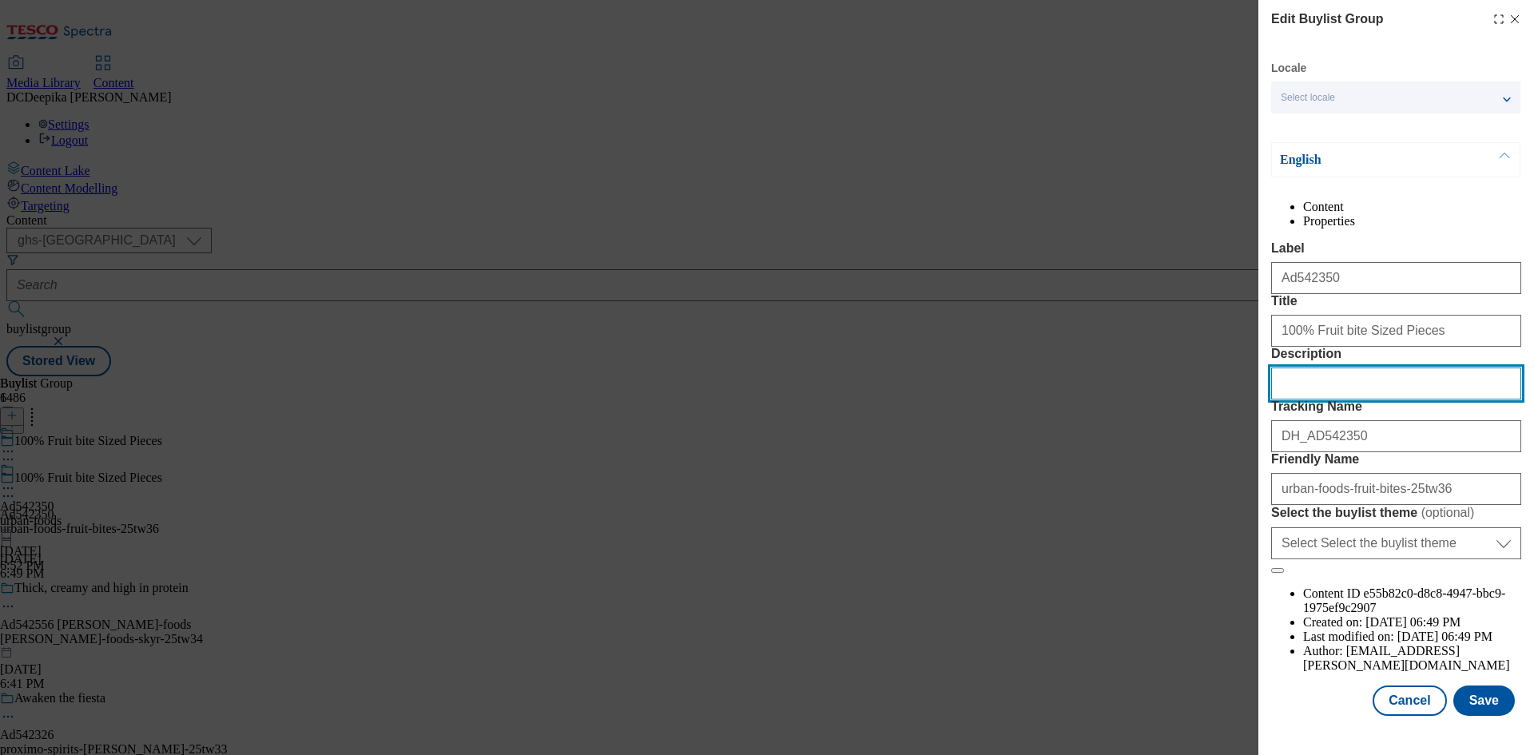
click at [1358, 400] on input "Description" at bounding box center [1396, 384] width 250 height 32
paste input "BEAR Fruit Bites Berry 5x20G"
type input "BEAR Fruit Bites Berry 5x20G"
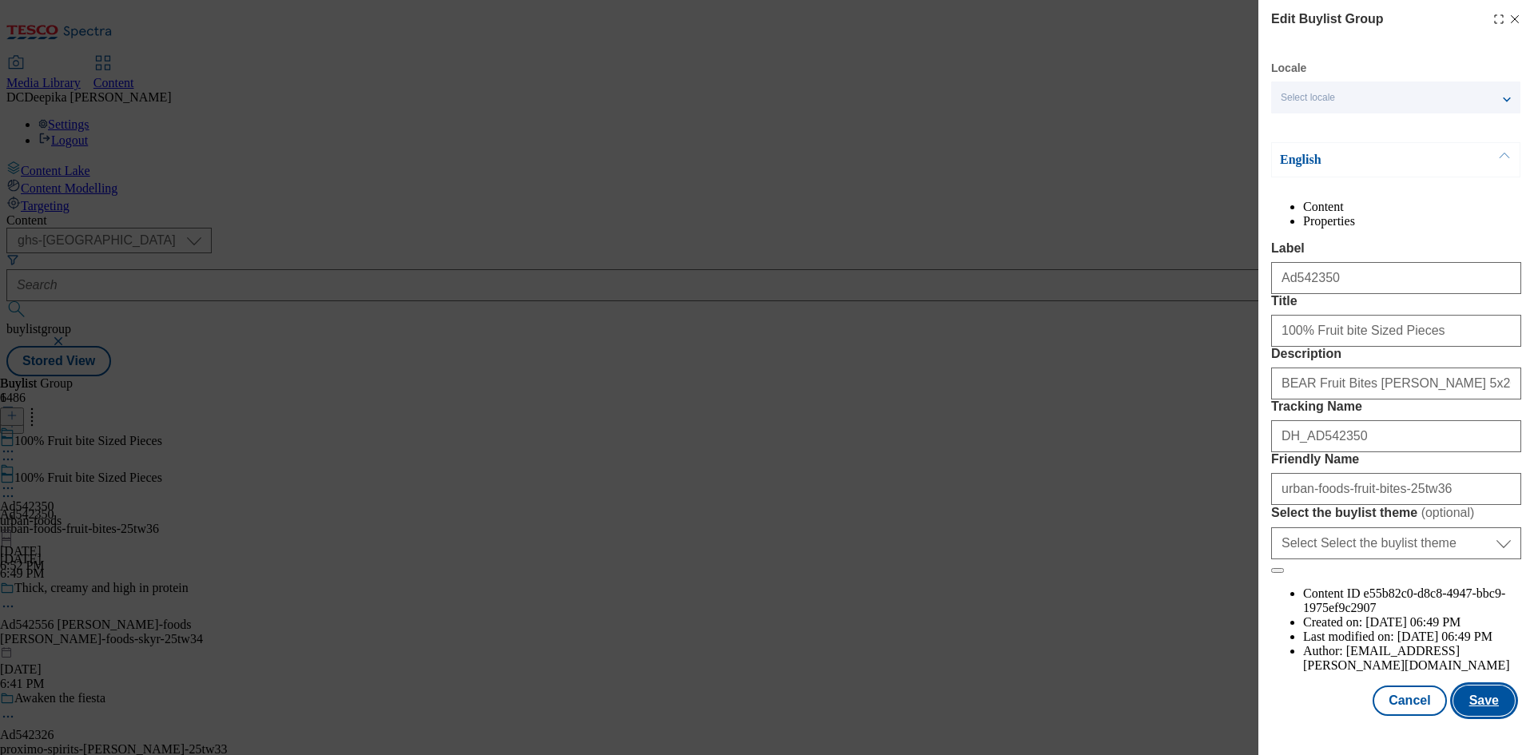
click at [1462, 702] on button "Save" at bounding box center [1485, 701] width 62 height 30
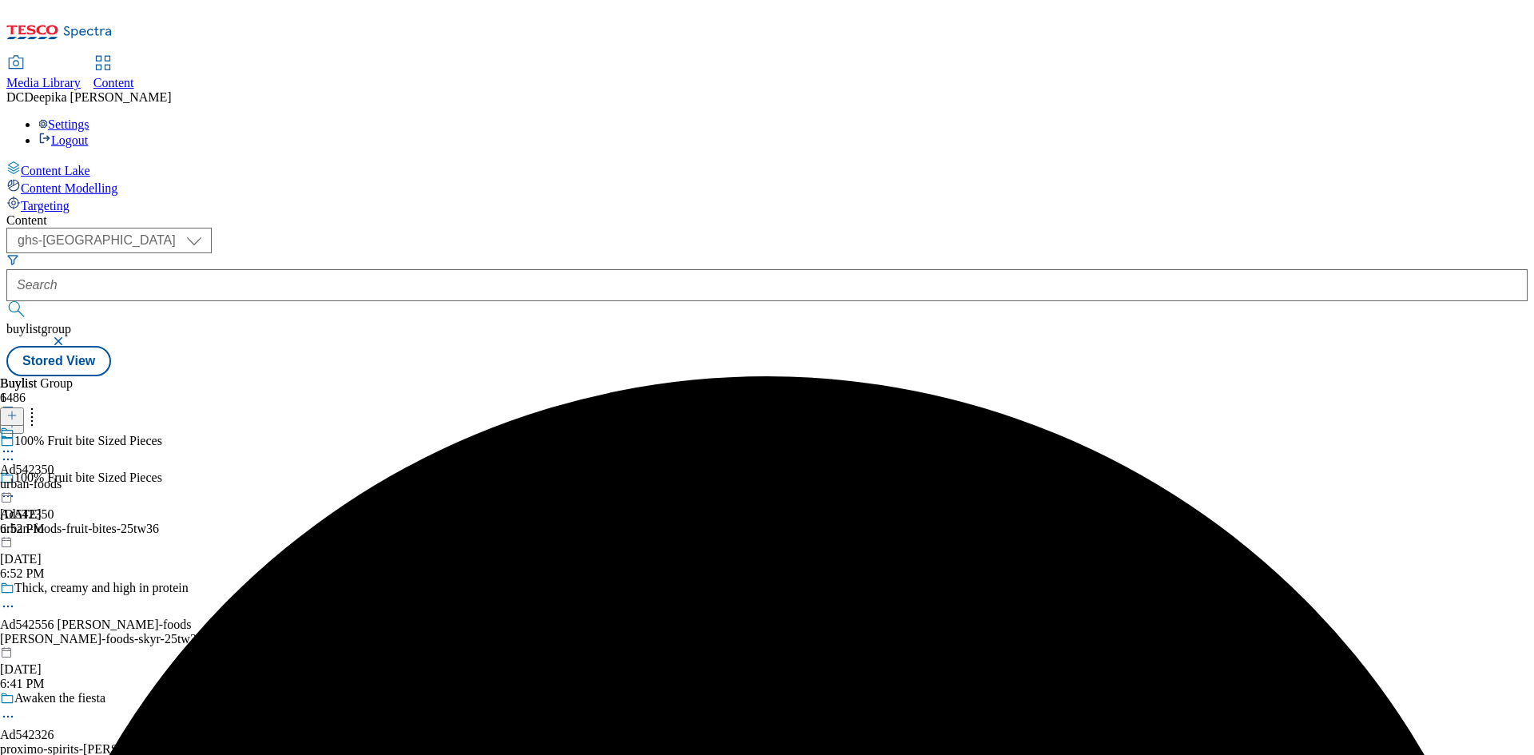
click at [16, 444] on icon at bounding box center [8, 452] width 16 height 16
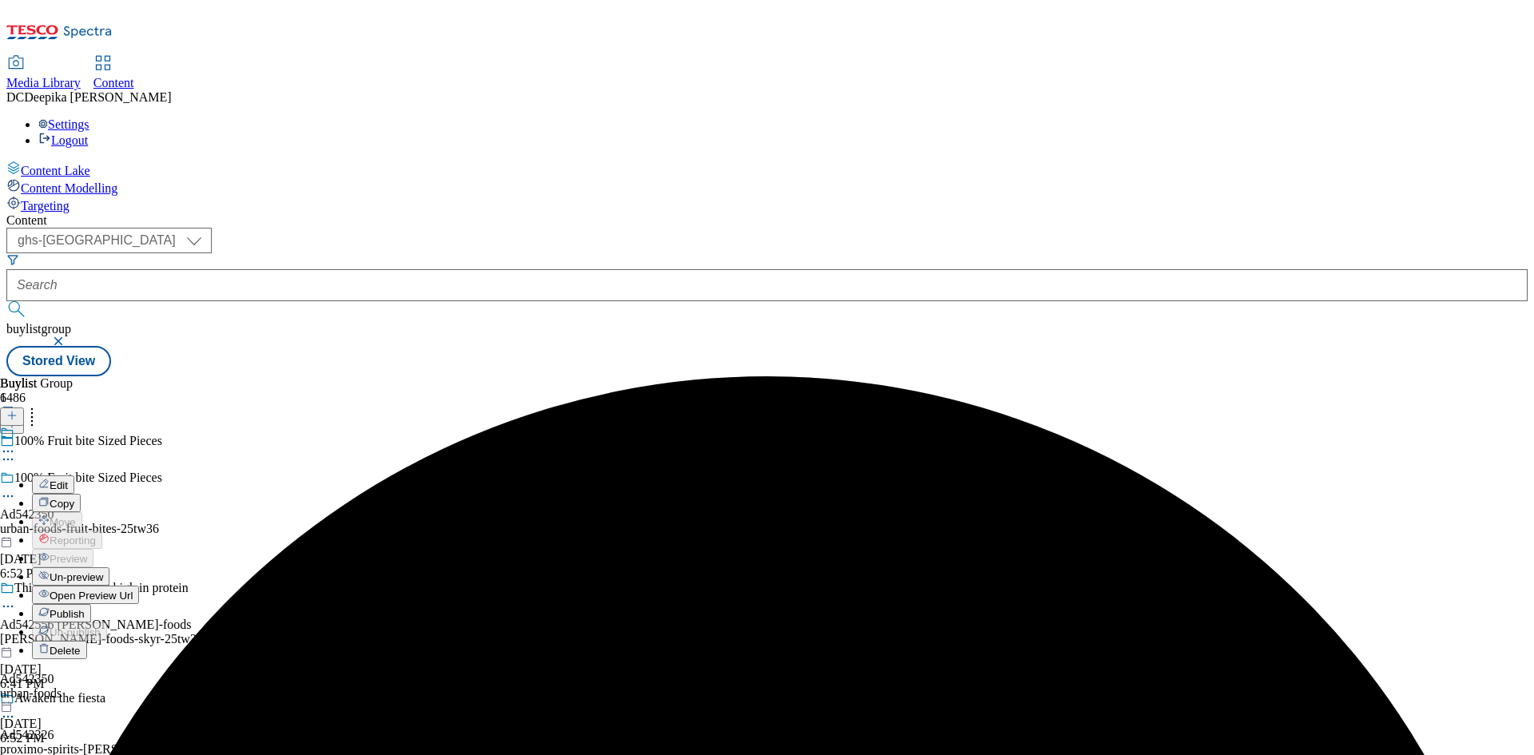
click at [74, 476] on button "Edit" at bounding box center [53, 485] width 42 height 18
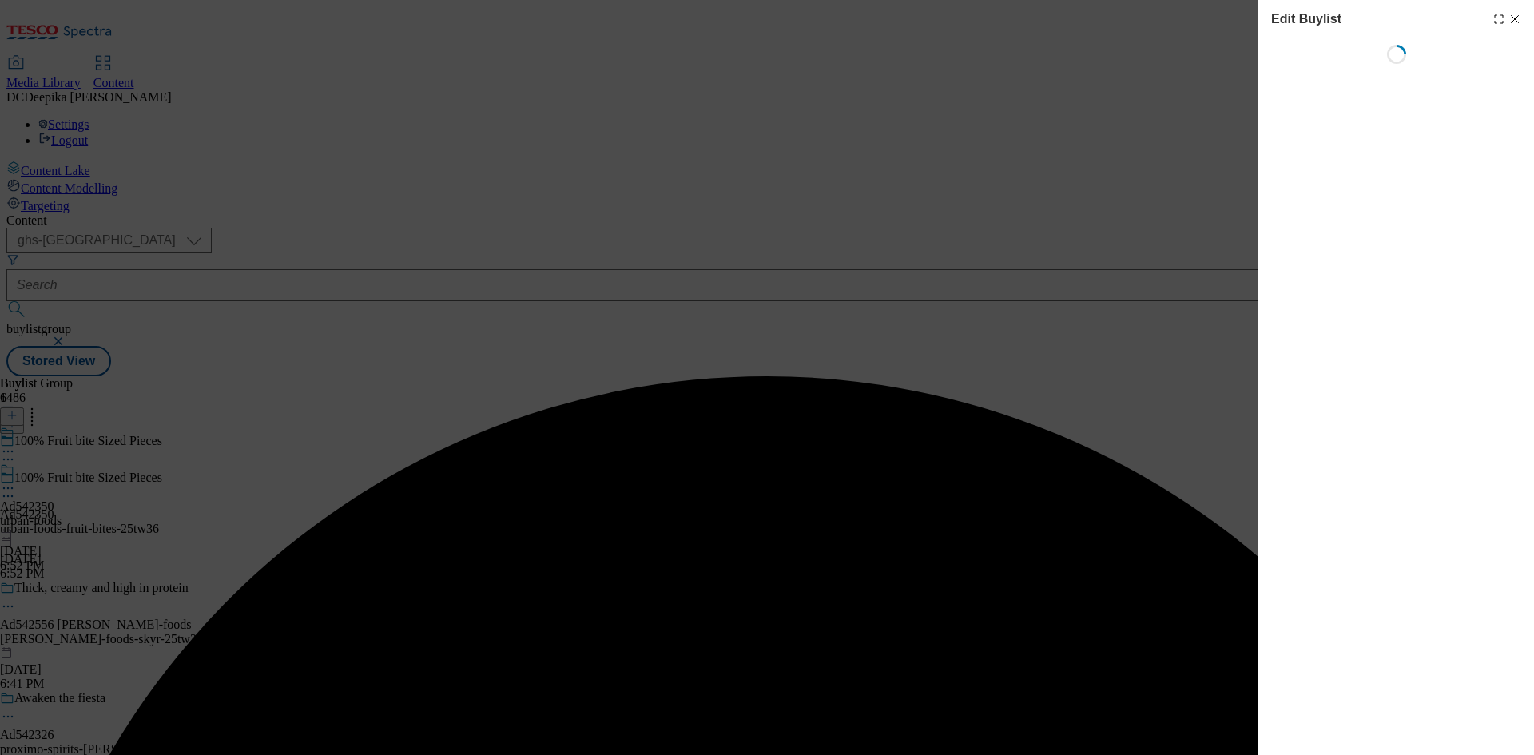
select select "tactical"
select select "supplier funded short term 1-3 weeks"
select select "dunnhumby"
select select "Banner"
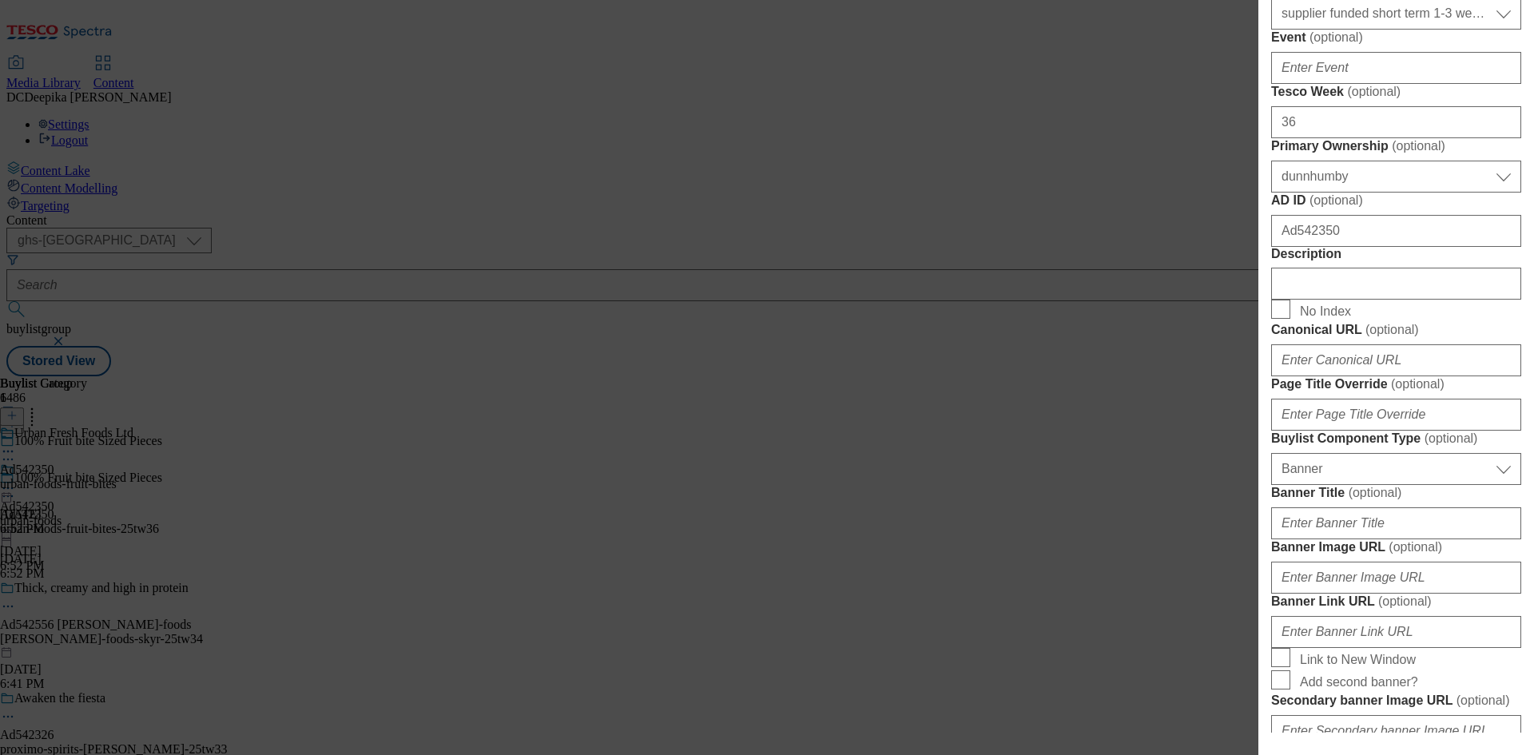
scroll to position [719, 0]
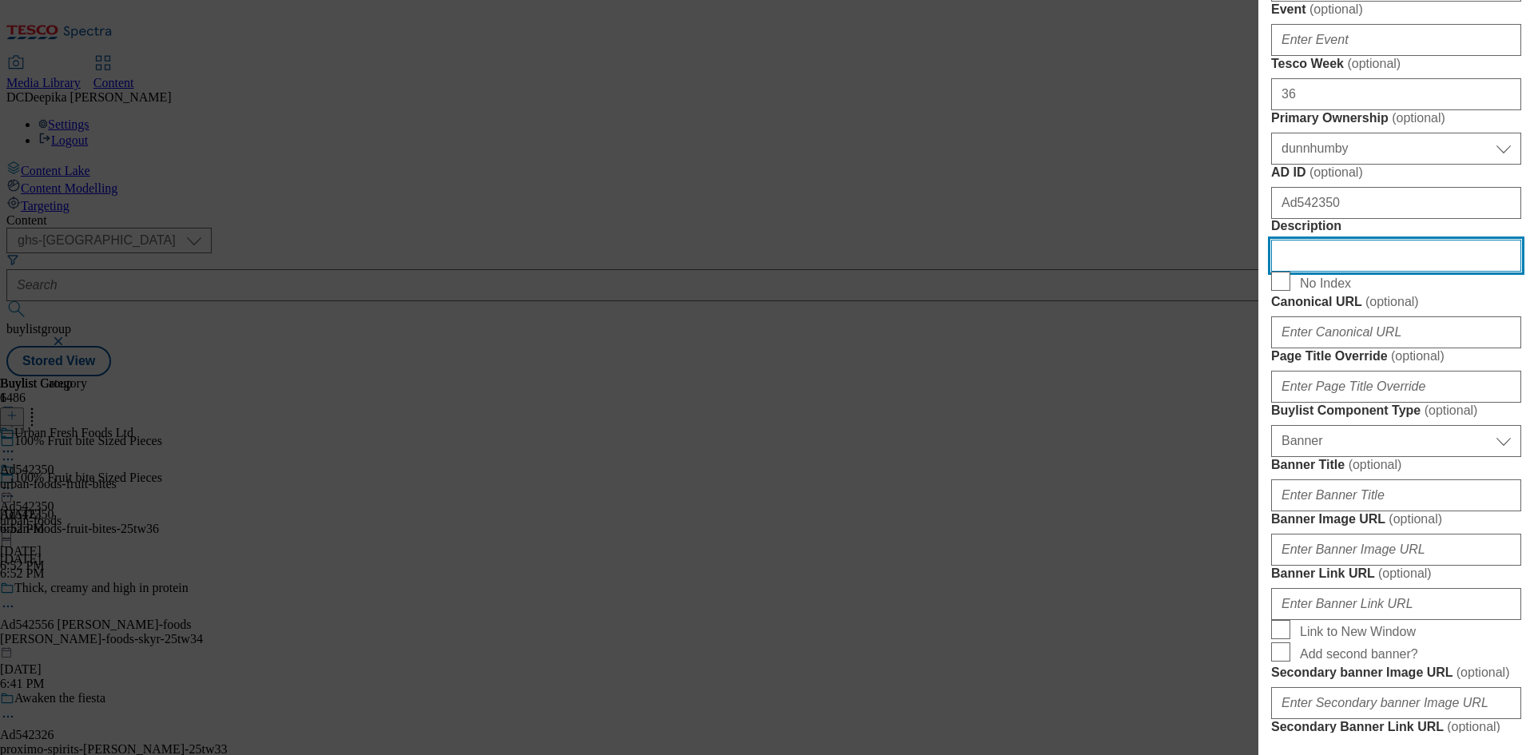
click at [1345, 272] on input "Description" at bounding box center [1396, 256] width 250 height 32
type input "="
paste input "BEAR Fruit Bites Berry 5x20G"
type input "BEAR Fruit Bites Berry 5x20G"
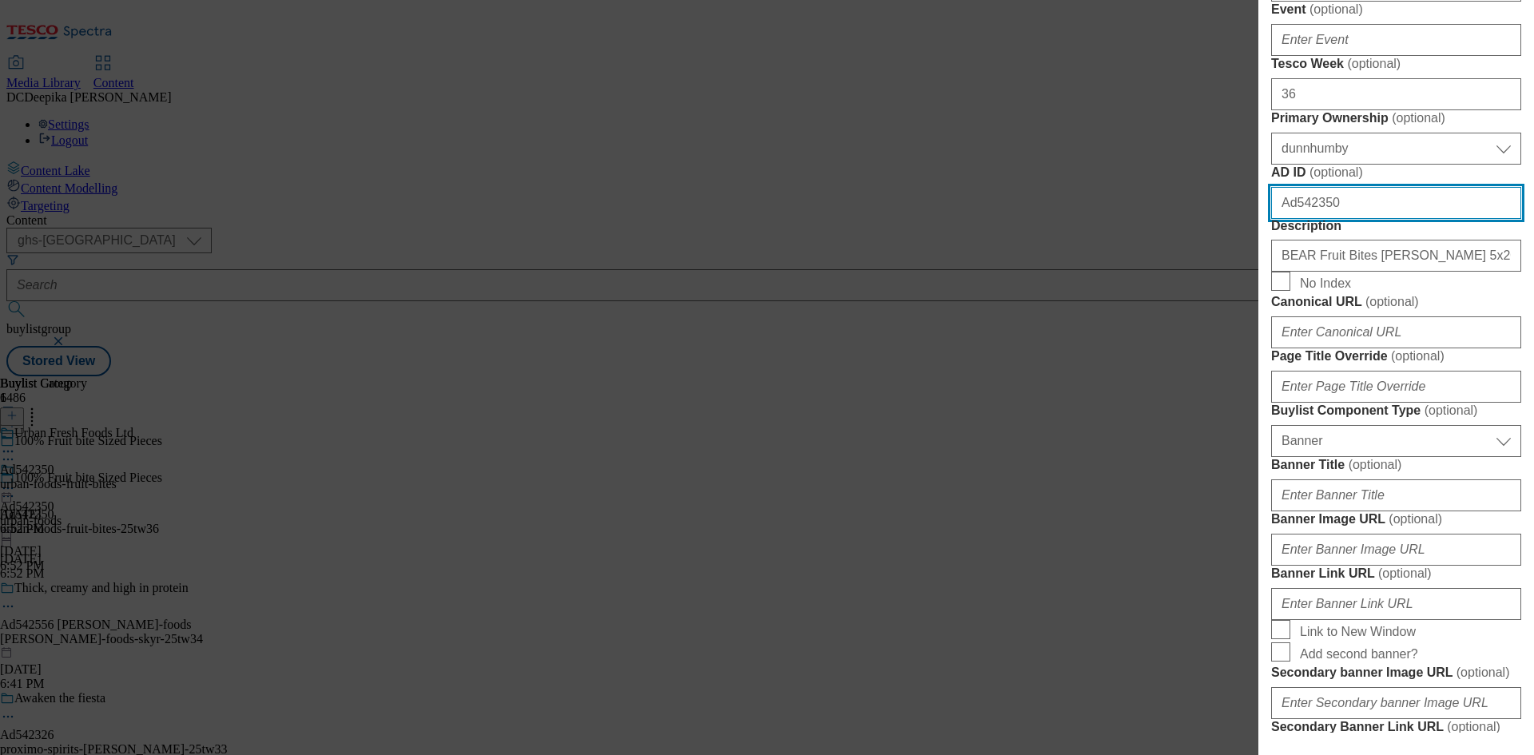
drag, startPoint x: 1294, startPoint y: 523, endPoint x: 1268, endPoint y: 523, distance: 26.4
click at [1268, 523] on div "Edit Buylist Locale Select locale English Welsh Tags 1 tags selected fnf market…" at bounding box center [1397, 366] width 276 height 733
type input "542350"
click at [1466, 233] on label "Description" at bounding box center [1396, 226] width 250 height 14
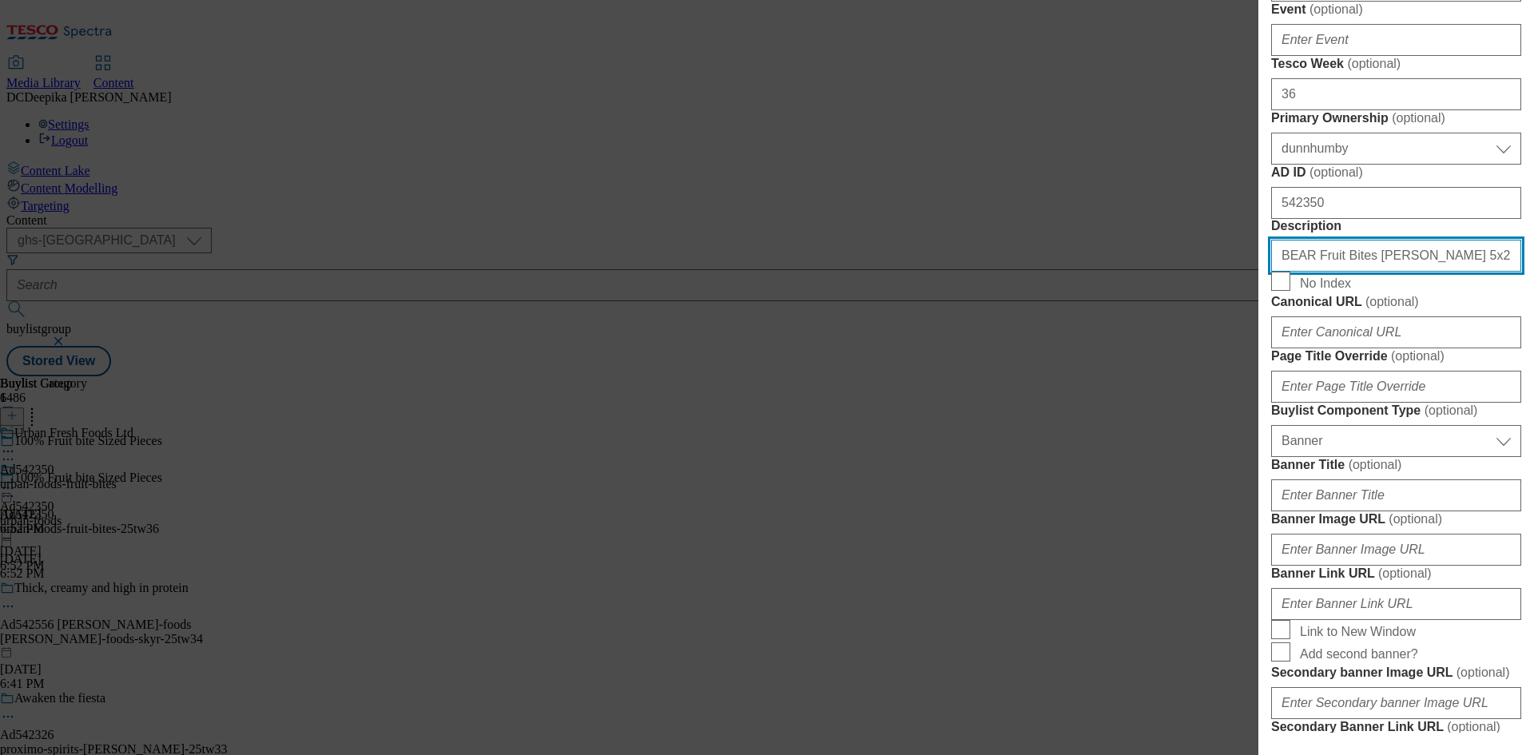
click at [1466, 272] on input "BEAR Fruit Bites Berry 5x20G" at bounding box center [1396, 256] width 250 height 32
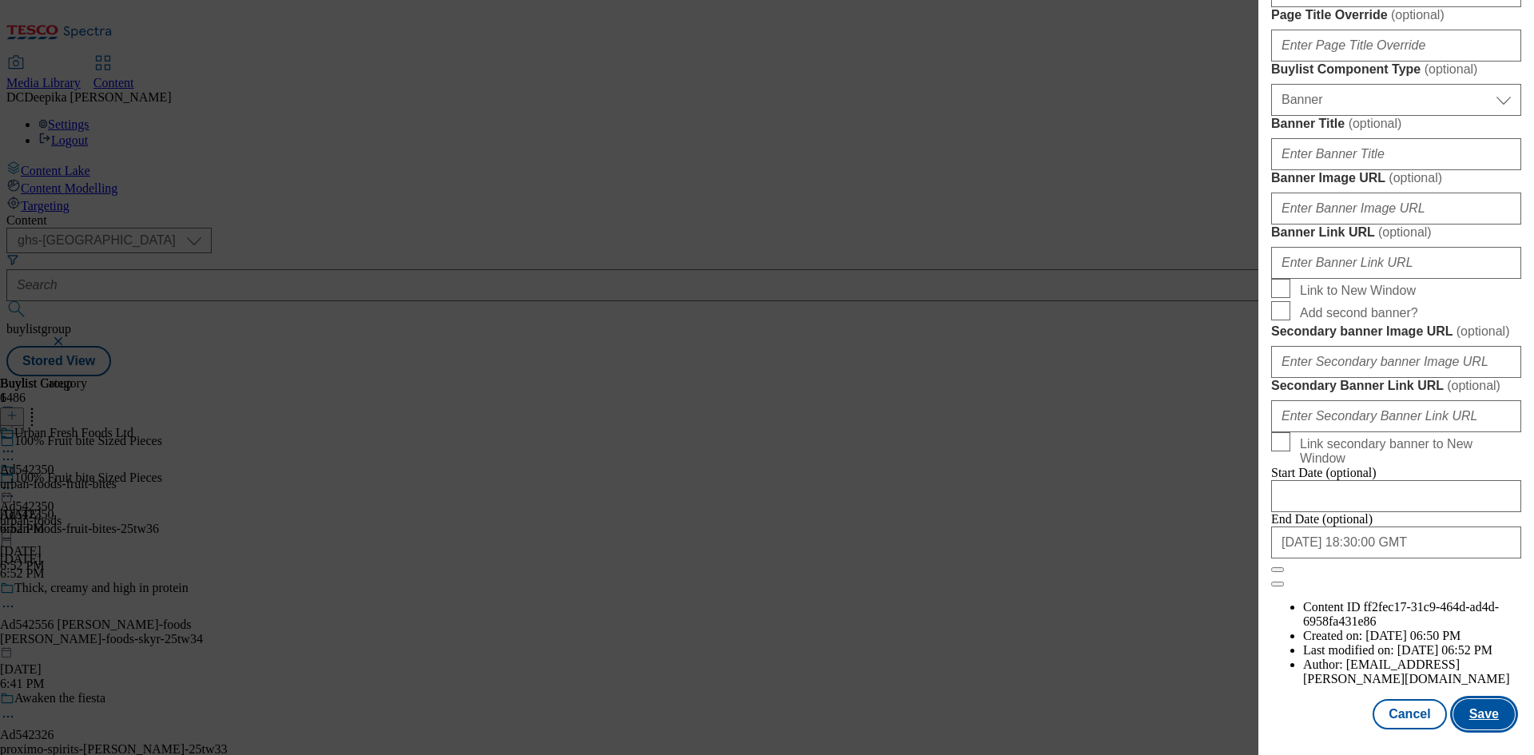
scroll to position [1654, 0]
click at [1478, 718] on button "Save" at bounding box center [1485, 714] width 62 height 30
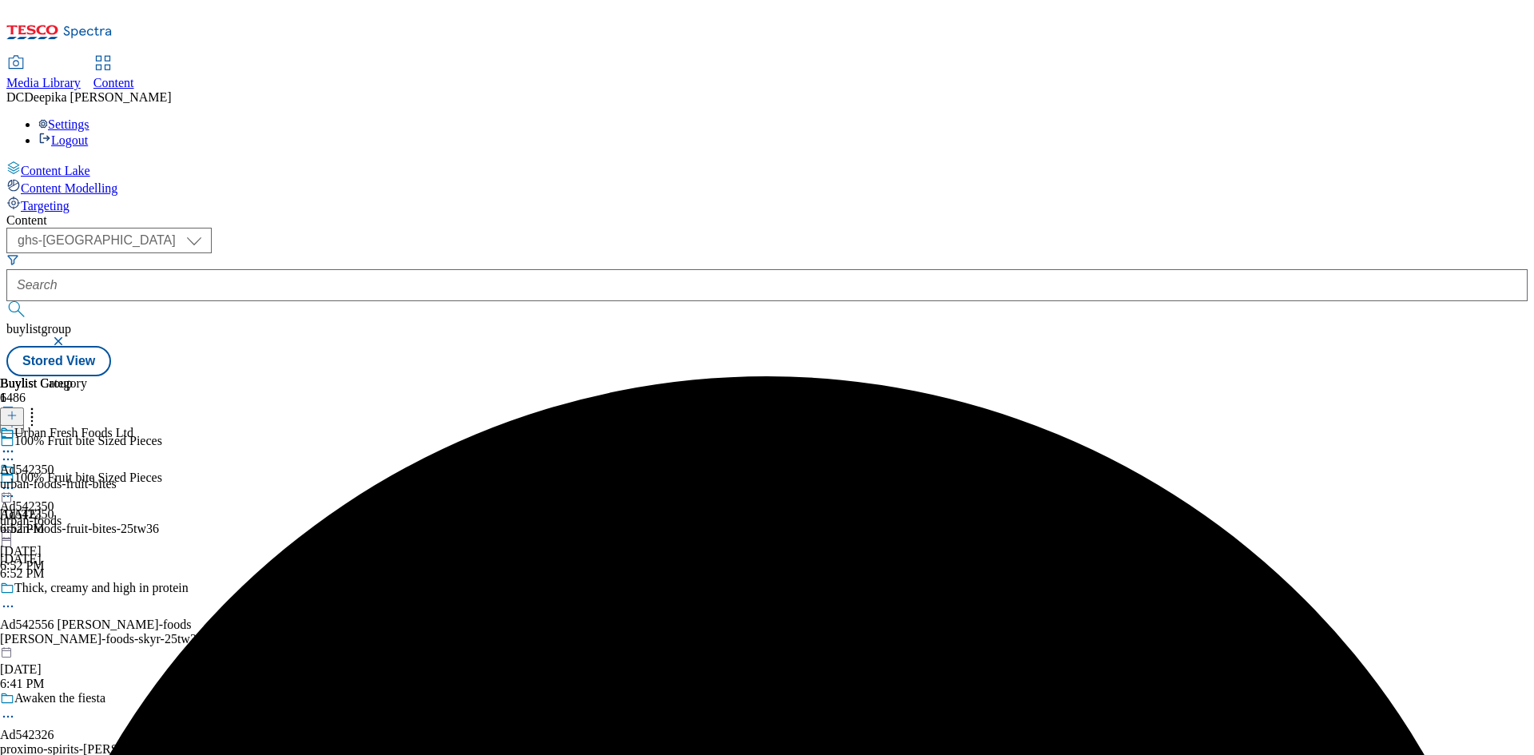
click at [16, 444] on icon at bounding box center [8, 452] width 16 height 16
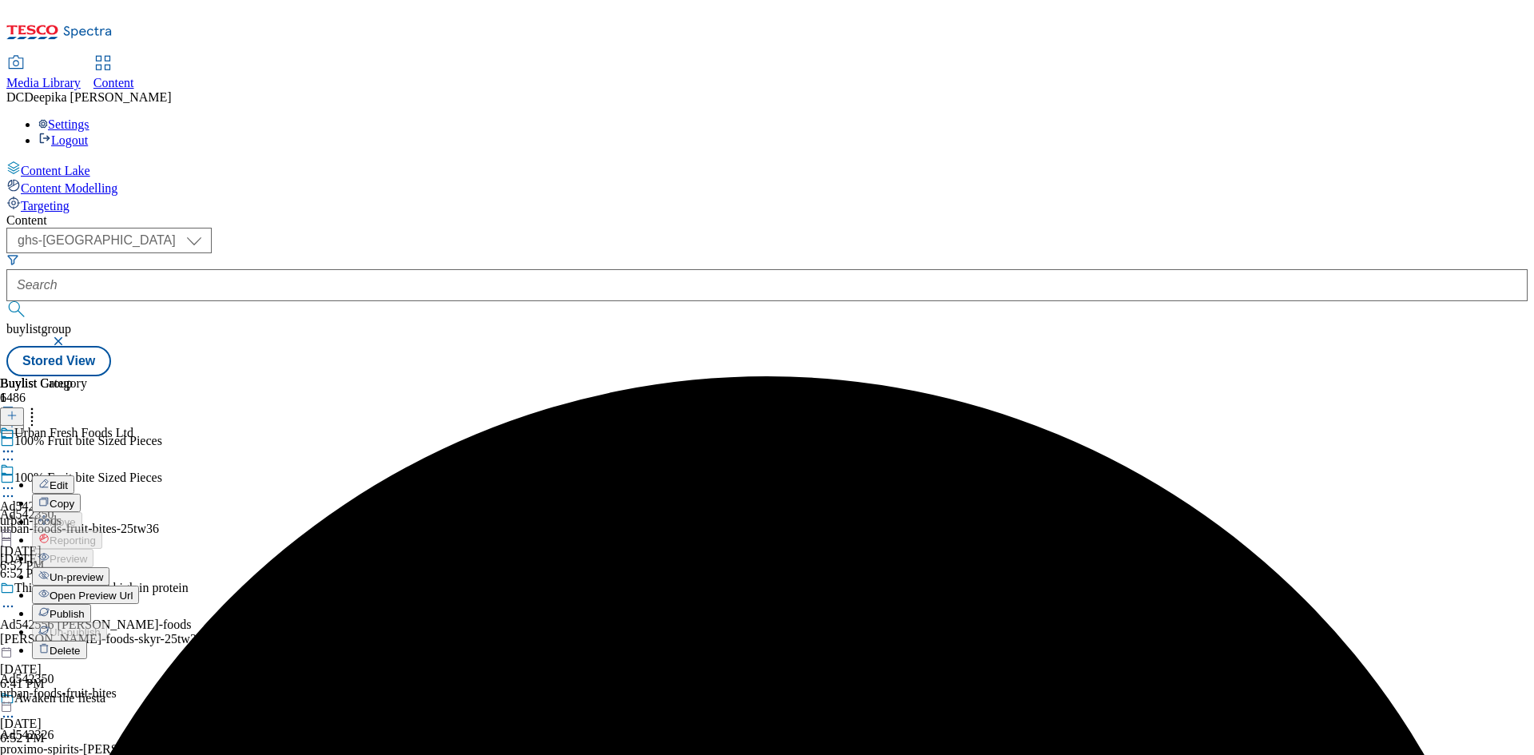
click at [74, 476] on button "Edit" at bounding box center [53, 485] width 42 height 18
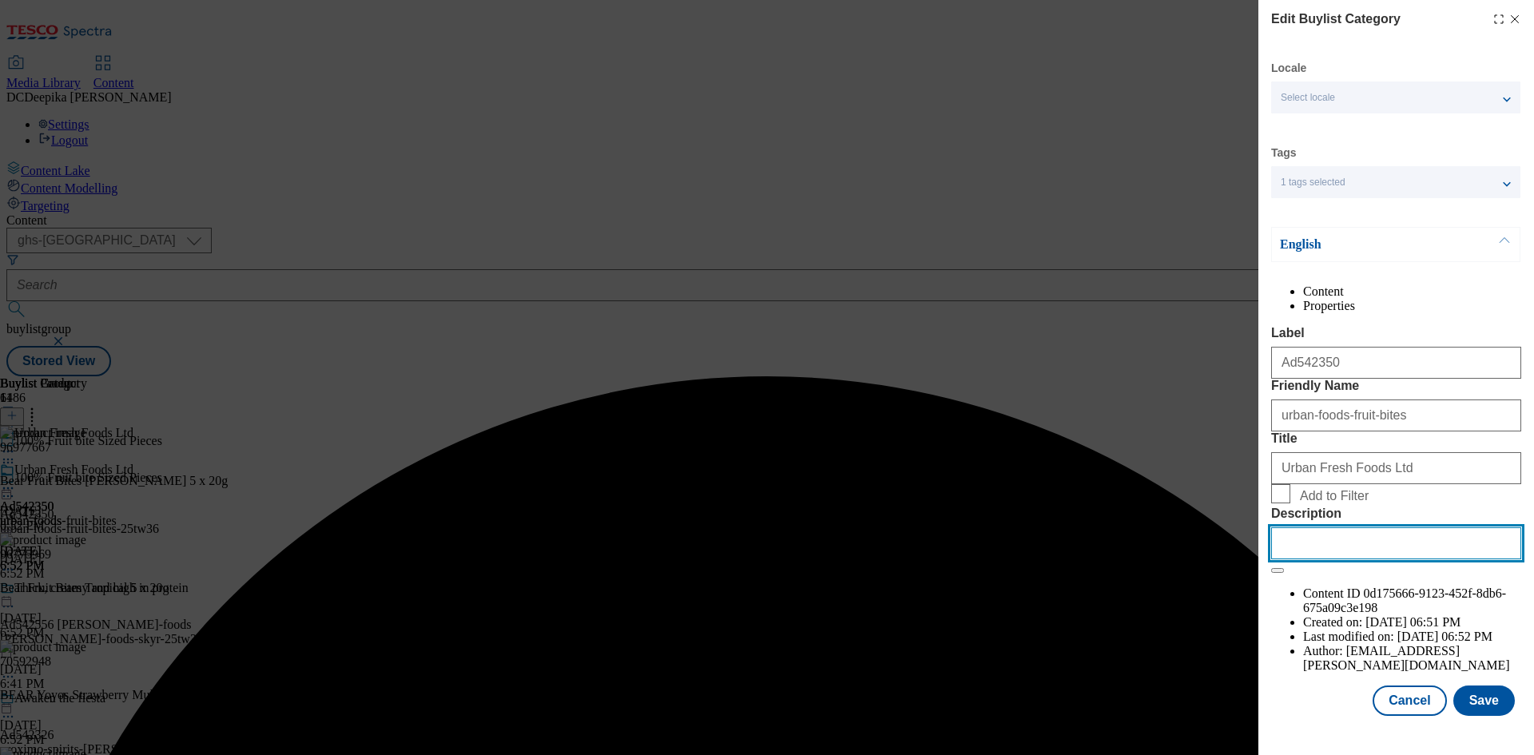
click at [1326, 559] on input "Description" at bounding box center [1396, 543] width 250 height 32
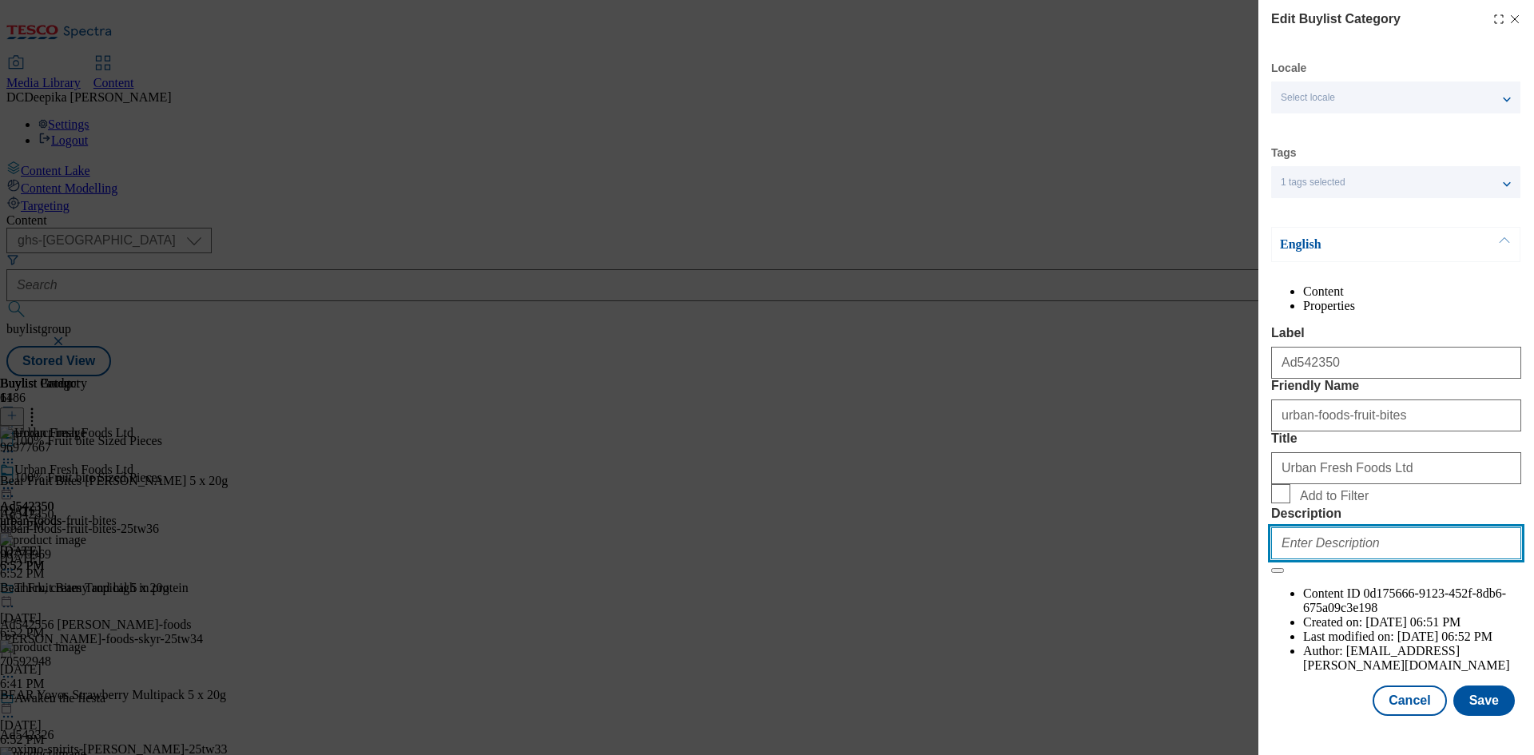
paste input "BEAR Fruit Bites Berry 5x20G"
type input "BEAR Fruit Bites Berry 5x20G"
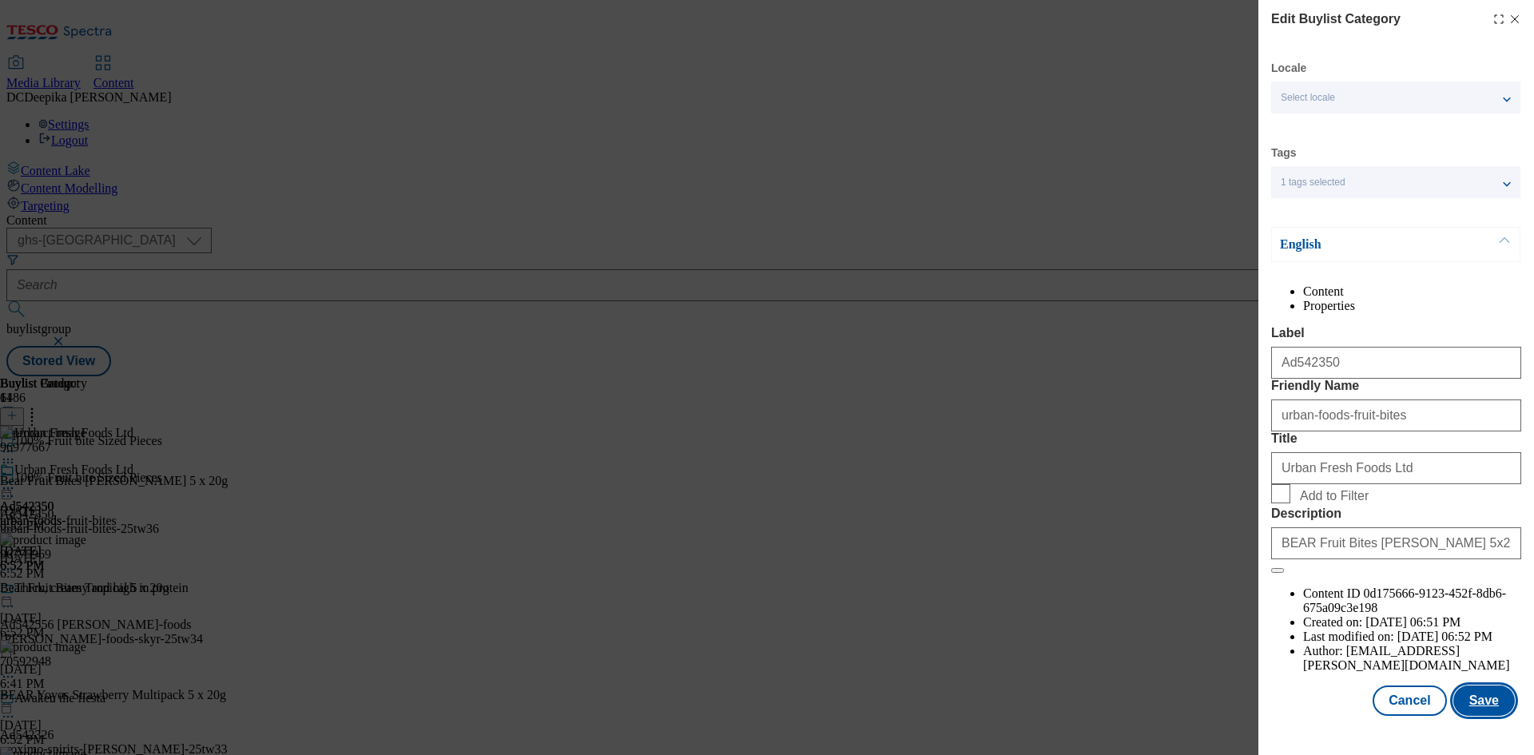
click at [1493, 716] on button "Save" at bounding box center [1485, 701] width 62 height 30
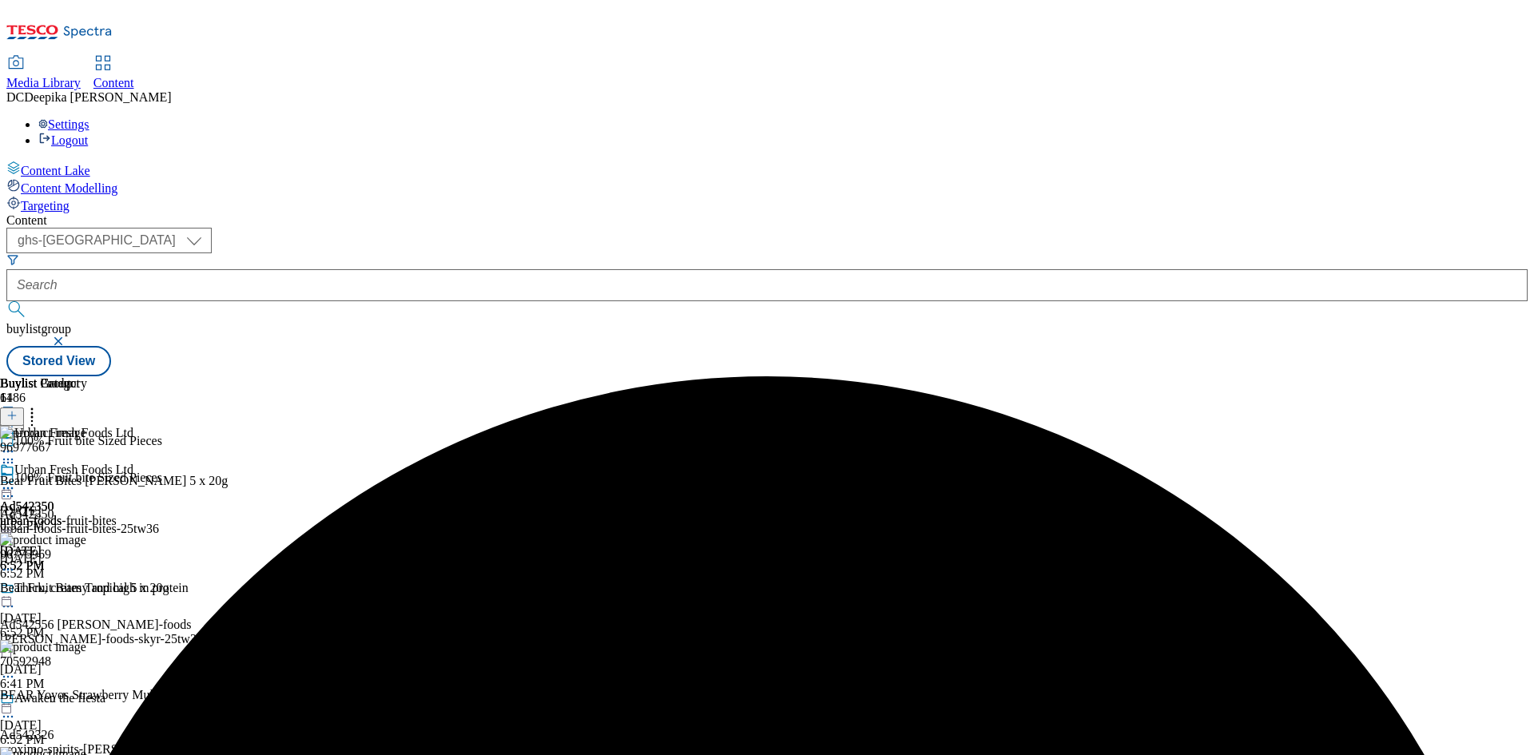
click at [16, 480] on icon at bounding box center [8, 488] width 16 height 16
click at [87, 590] on span "Preview" at bounding box center [69, 596] width 38 height 12
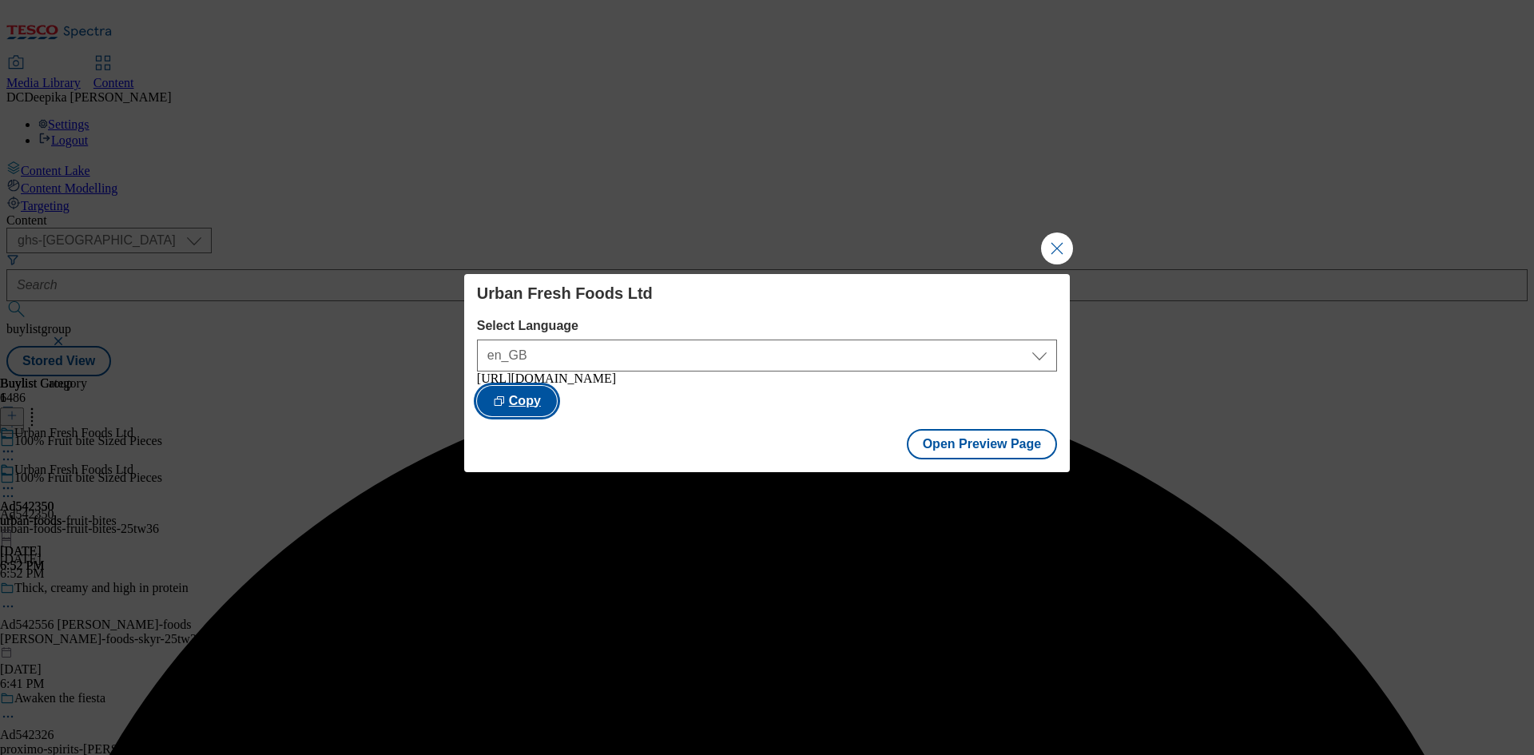
click at [557, 392] on button "Copy" at bounding box center [517, 401] width 80 height 30
click at [568, 396] on button "Copied" at bounding box center [522, 401] width 91 height 30
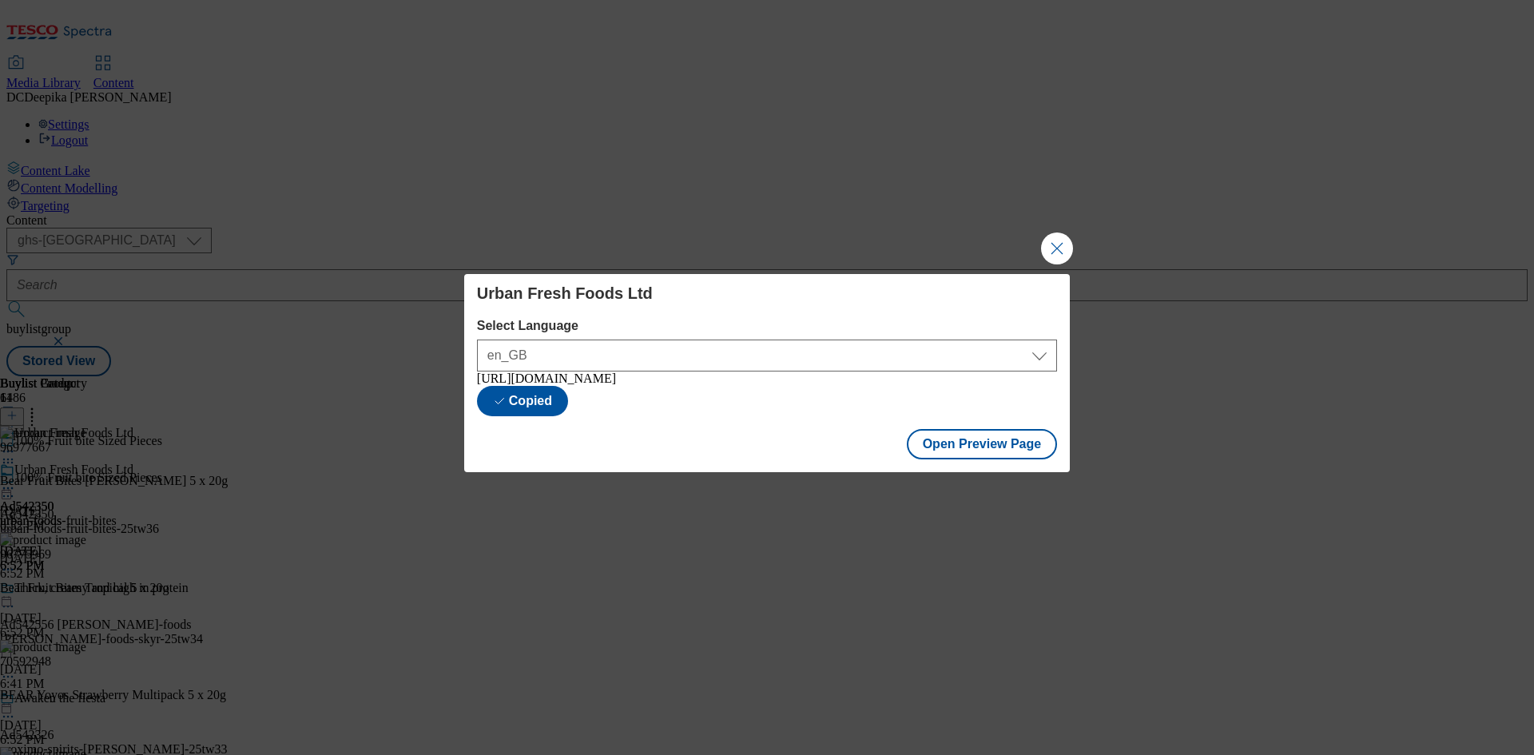
drag, startPoint x: 981, startPoint y: 394, endPoint x: 763, endPoint y: 405, distance: 217.7
click at [763, 386] on div "https://www.tesco.com/groceries/en-GB/buylists/urban-foods-fruit-bites-25tw36/u…" at bounding box center [767, 379] width 580 height 14
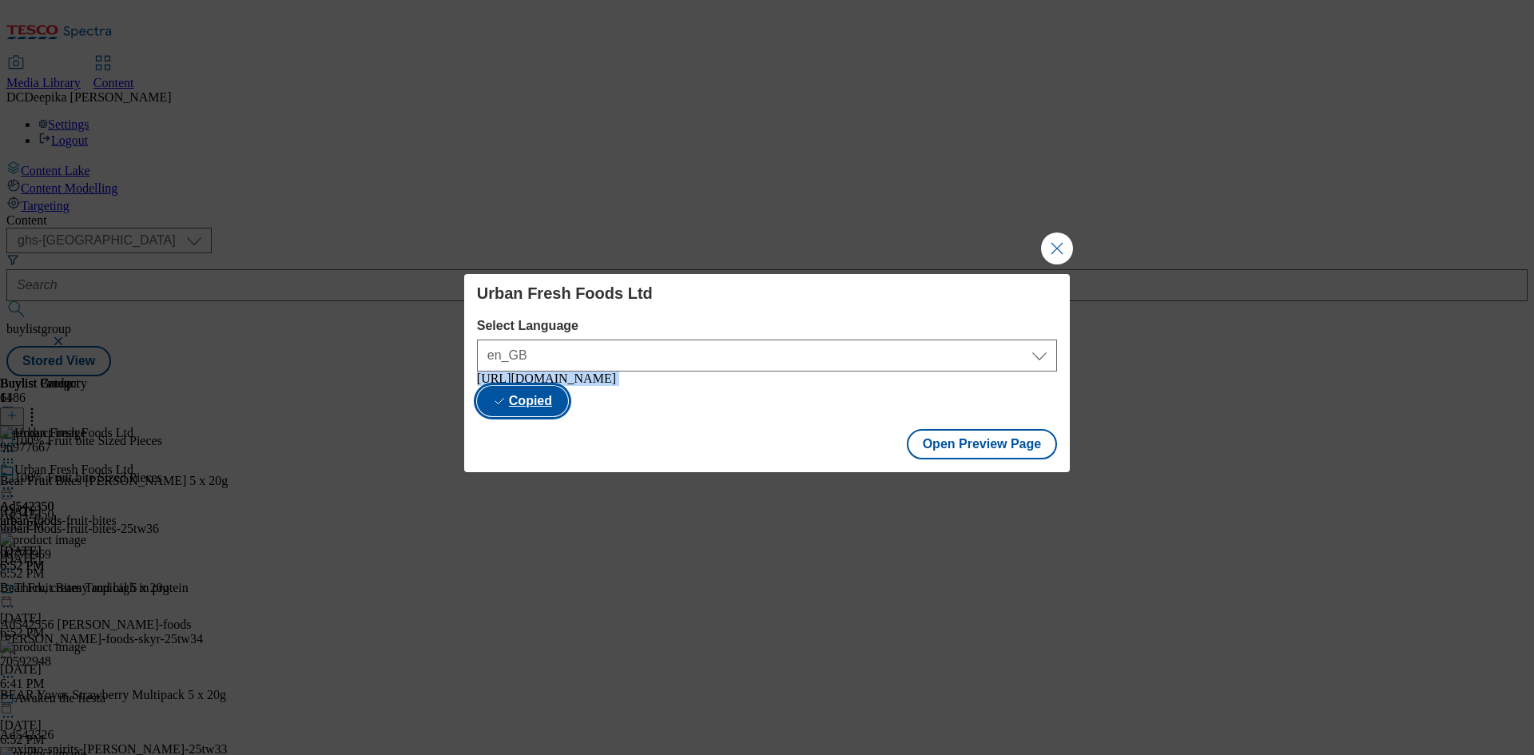
click at [568, 400] on button "Copied" at bounding box center [522, 401] width 91 height 30
click at [1062, 239] on button "Close Modal" at bounding box center [1057, 249] width 32 height 32
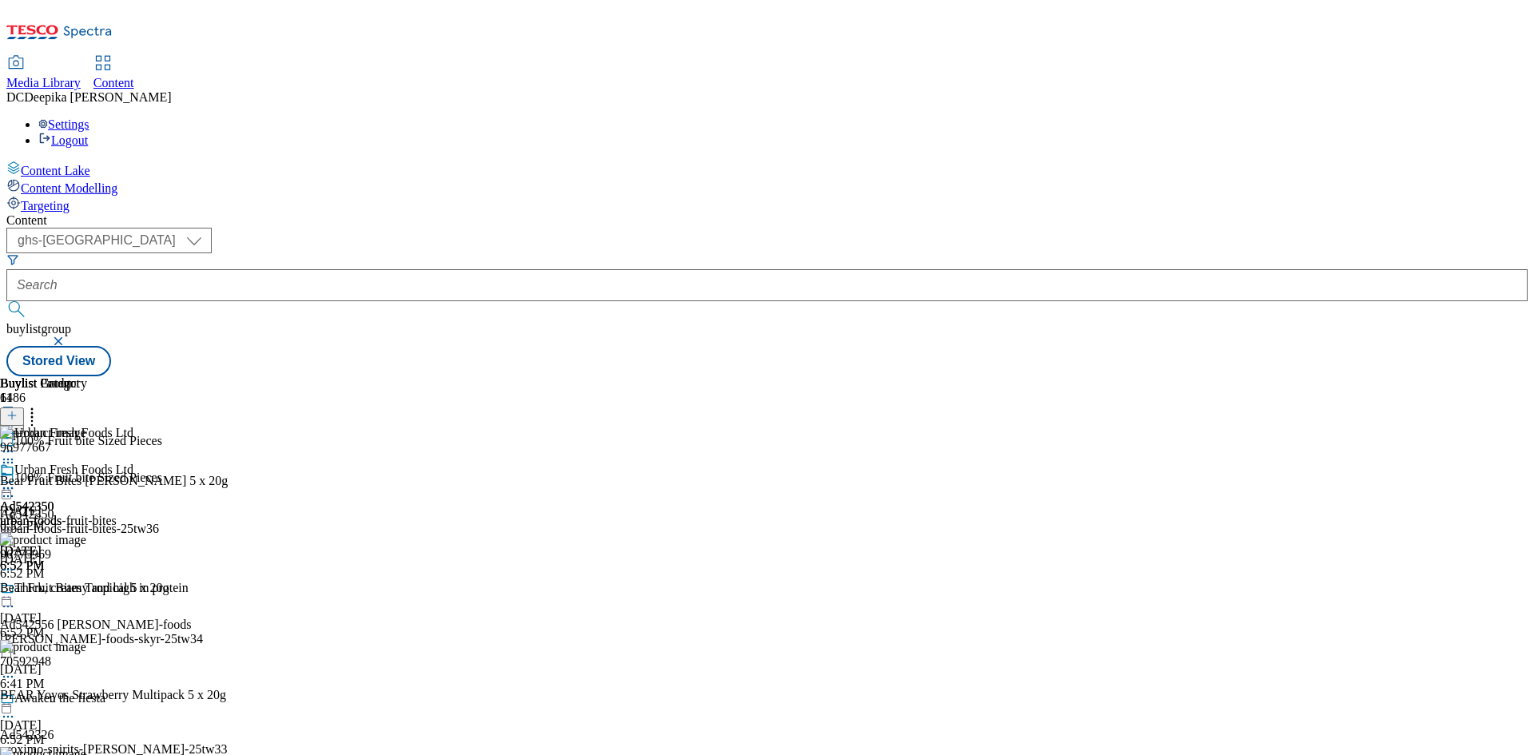
click at [16, 480] on icon at bounding box center [8, 488] width 16 height 16
click at [109, 604] on button "Un-preview" at bounding box center [71, 613] width 78 height 18
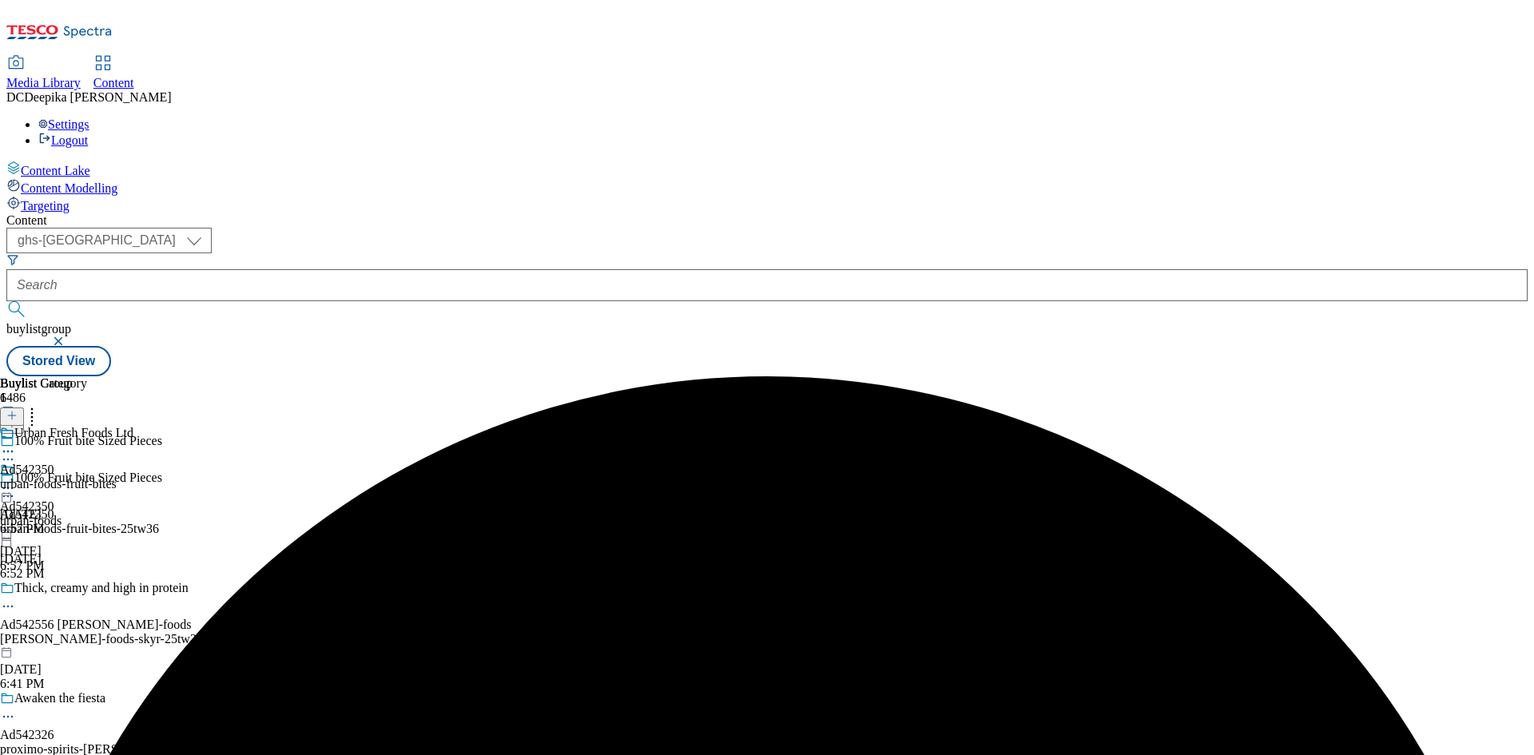
click at [16, 480] on icon at bounding box center [8, 488] width 16 height 16
click at [87, 590] on span "Preview" at bounding box center [69, 596] width 38 height 12
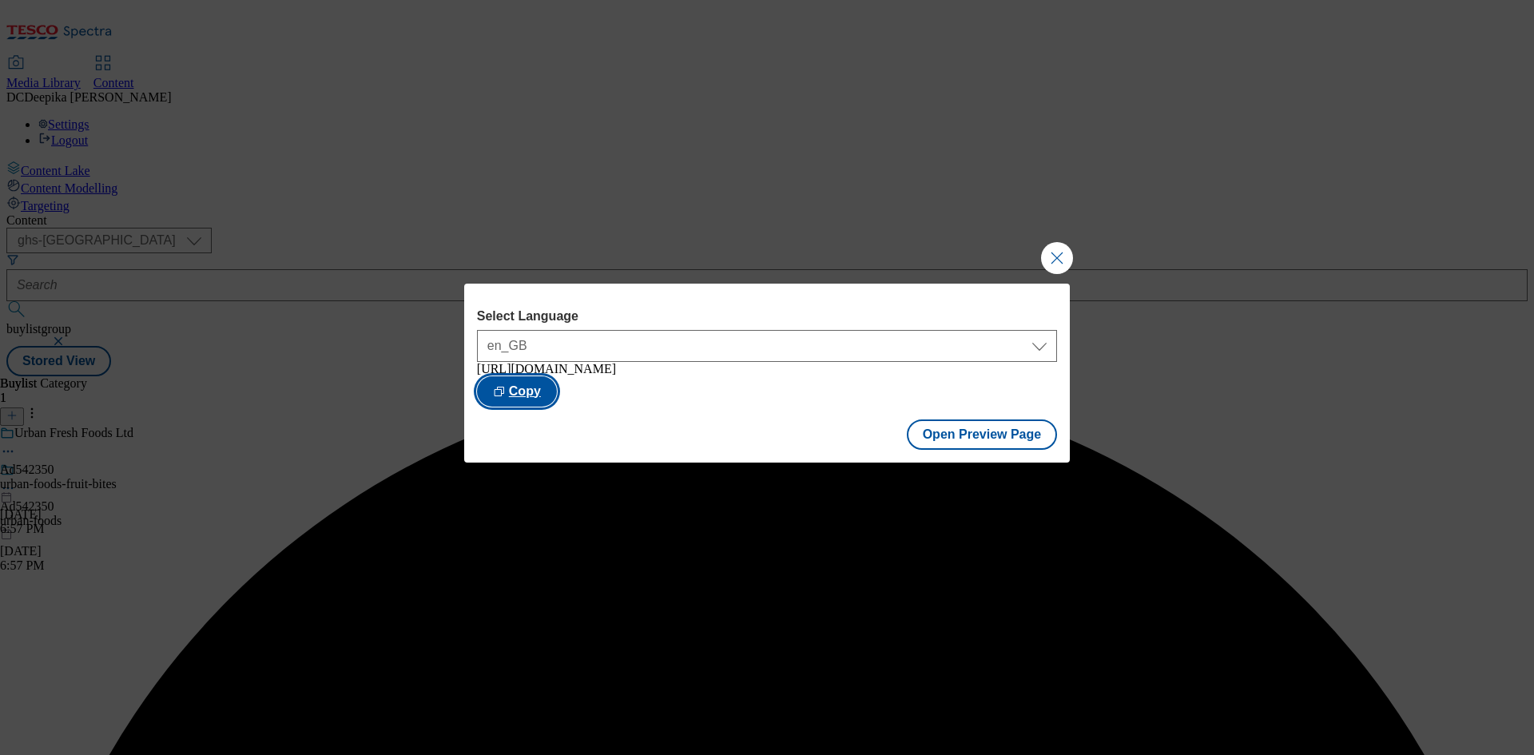
click at [557, 396] on button "Copy" at bounding box center [517, 391] width 80 height 30
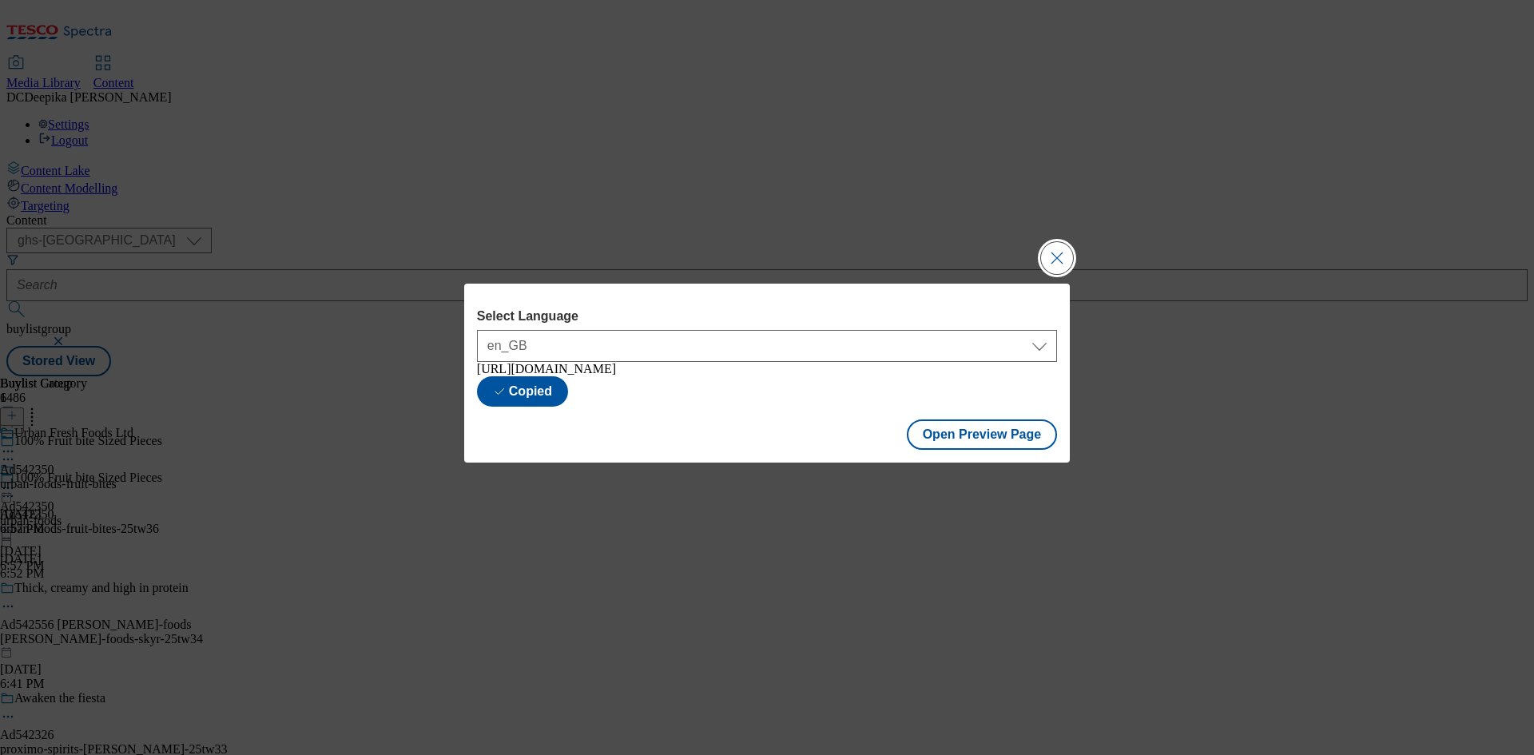
click at [1057, 253] on button "Close Modal" at bounding box center [1057, 258] width 32 height 32
